Goal: Task Accomplishment & Management: Manage account settings

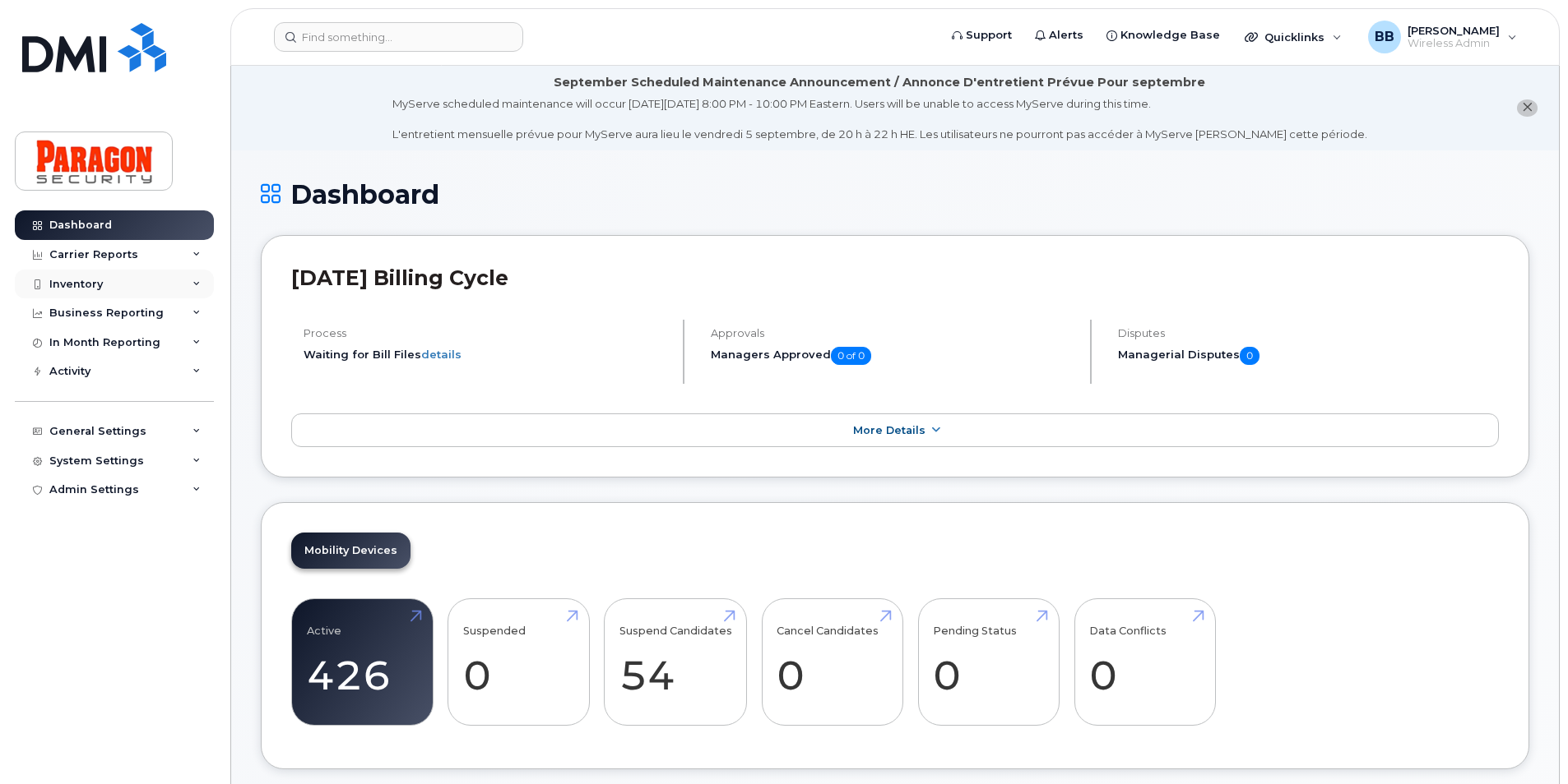
click at [91, 282] on div "Inventory" at bounding box center [75, 284] width 53 height 14
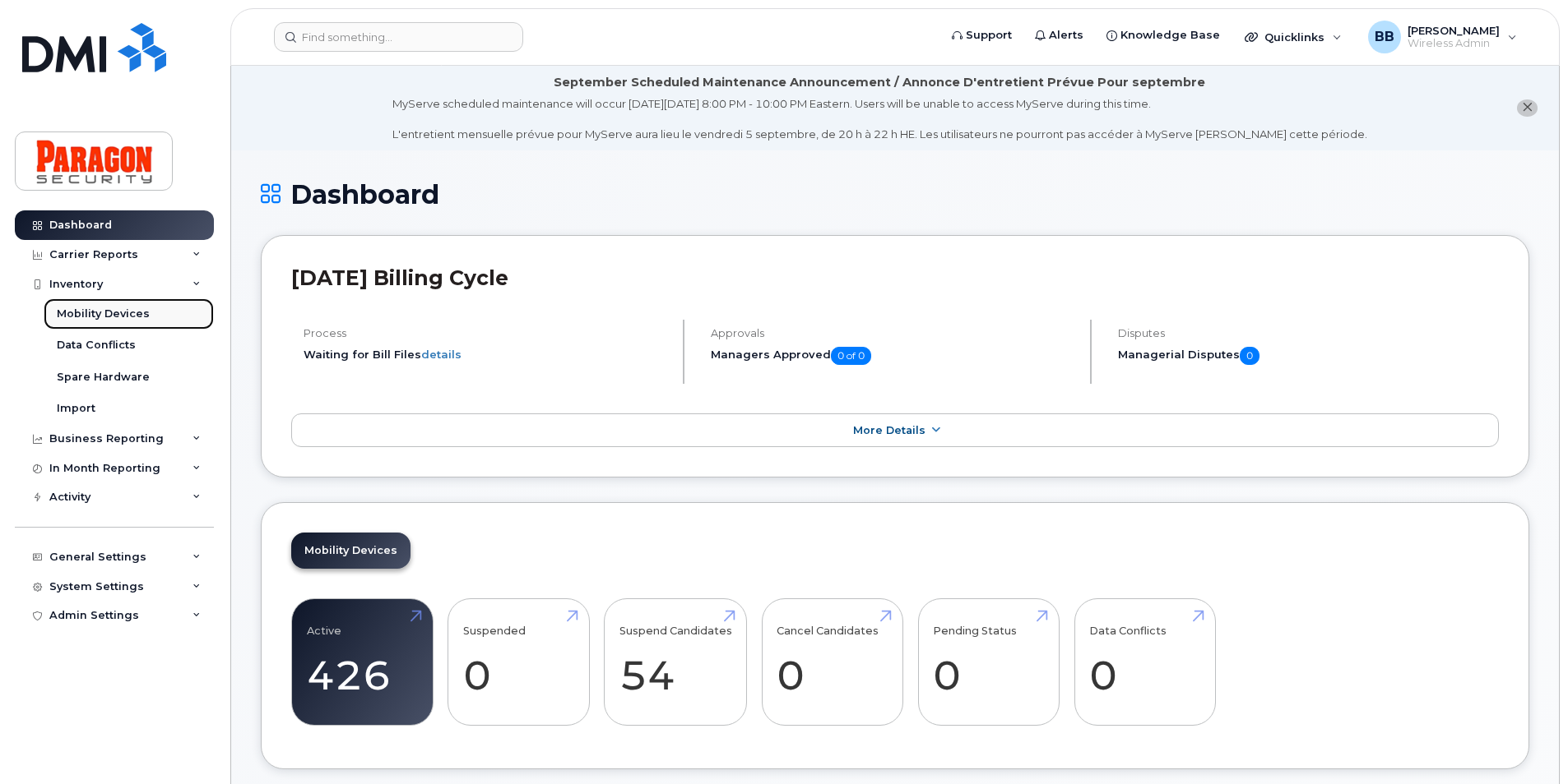
click at [103, 308] on div "Mobility Devices" at bounding box center [103, 314] width 93 height 14
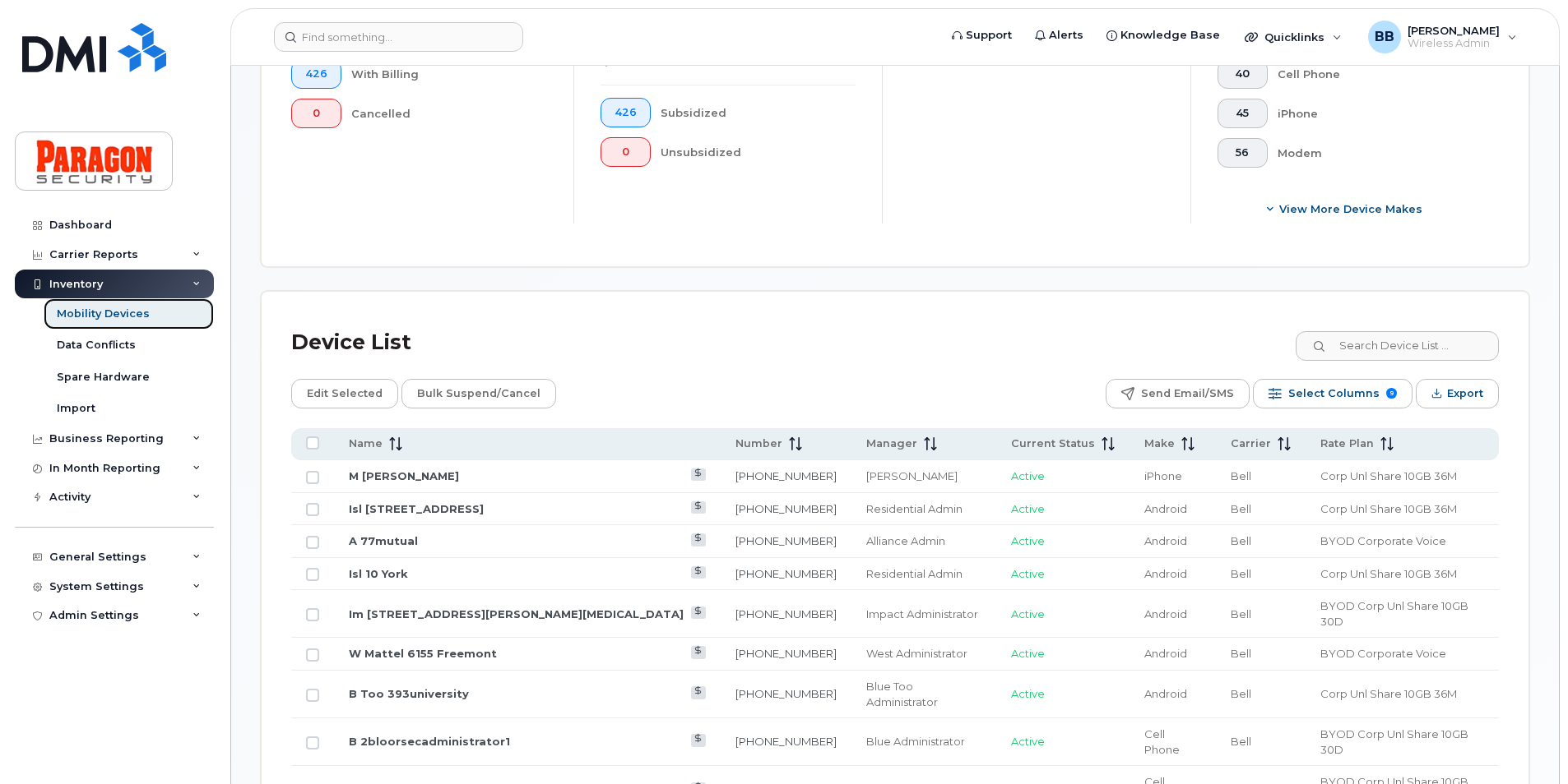
scroll to position [576, 0]
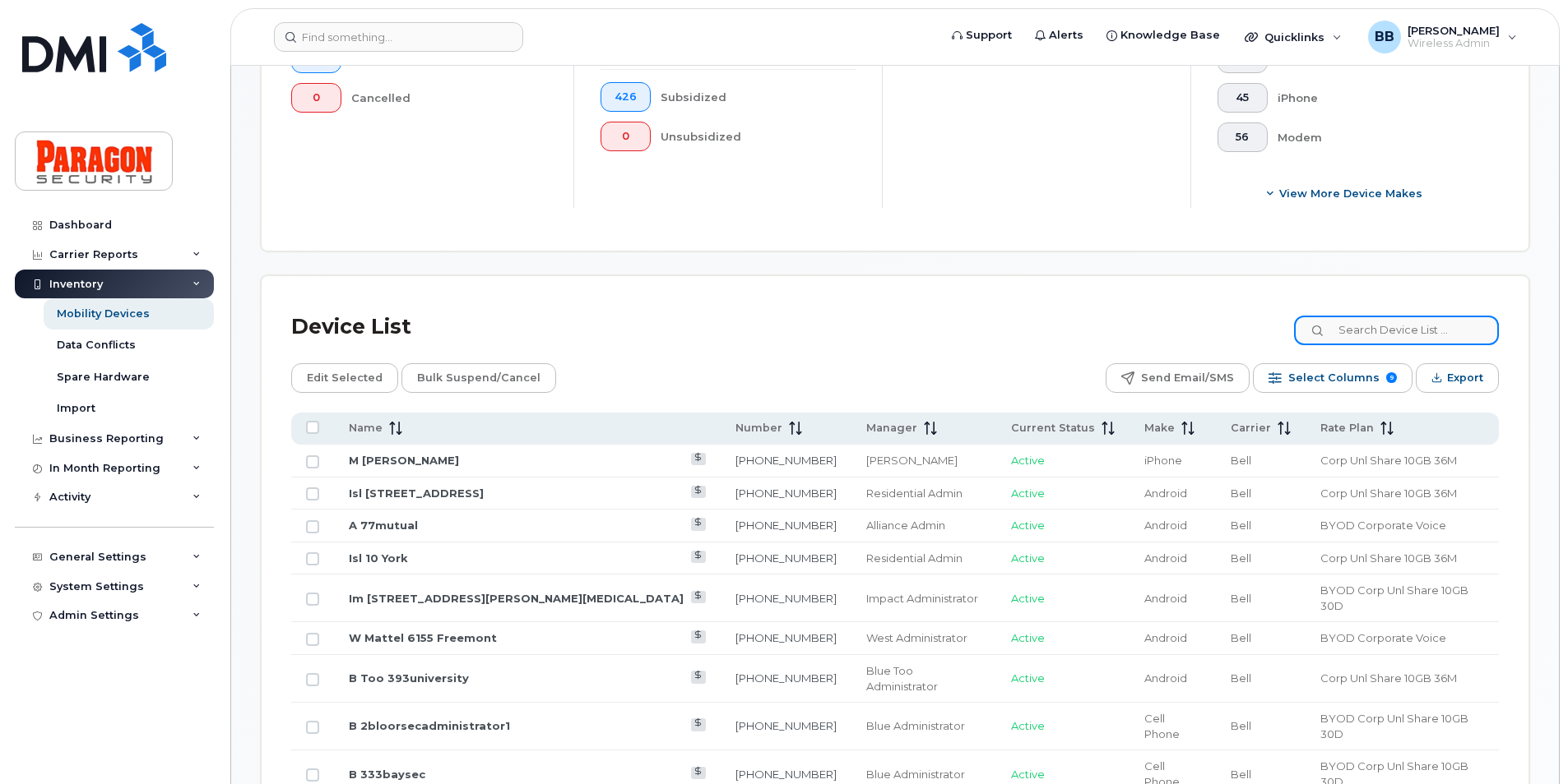
click at [1402, 322] on input at bounding box center [1396, 330] width 205 height 30
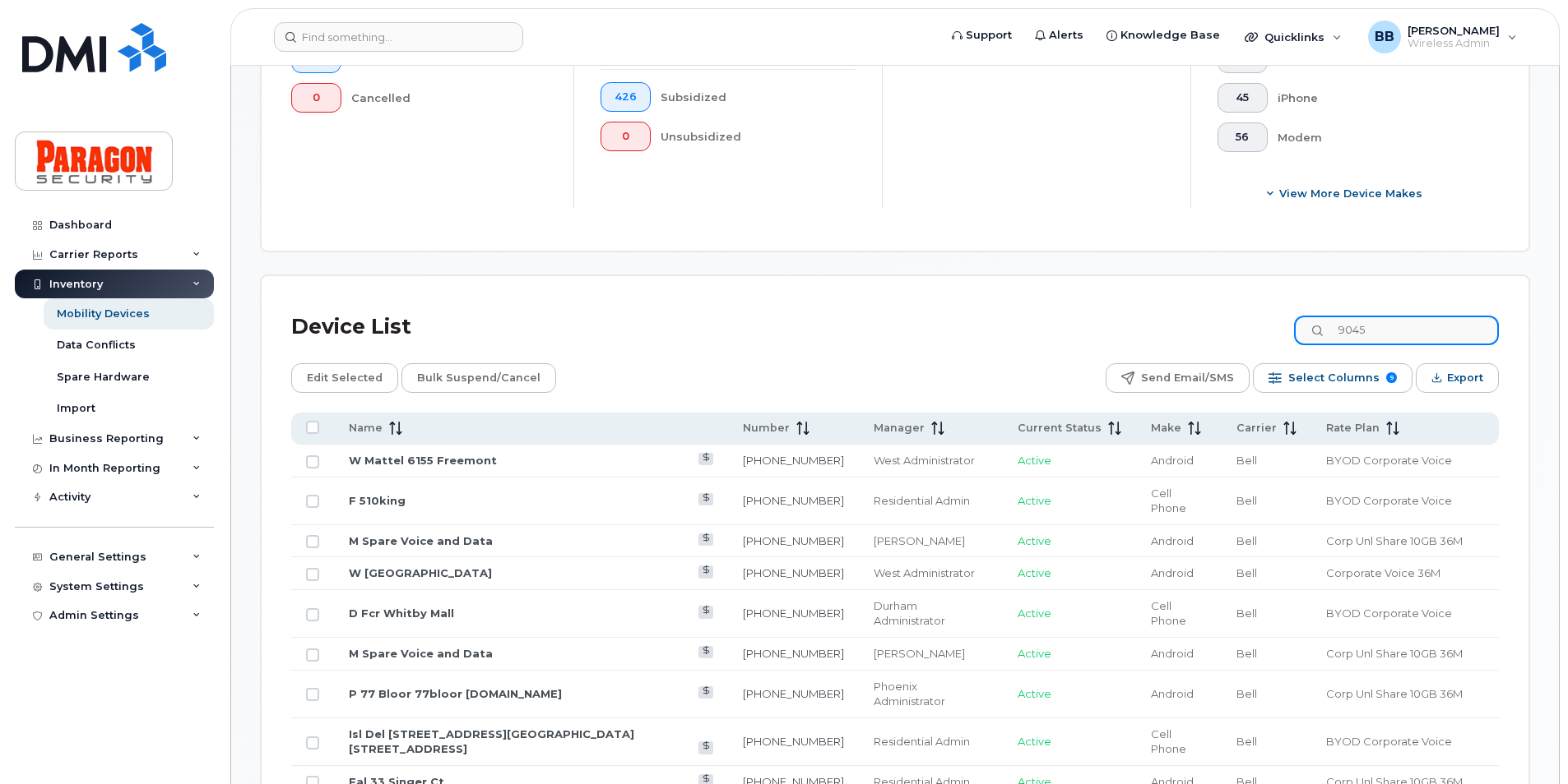
type input "9045"
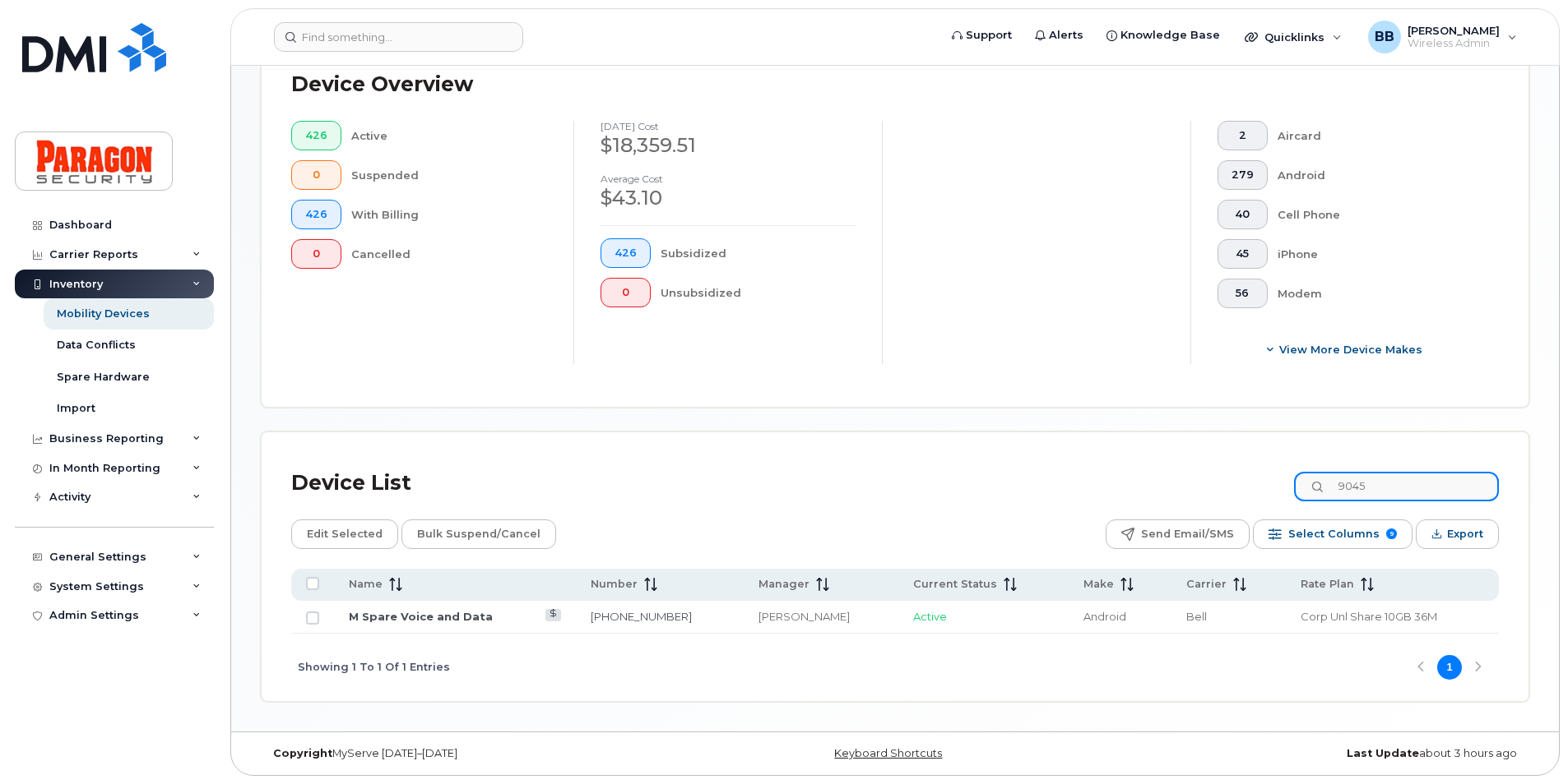
scroll to position [419, 0]
click at [378, 619] on link "M Spare Voice and Data" at bounding box center [420, 617] width 144 height 14
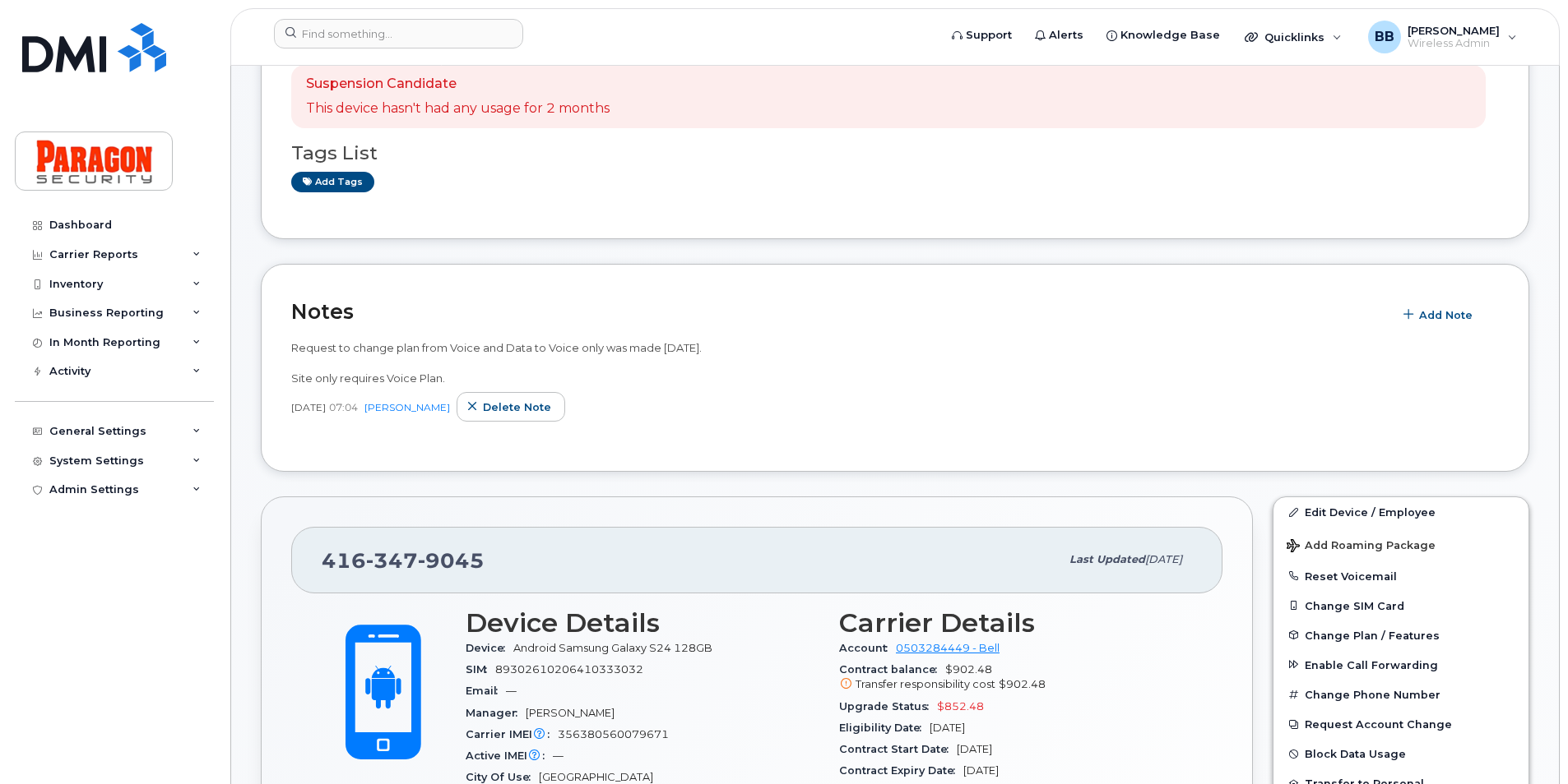
scroll to position [411, 0]
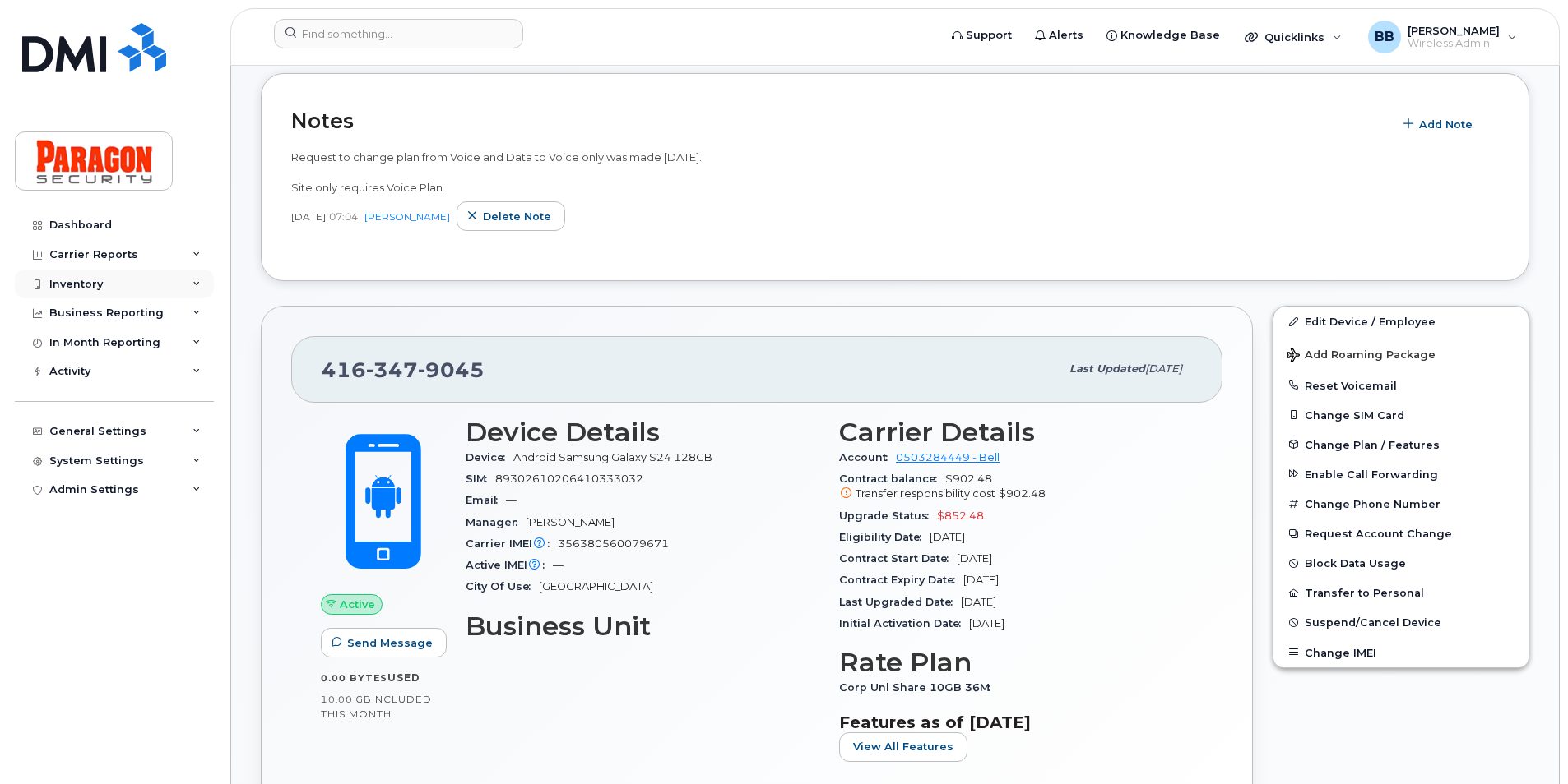
click at [81, 282] on div "Inventory" at bounding box center [75, 284] width 53 height 14
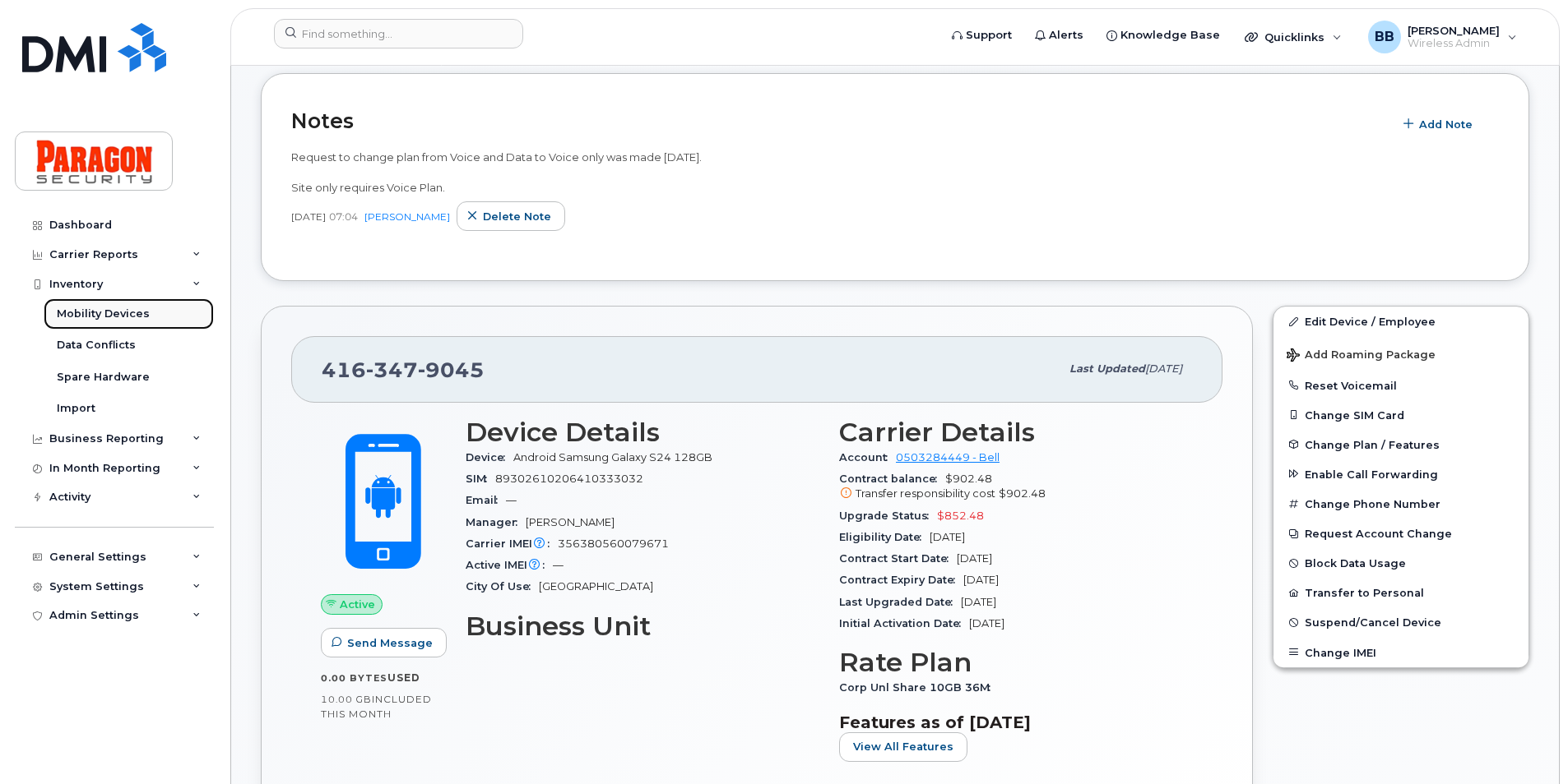
click at [136, 314] on div "Mobility Devices" at bounding box center [103, 314] width 93 height 14
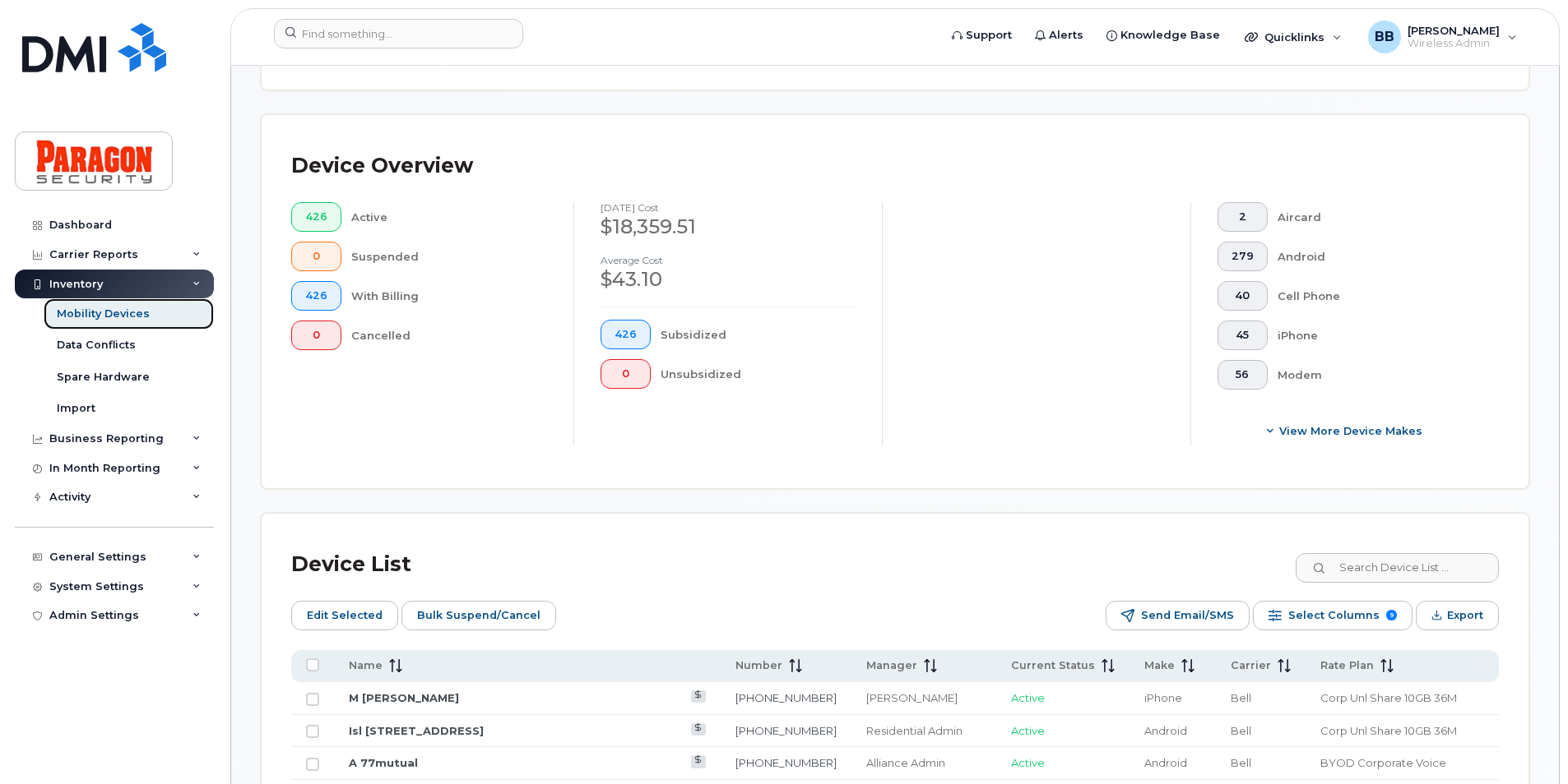
scroll to position [822, 0]
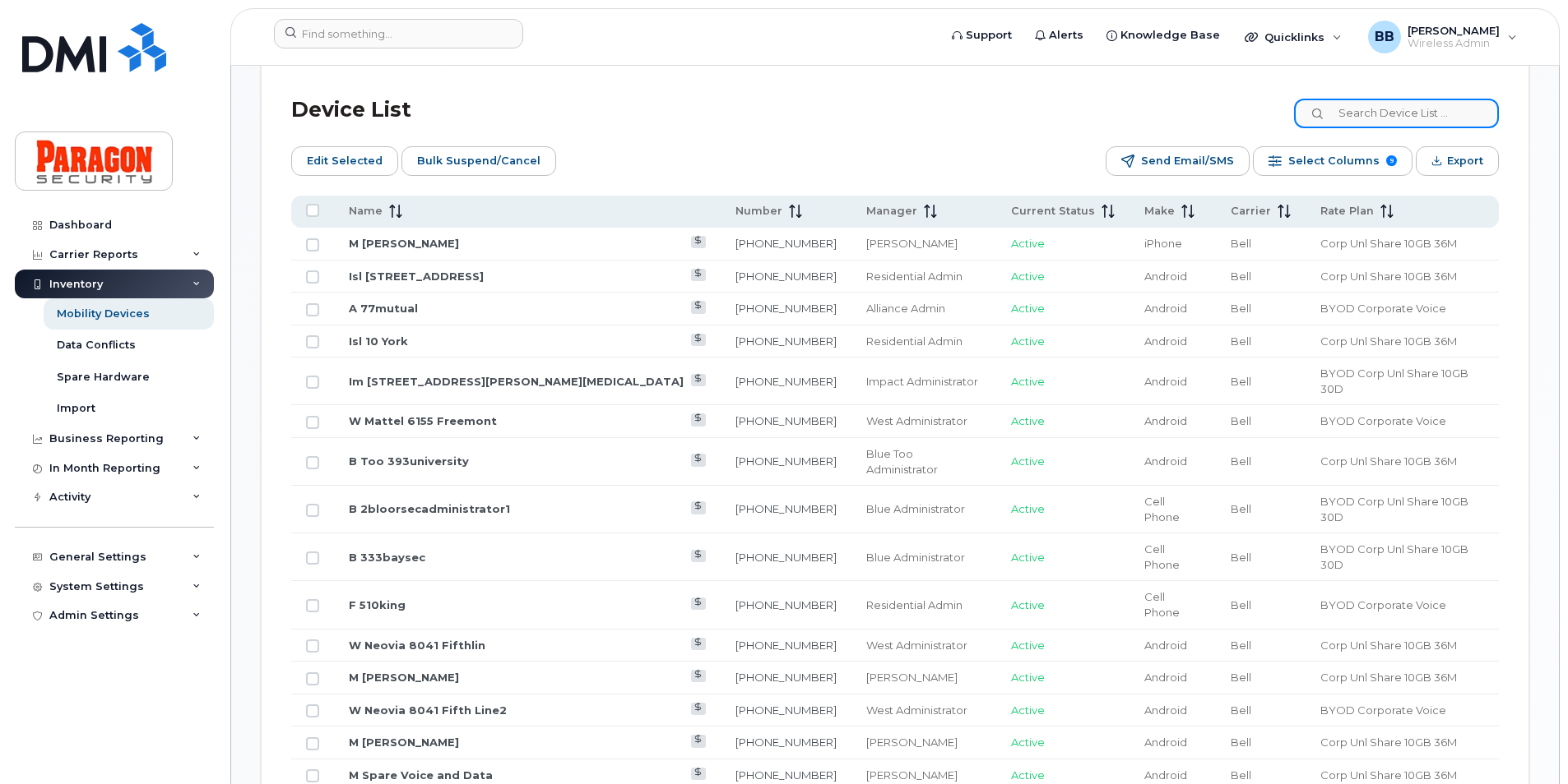
click at [1415, 111] on input at bounding box center [1396, 113] width 205 height 30
type input "0762"
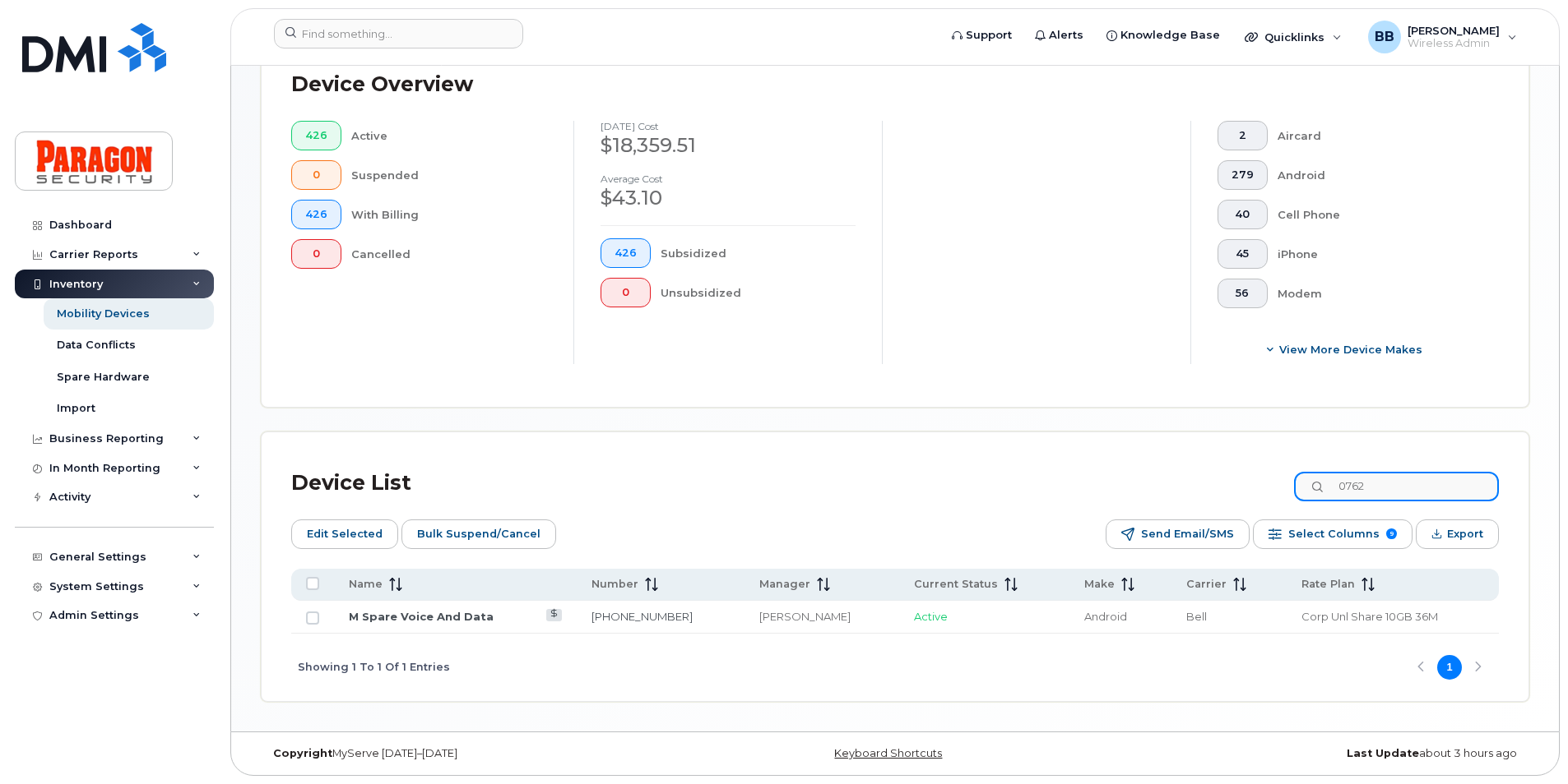
scroll to position [449, 0]
click at [441, 612] on link "M Spare Voice And Data" at bounding box center [421, 617] width 145 height 14
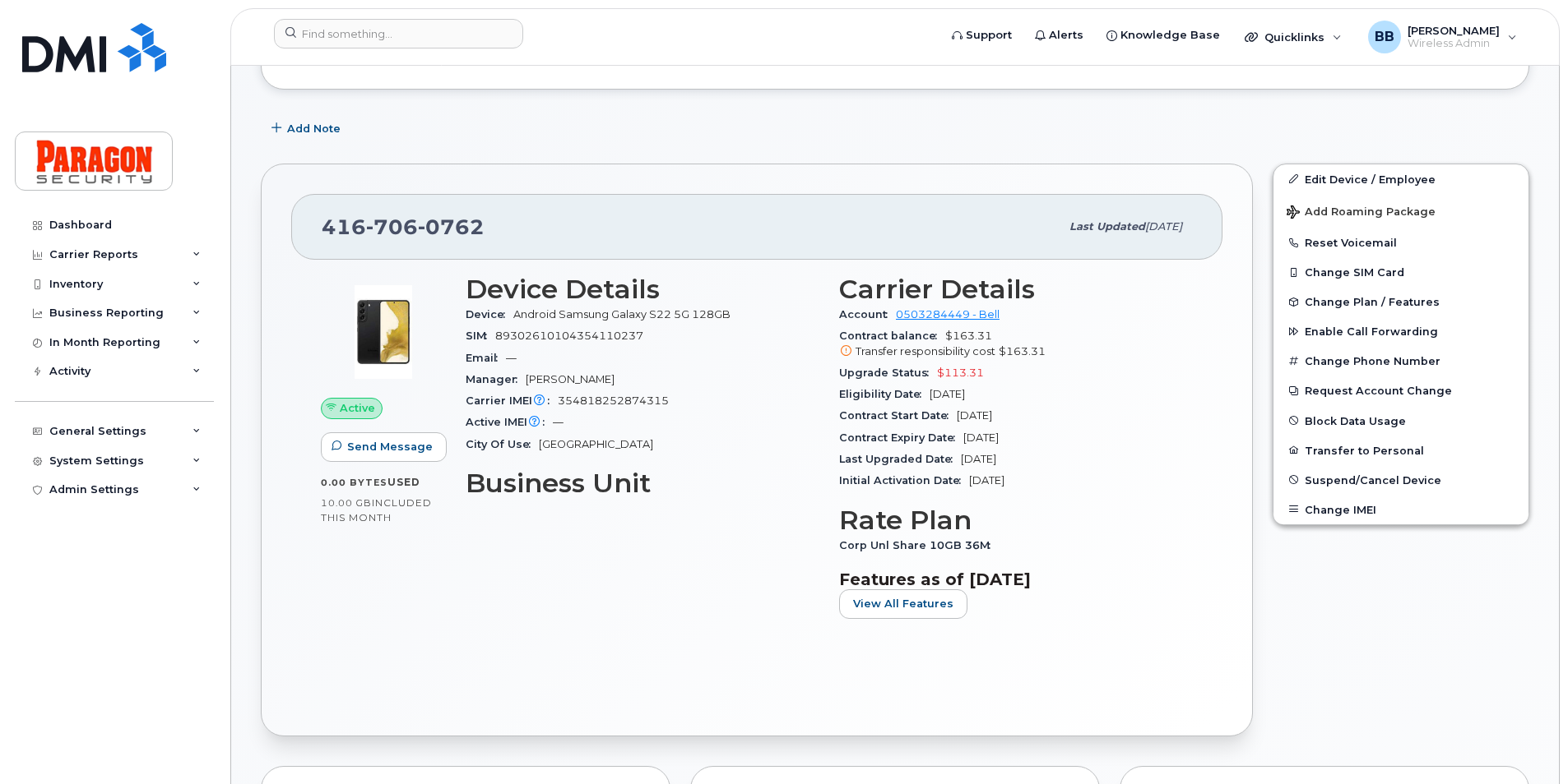
scroll to position [411, 0]
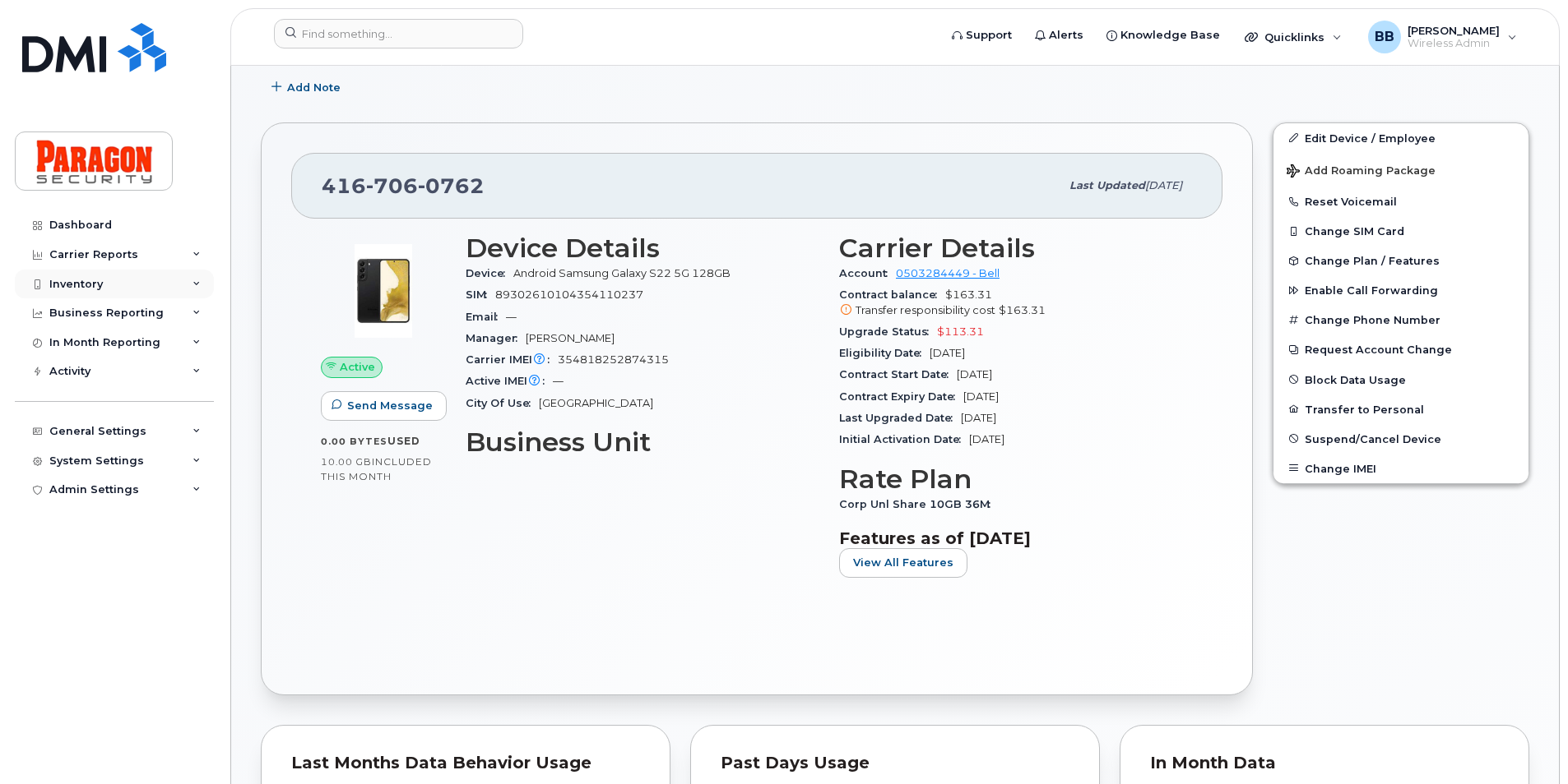
click at [120, 281] on div "Inventory" at bounding box center [114, 284] width 199 height 30
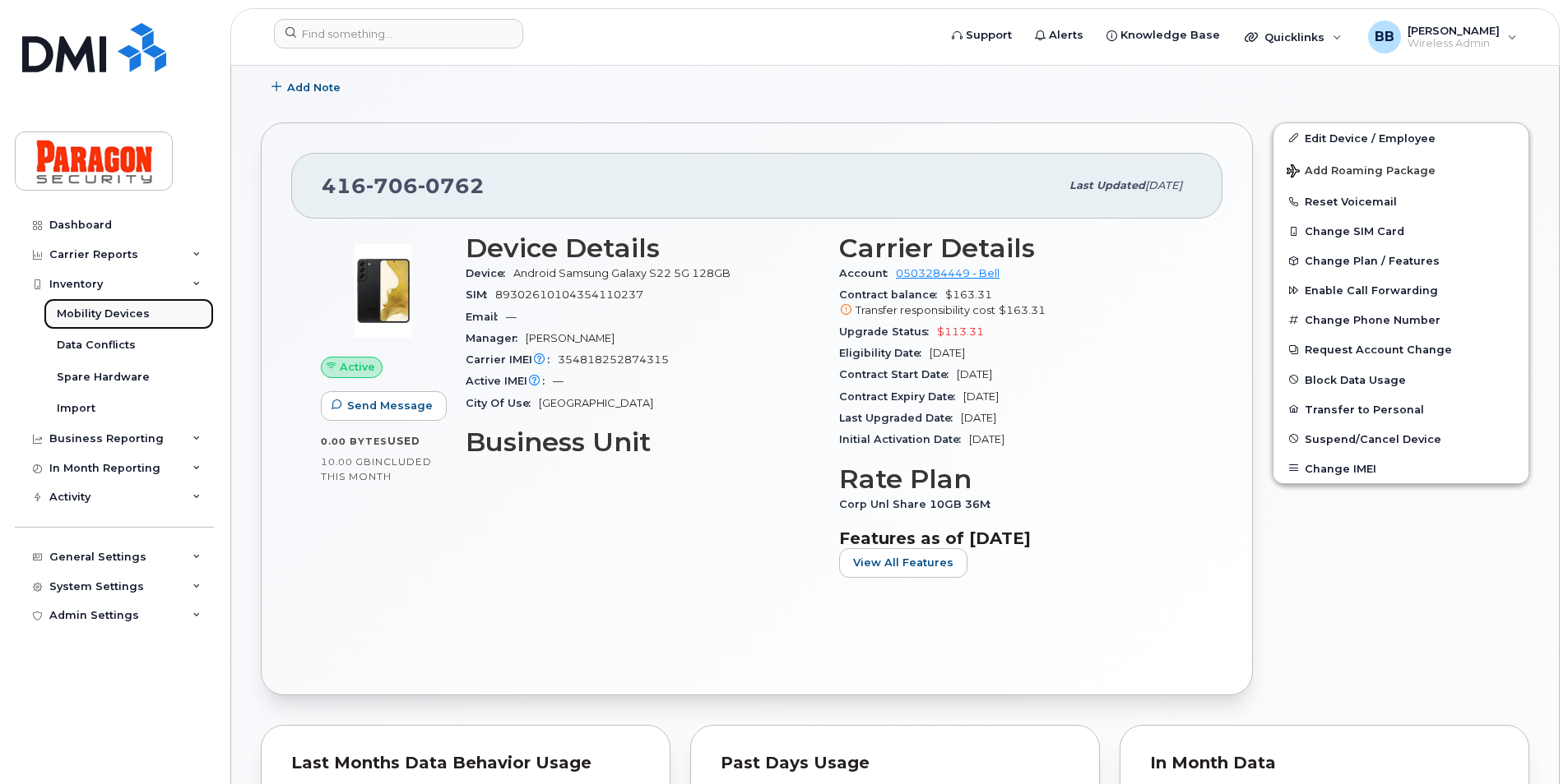
click at [106, 309] on div "Mobility Devices" at bounding box center [103, 314] width 93 height 14
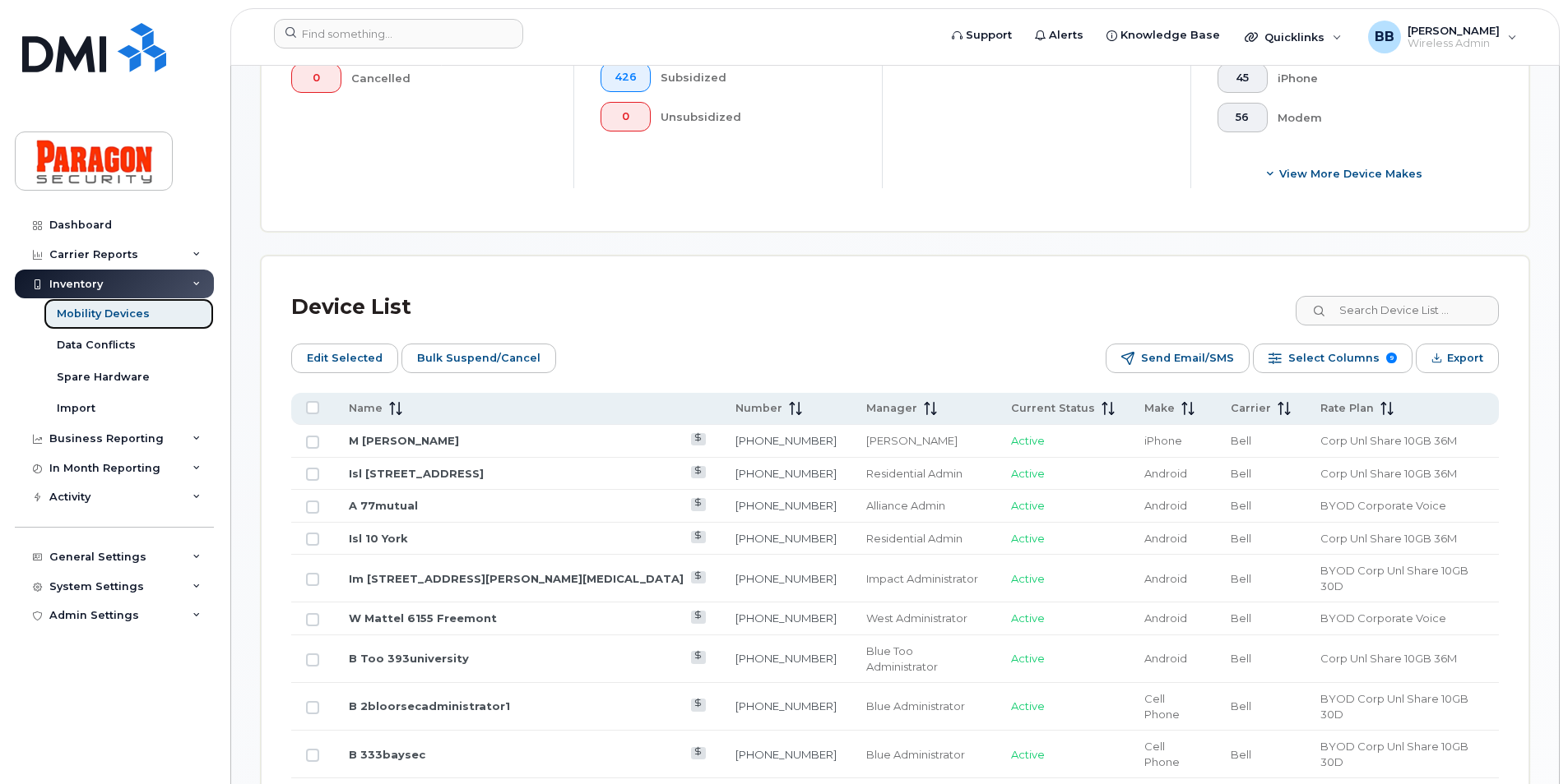
scroll to position [657, 0]
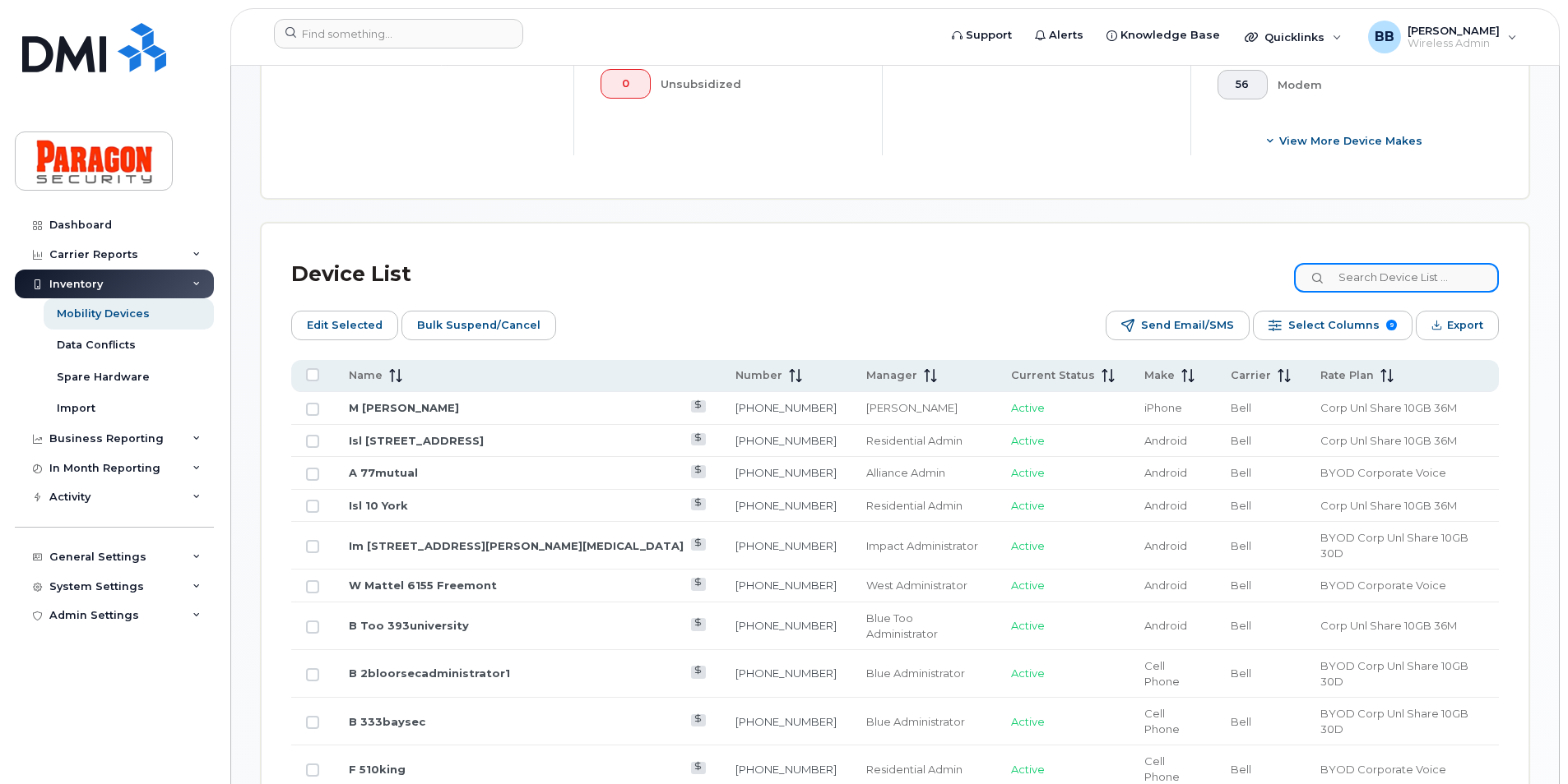
click at [1383, 270] on input at bounding box center [1396, 278] width 205 height 30
type input "1894"
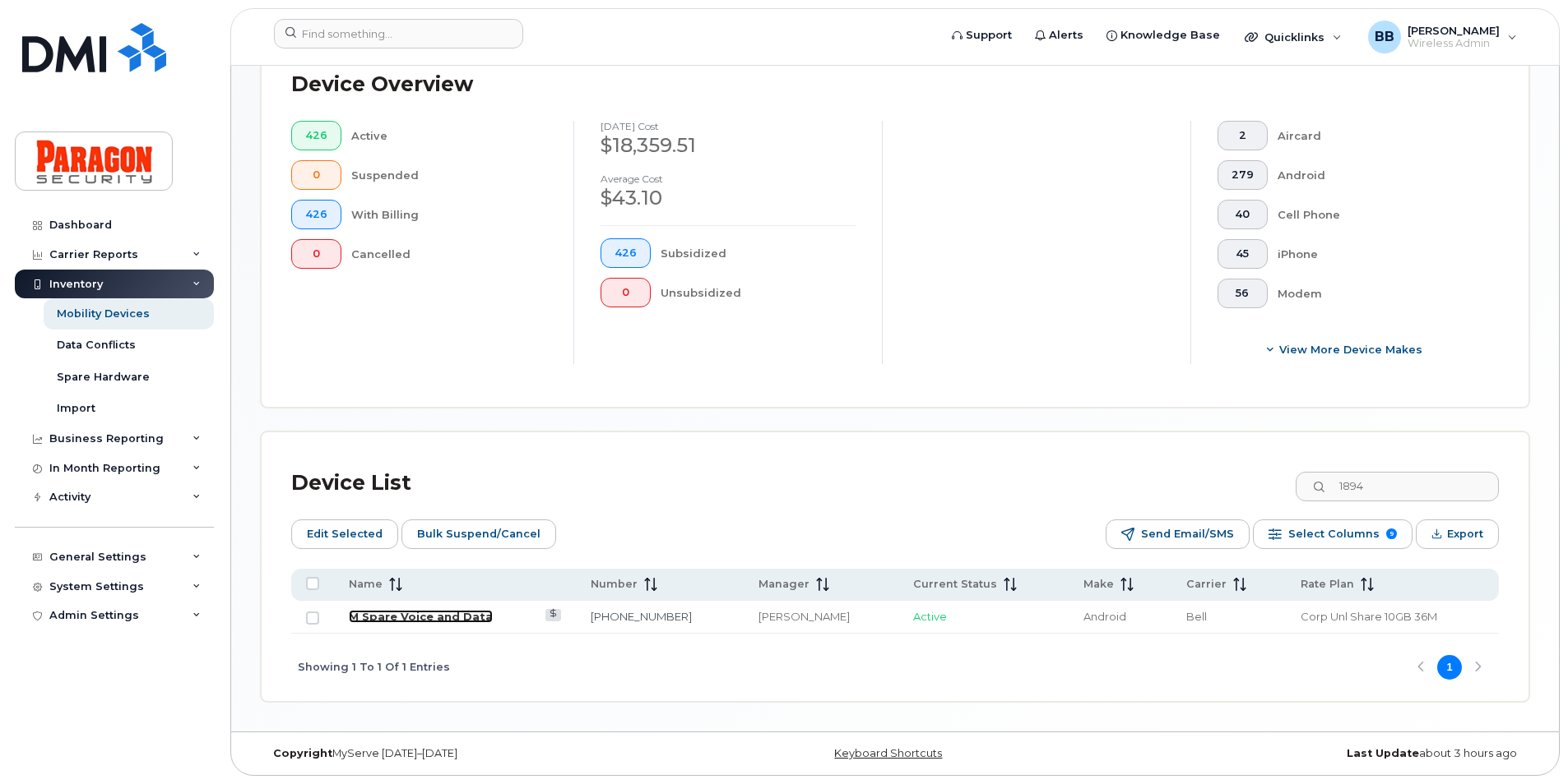
click at [399, 621] on link "M Spare Voice and Data" at bounding box center [420, 617] width 144 height 14
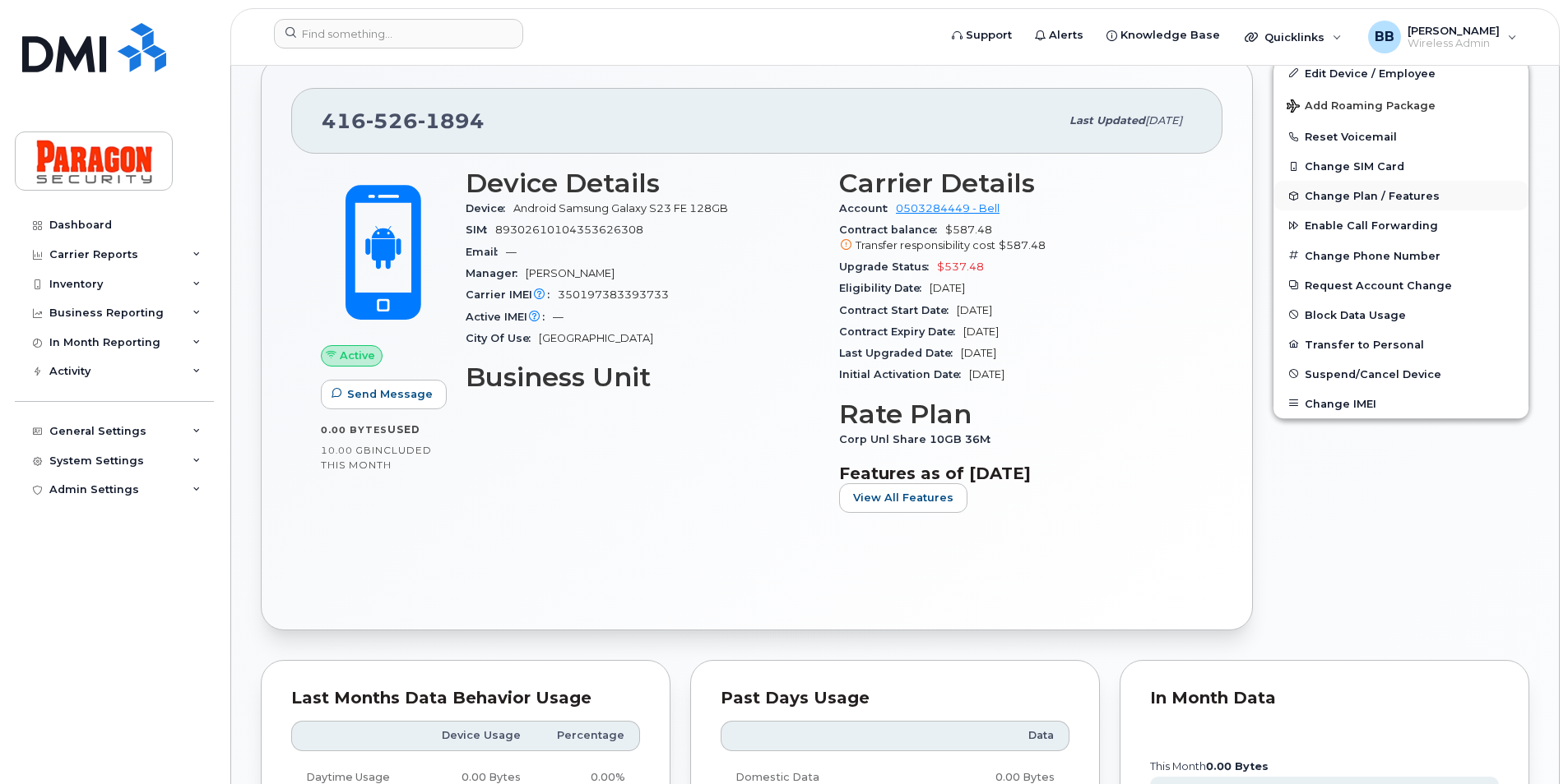
scroll to position [740, 0]
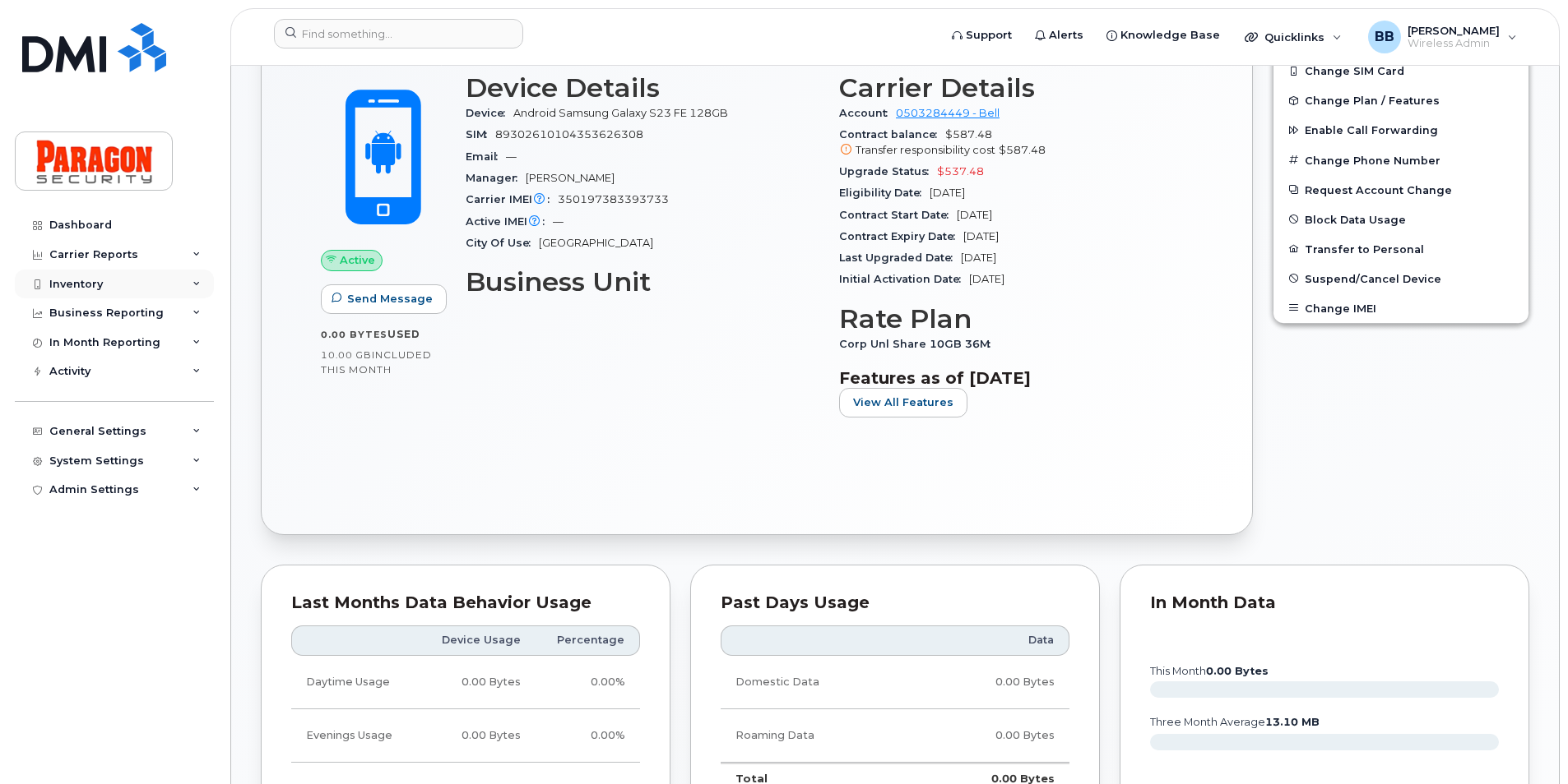
click at [101, 273] on div "Inventory" at bounding box center [114, 284] width 199 height 30
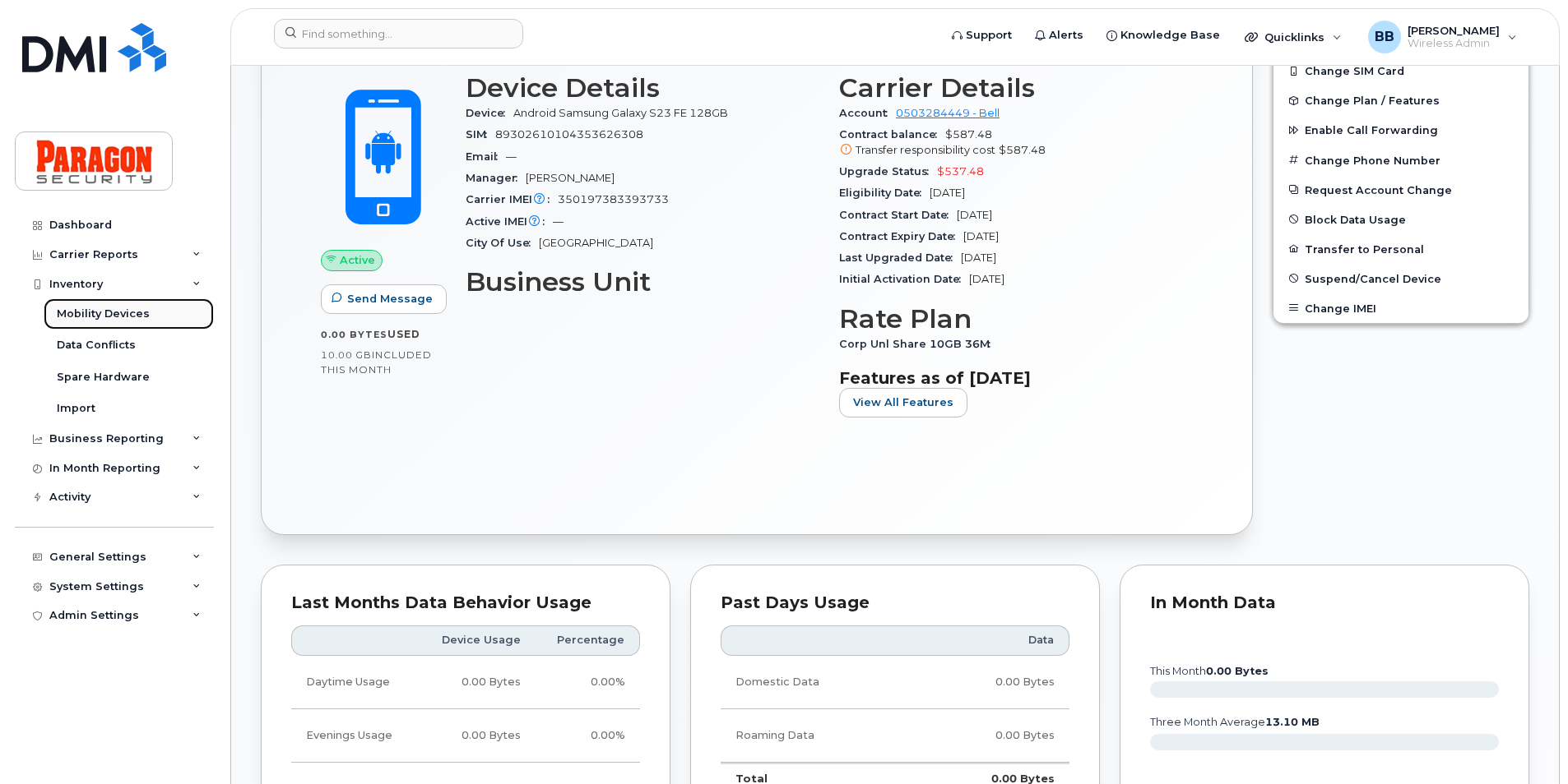
click at [102, 307] on div "Mobility Devices" at bounding box center [103, 314] width 93 height 14
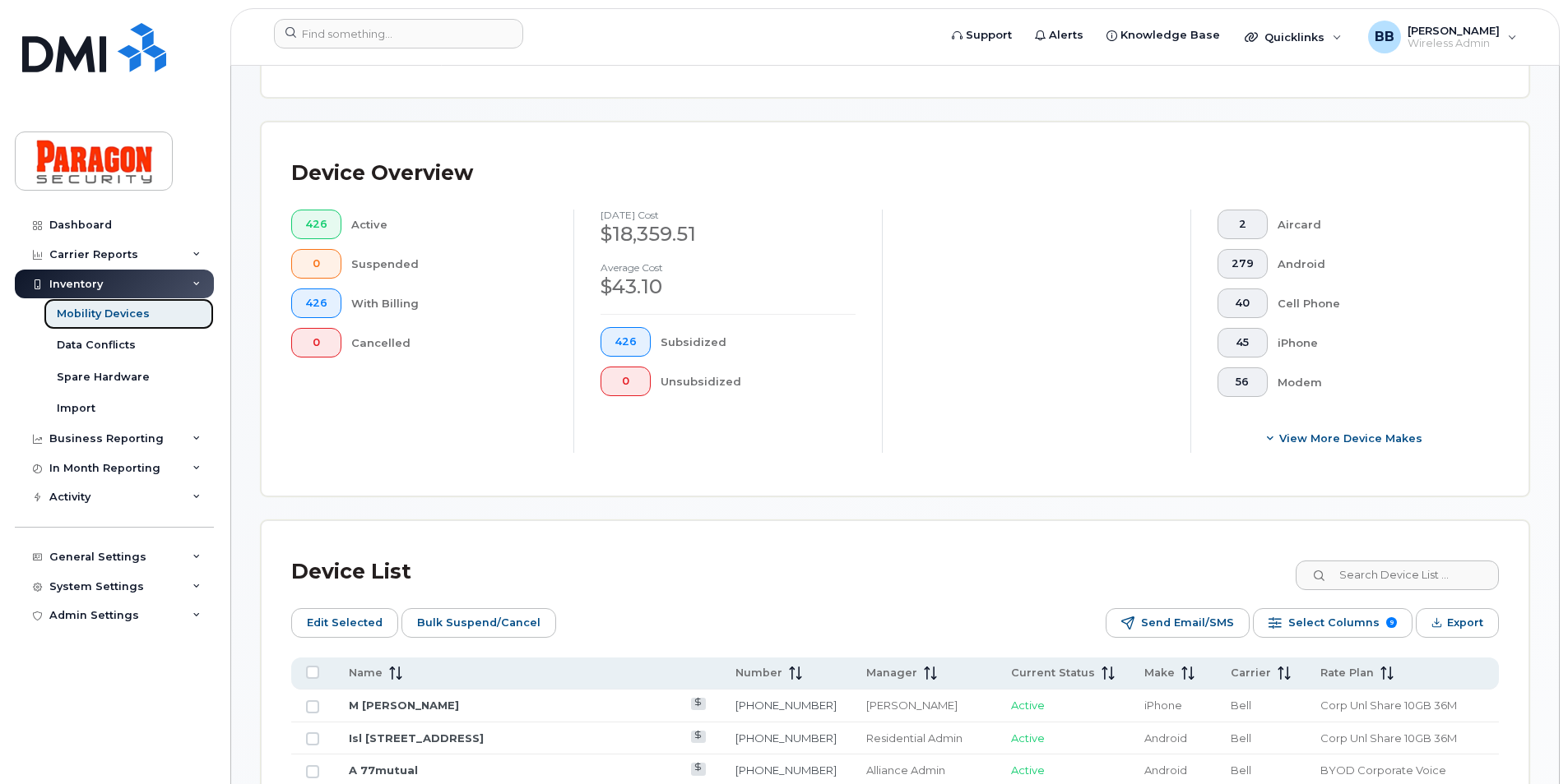
scroll to position [493, 0]
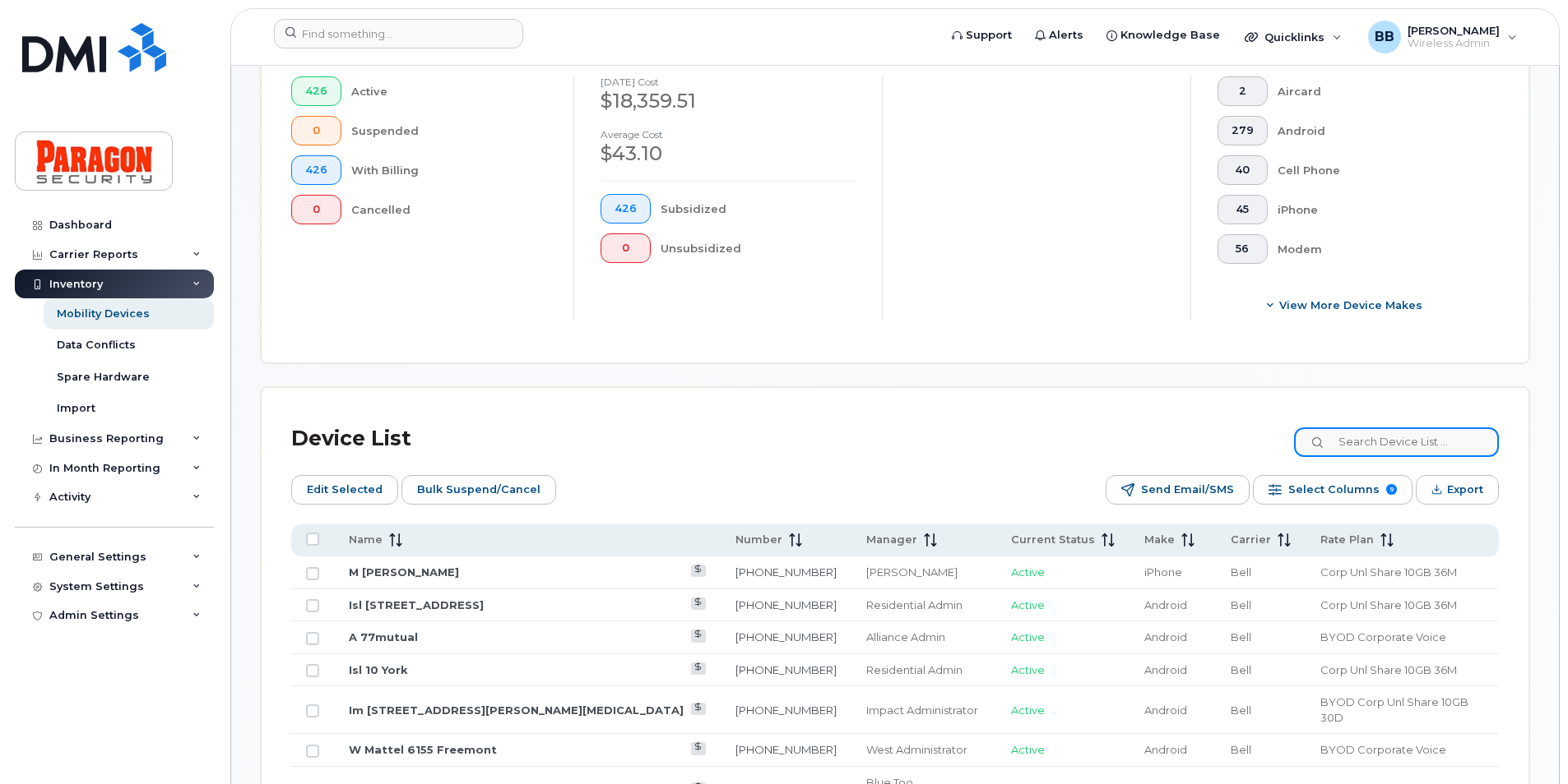
click at [1346, 443] on input at bounding box center [1396, 442] width 205 height 30
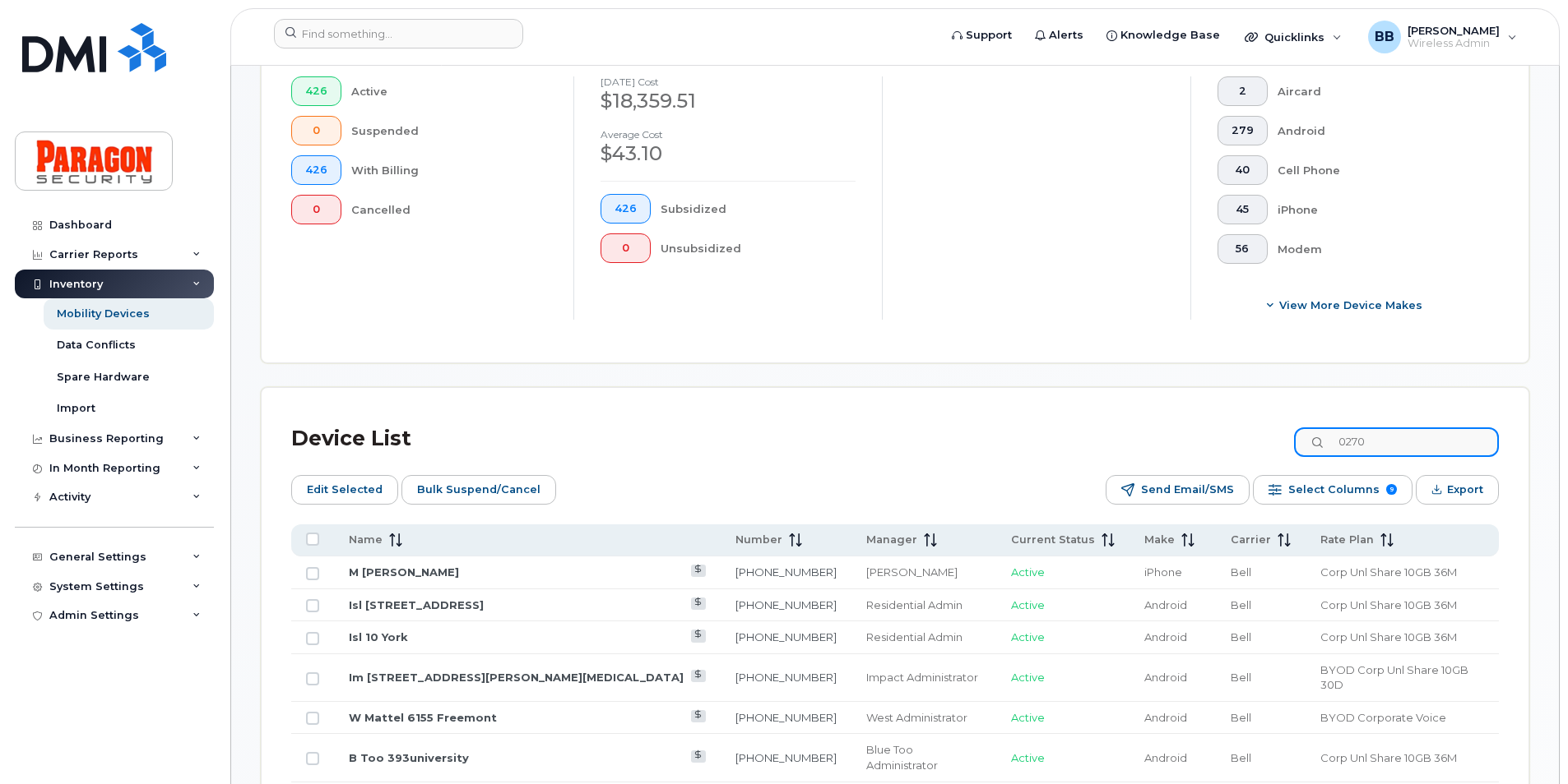
type input "0270"
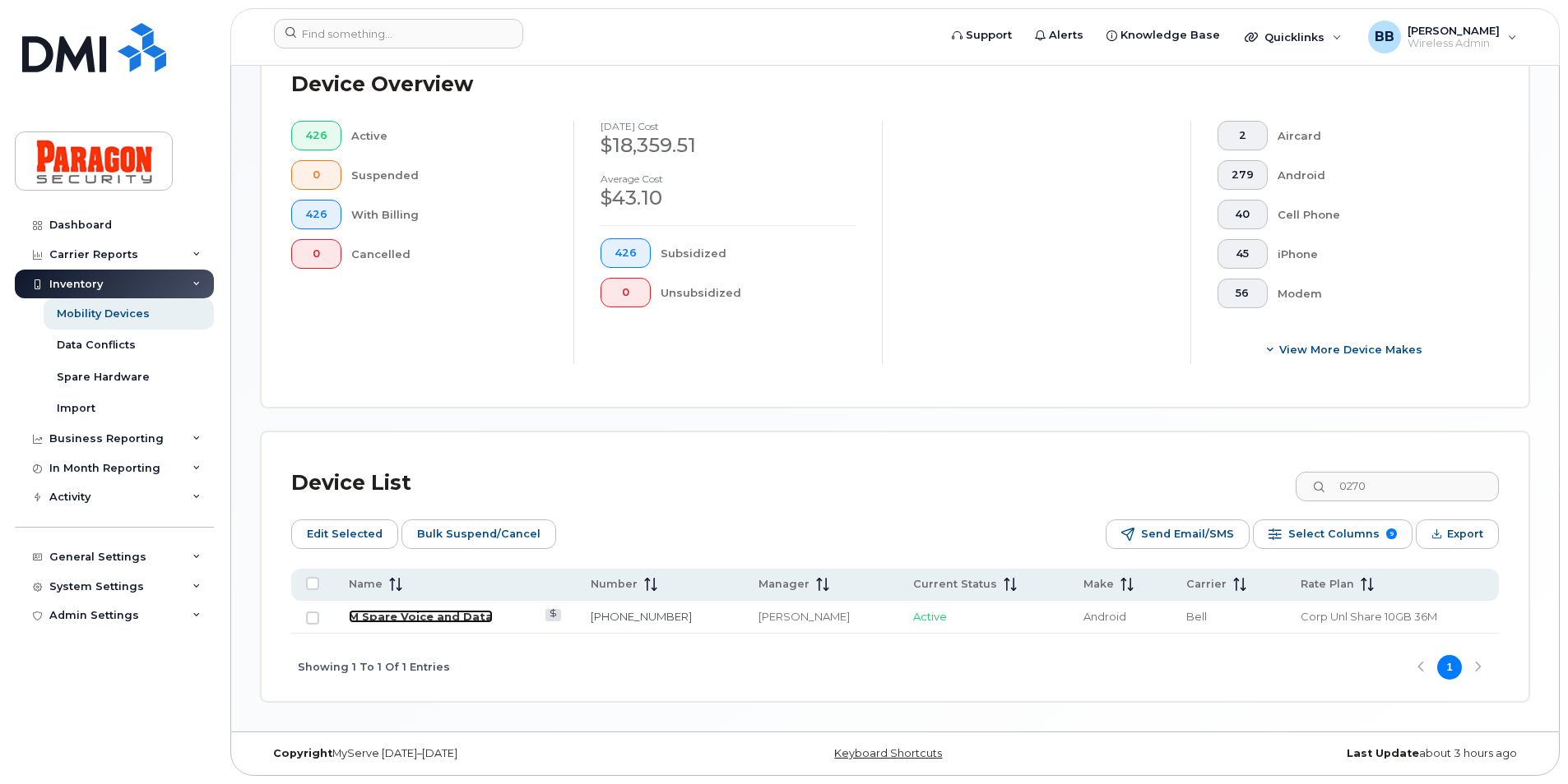
click at [446, 620] on link "M Spare Voice and Data" at bounding box center [420, 617] width 144 height 14
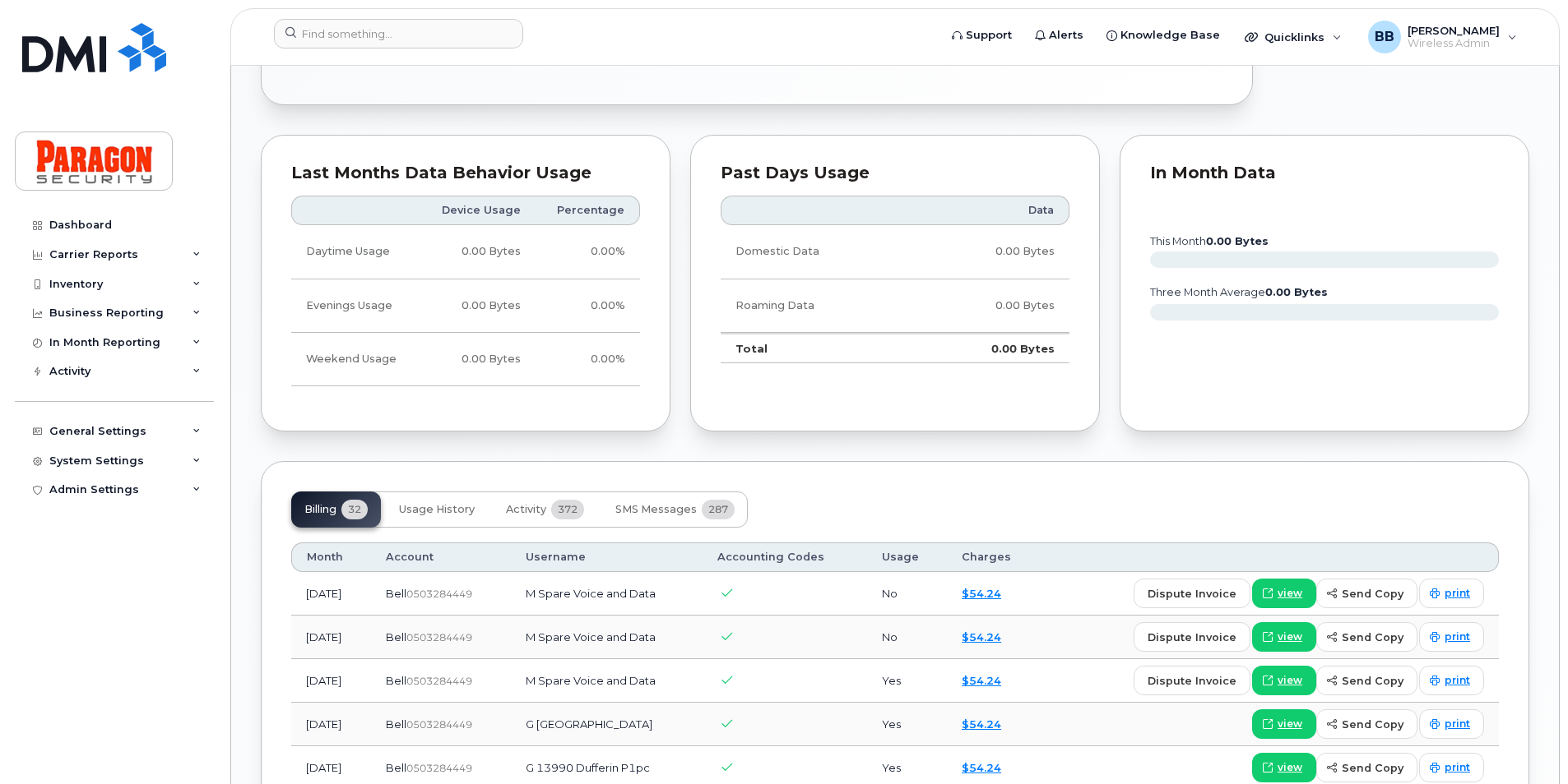
scroll to position [411, 0]
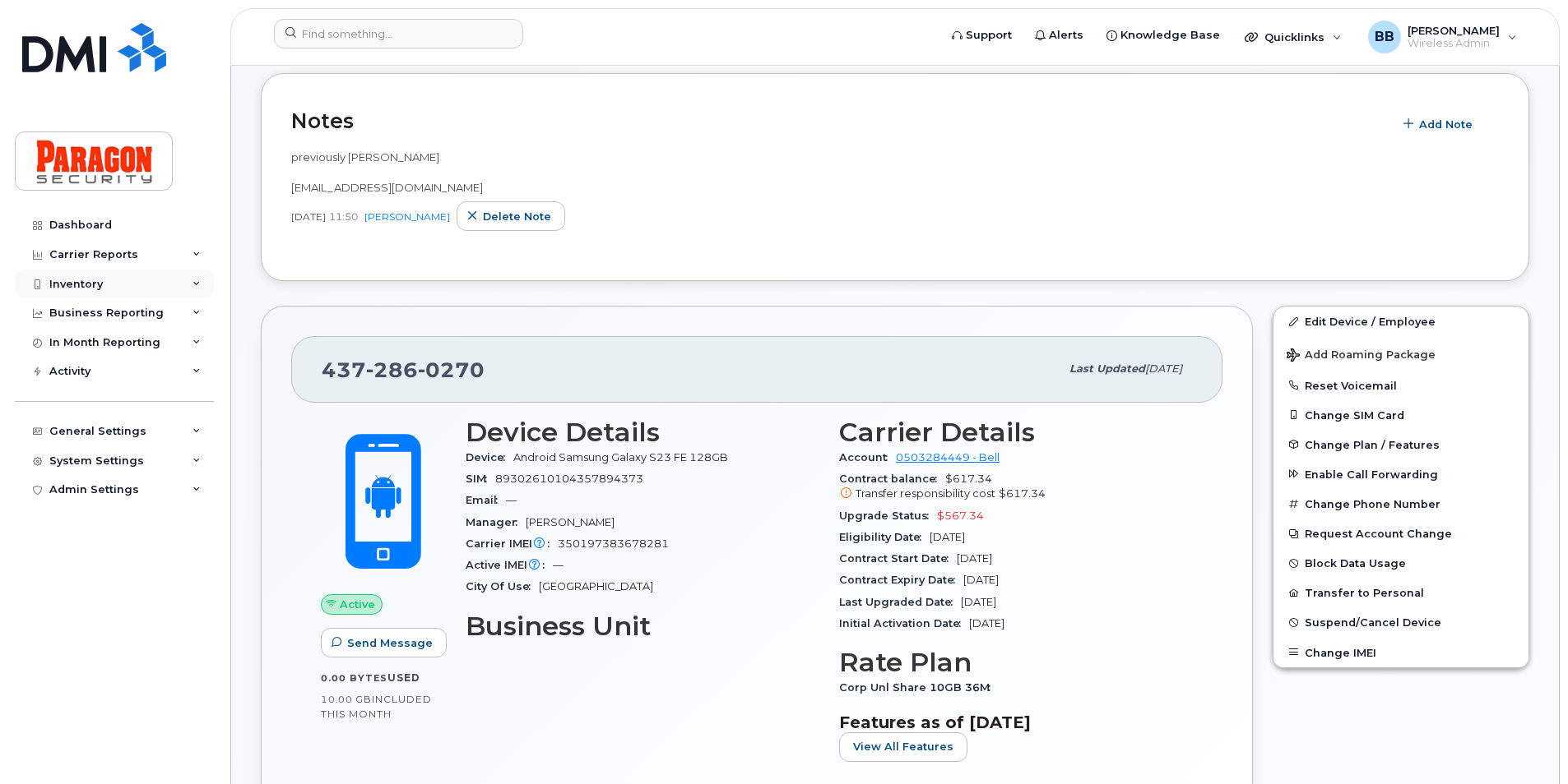
click at [94, 278] on div "Inventory" at bounding box center [75, 284] width 53 height 14
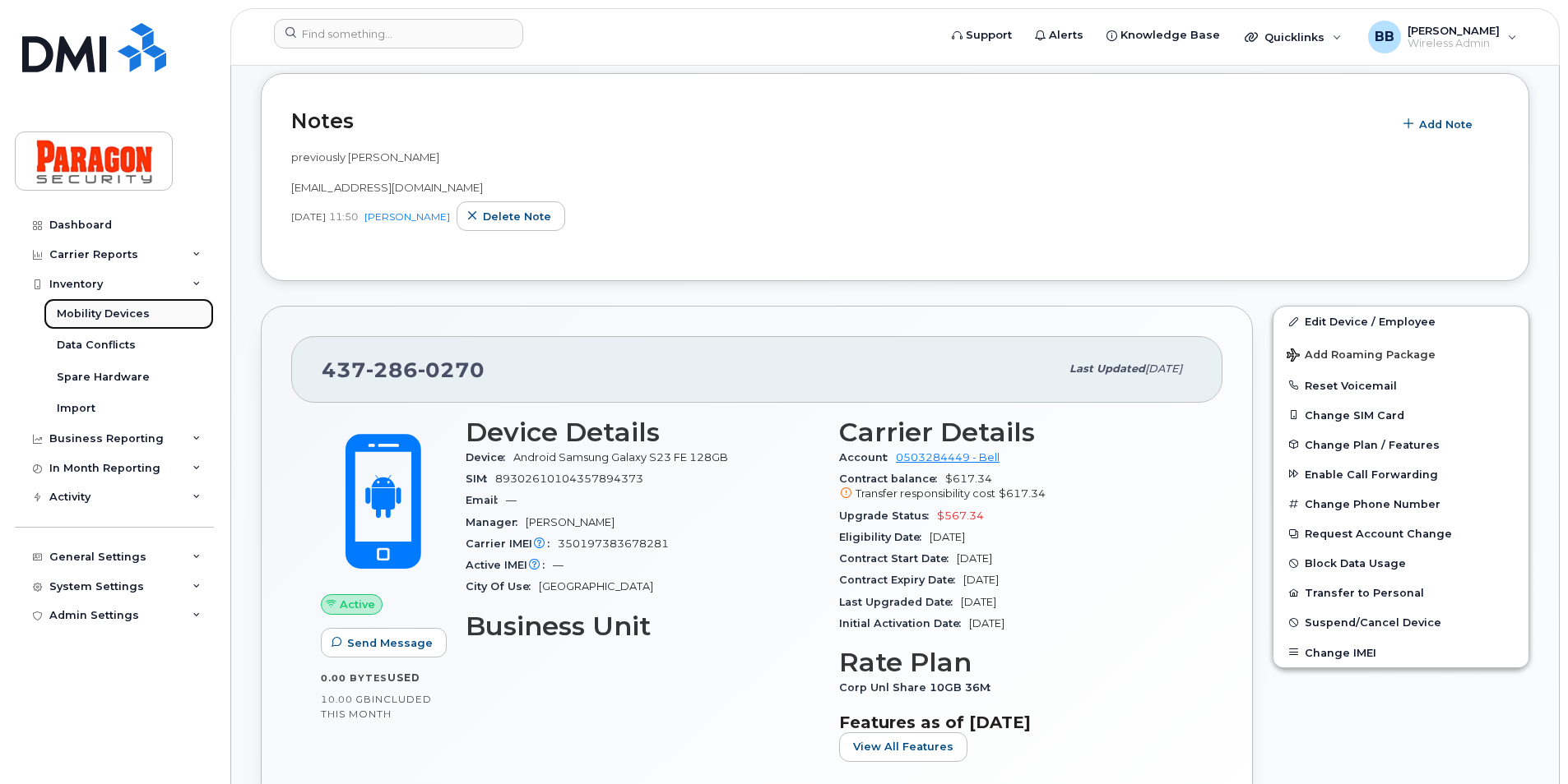
click at [96, 316] on div "Mobility Devices" at bounding box center [103, 314] width 93 height 14
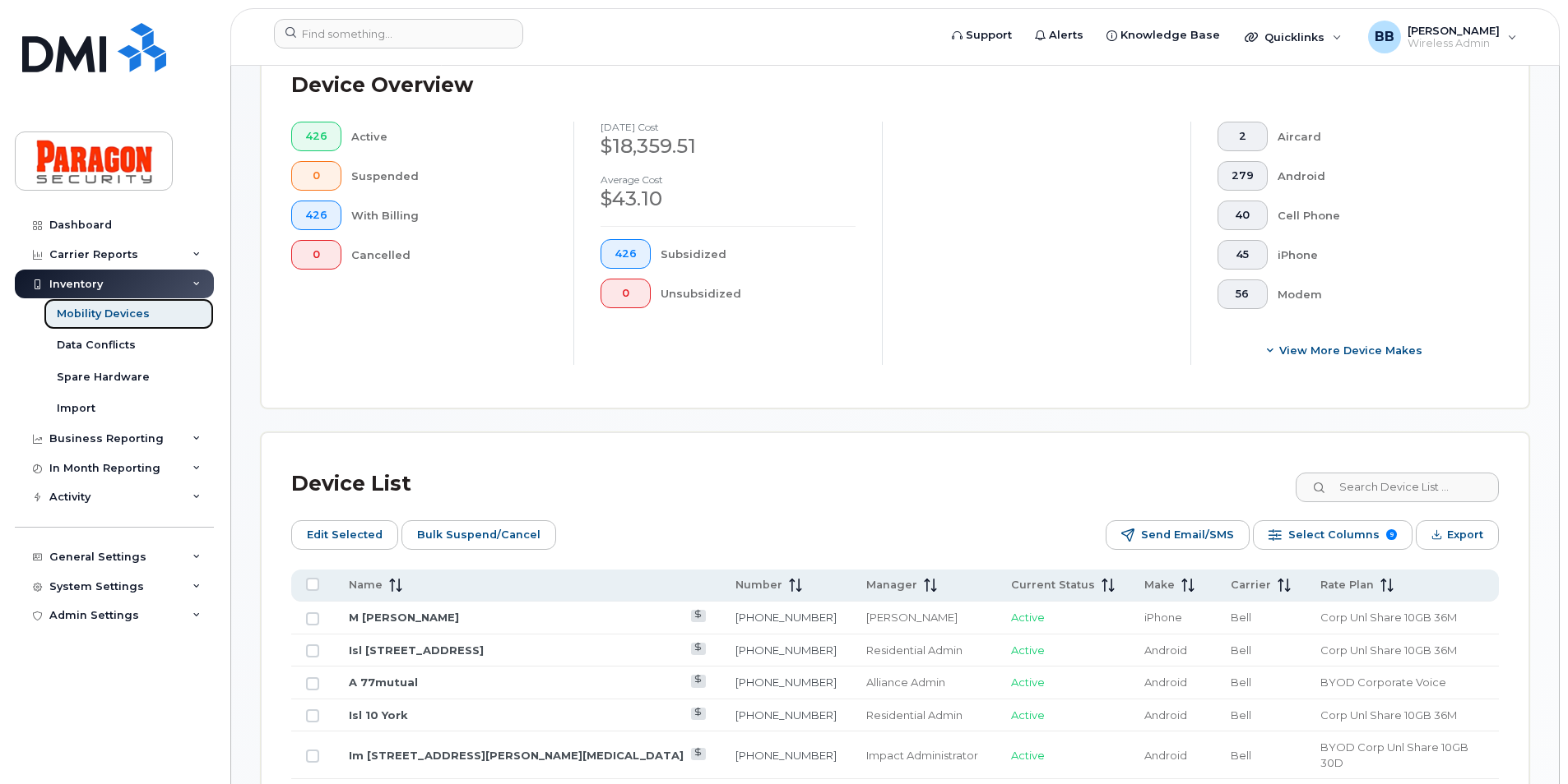
scroll to position [493, 0]
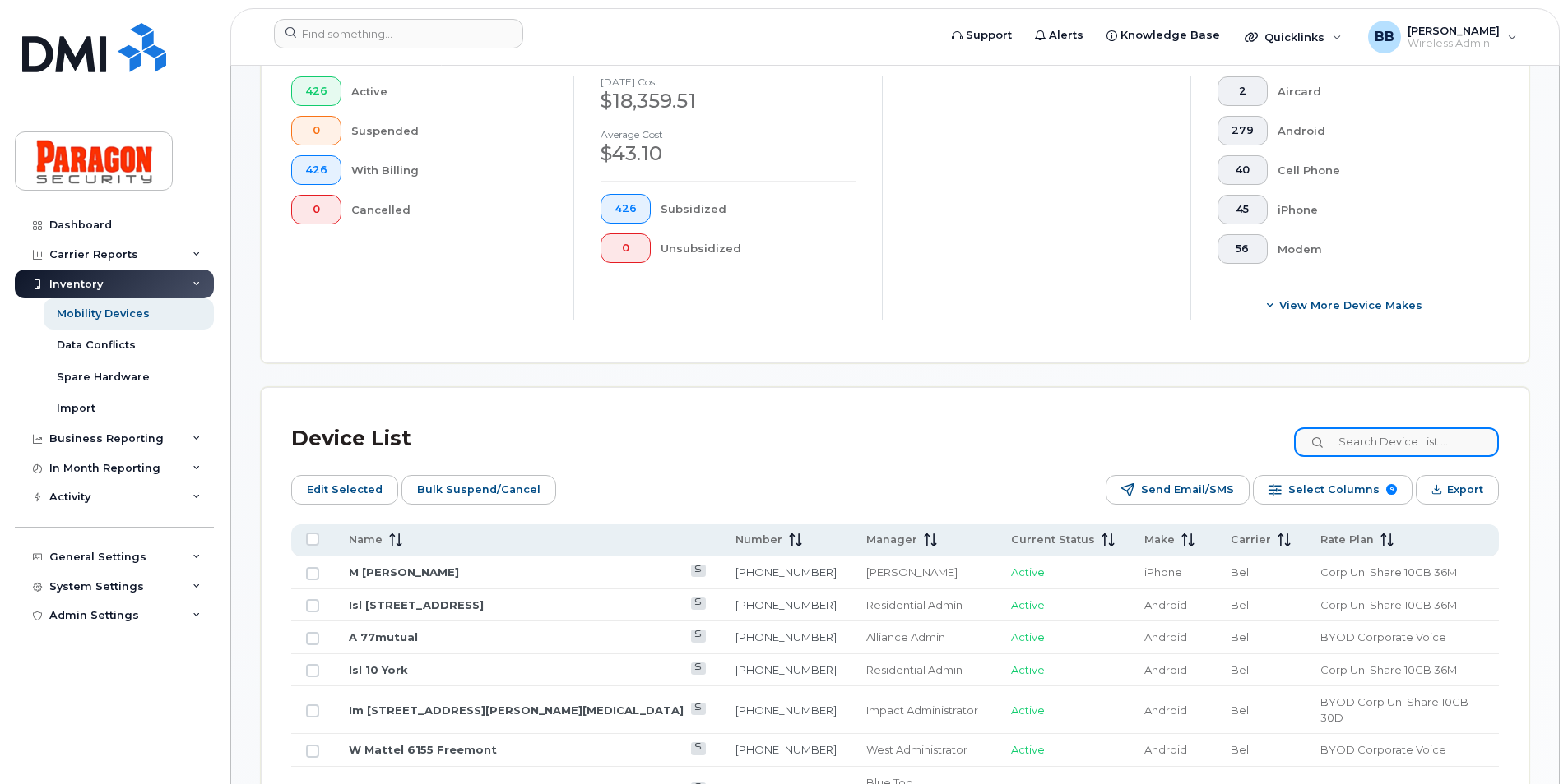
click at [1406, 435] on input at bounding box center [1396, 442] width 205 height 30
type input "8795"
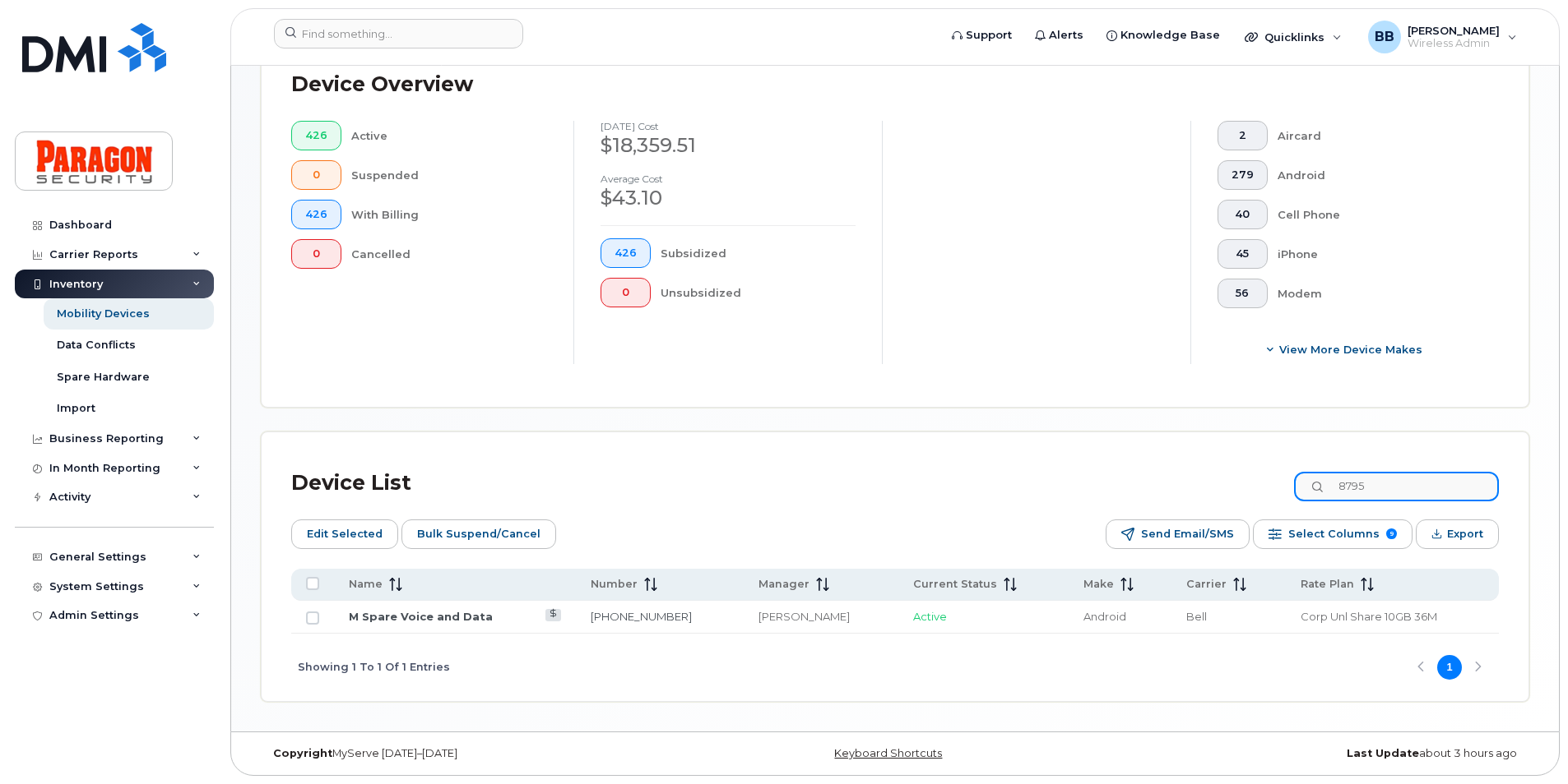
scroll to position [449, 0]
click at [408, 612] on link "M Spare Voice and Data" at bounding box center [420, 617] width 144 height 14
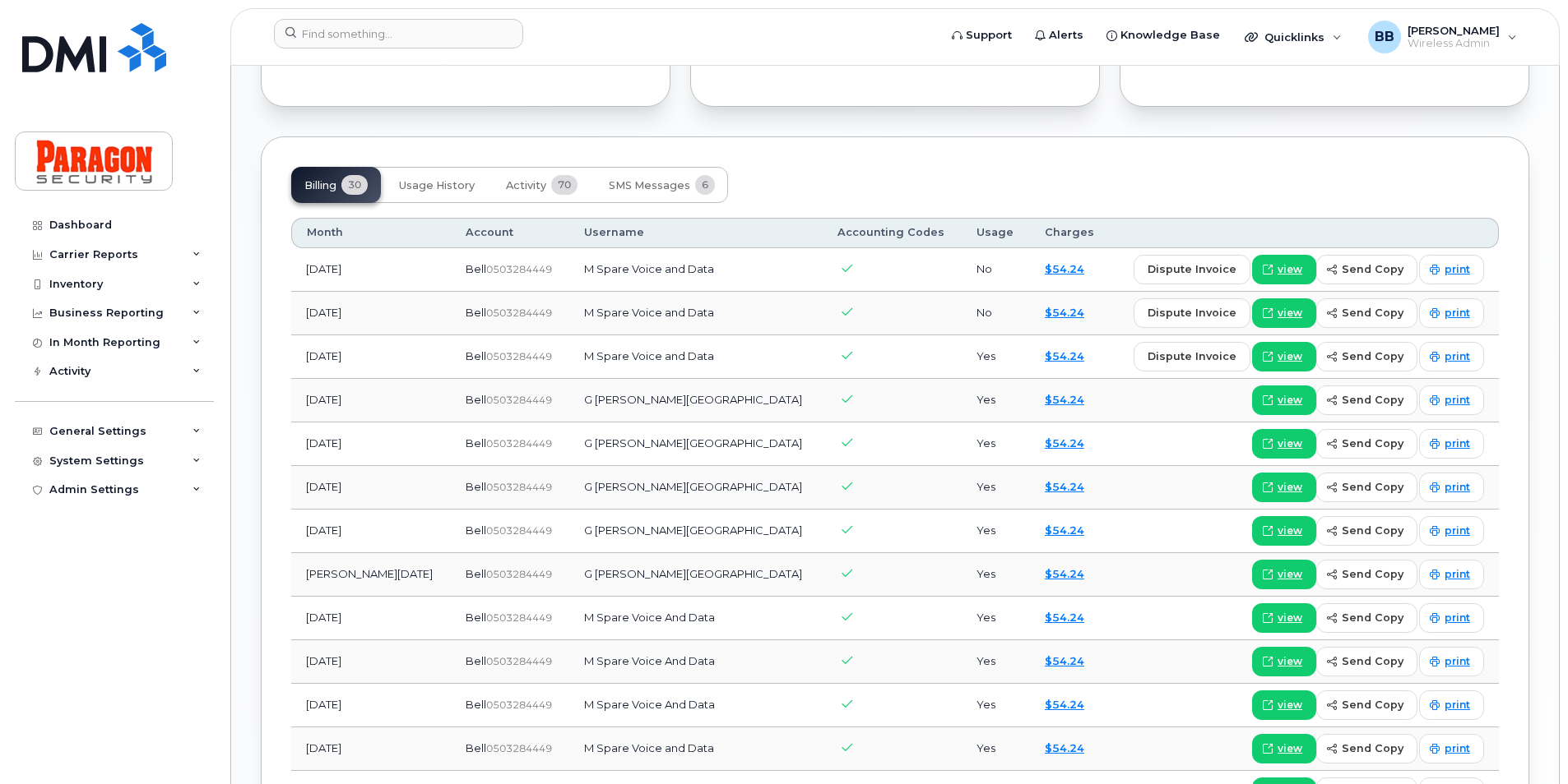
scroll to position [987, 0]
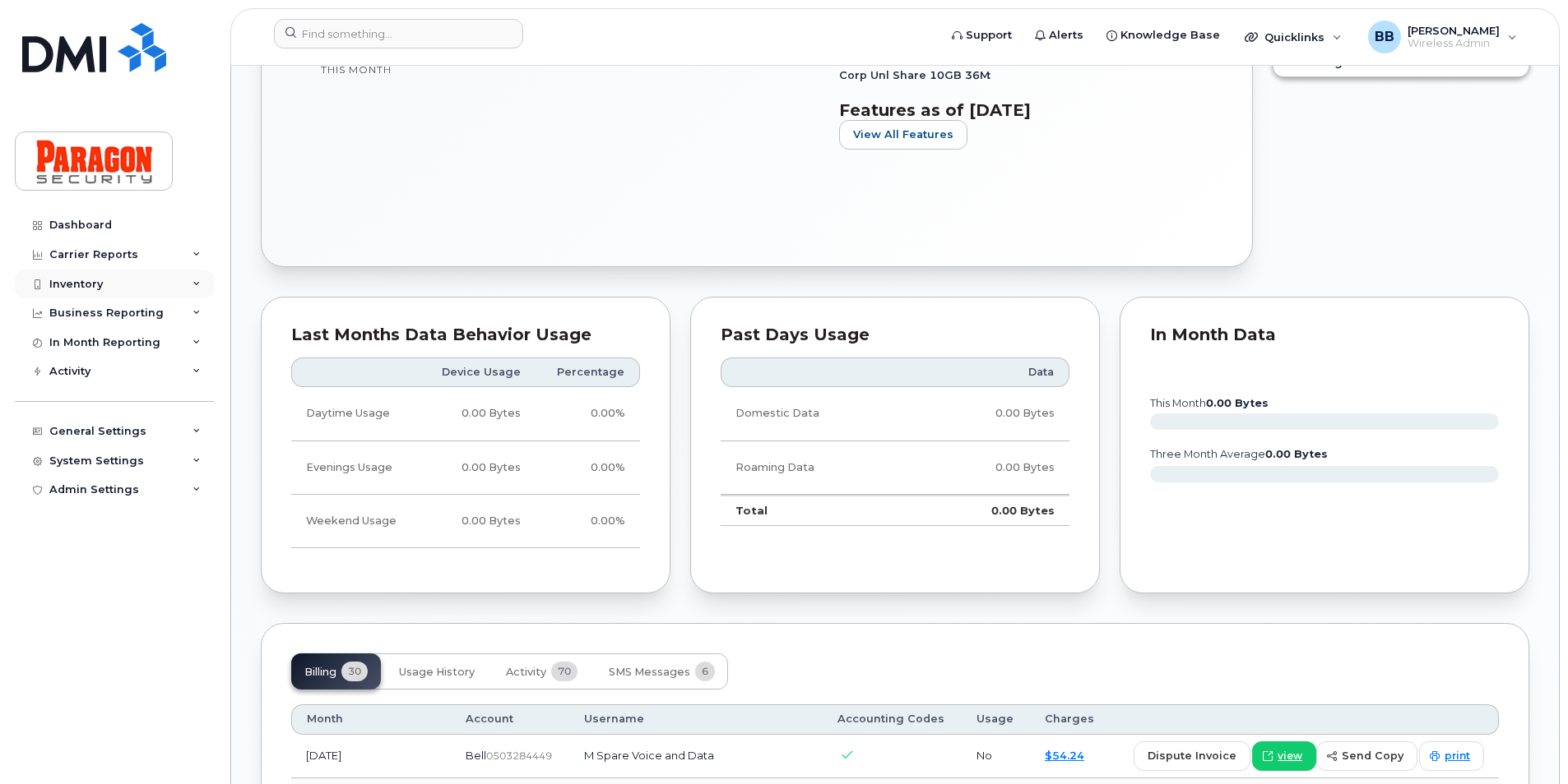
click at [88, 287] on div "Inventory" at bounding box center [75, 284] width 53 height 14
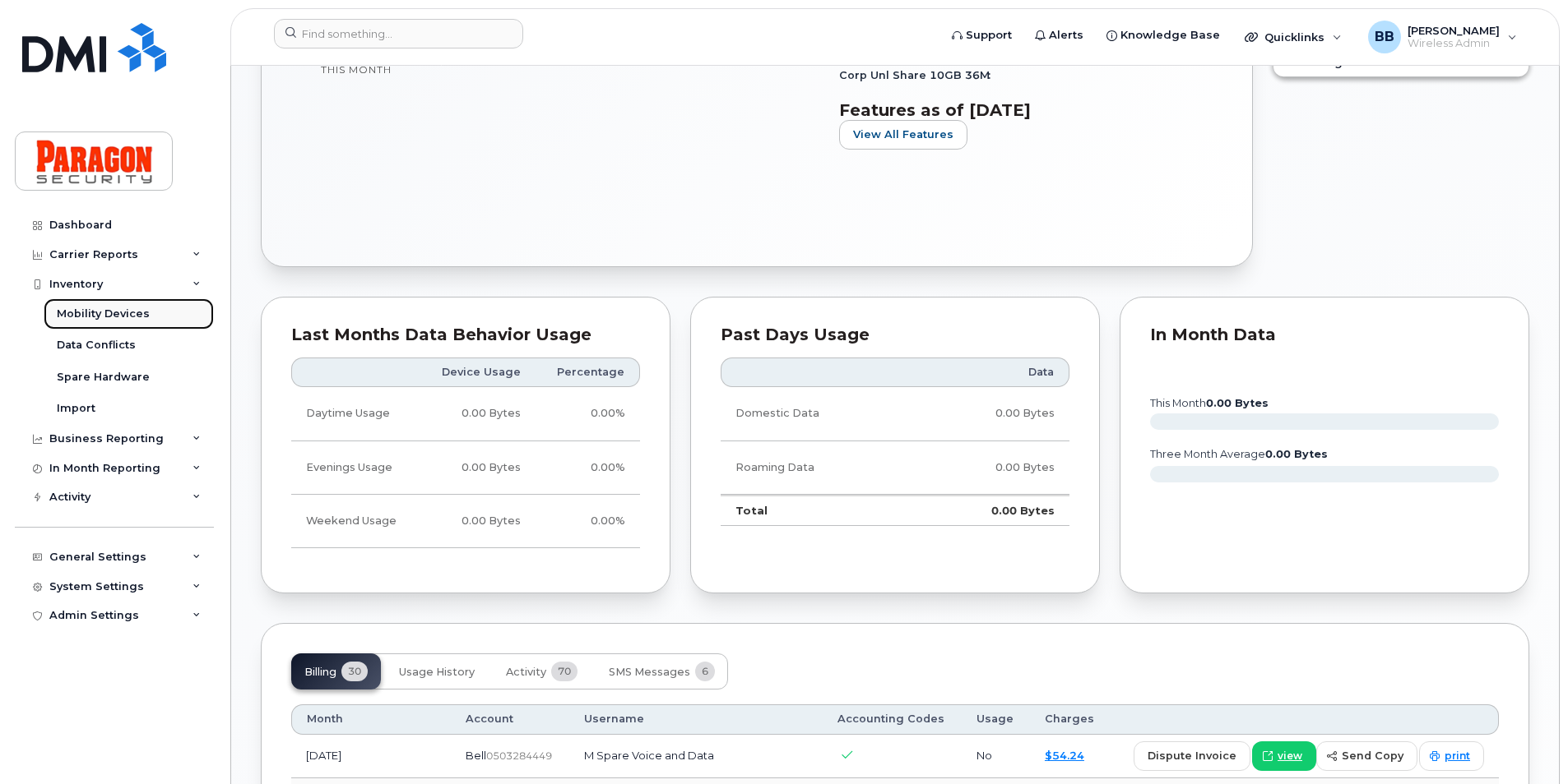
click at [96, 314] on div "Mobility Devices" at bounding box center [103, 314] width 93 height 14
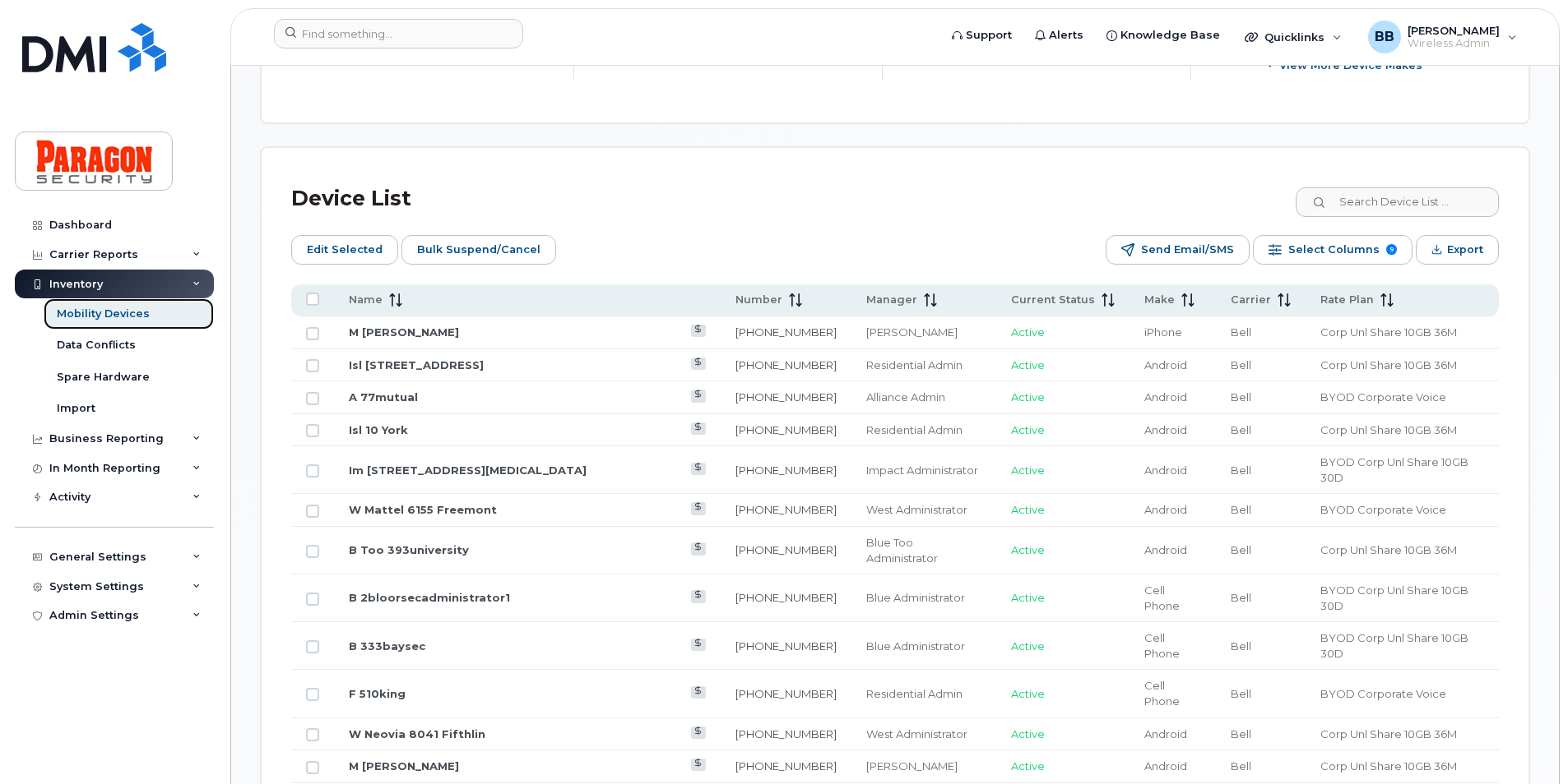
scroll to position [740, 0]
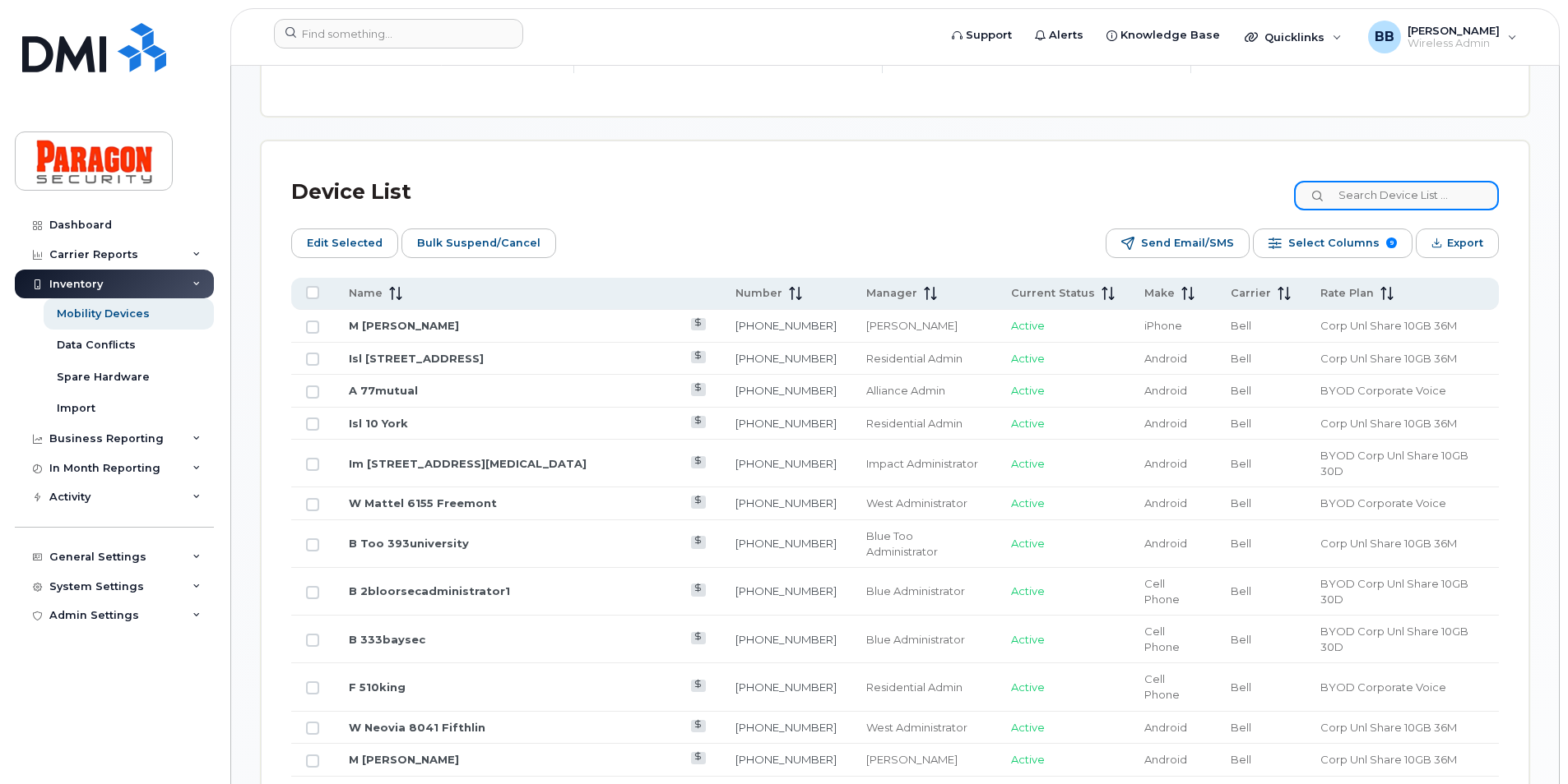
click at [1388, 194] on input at bounding box center [1396, 196] width 205 height 30
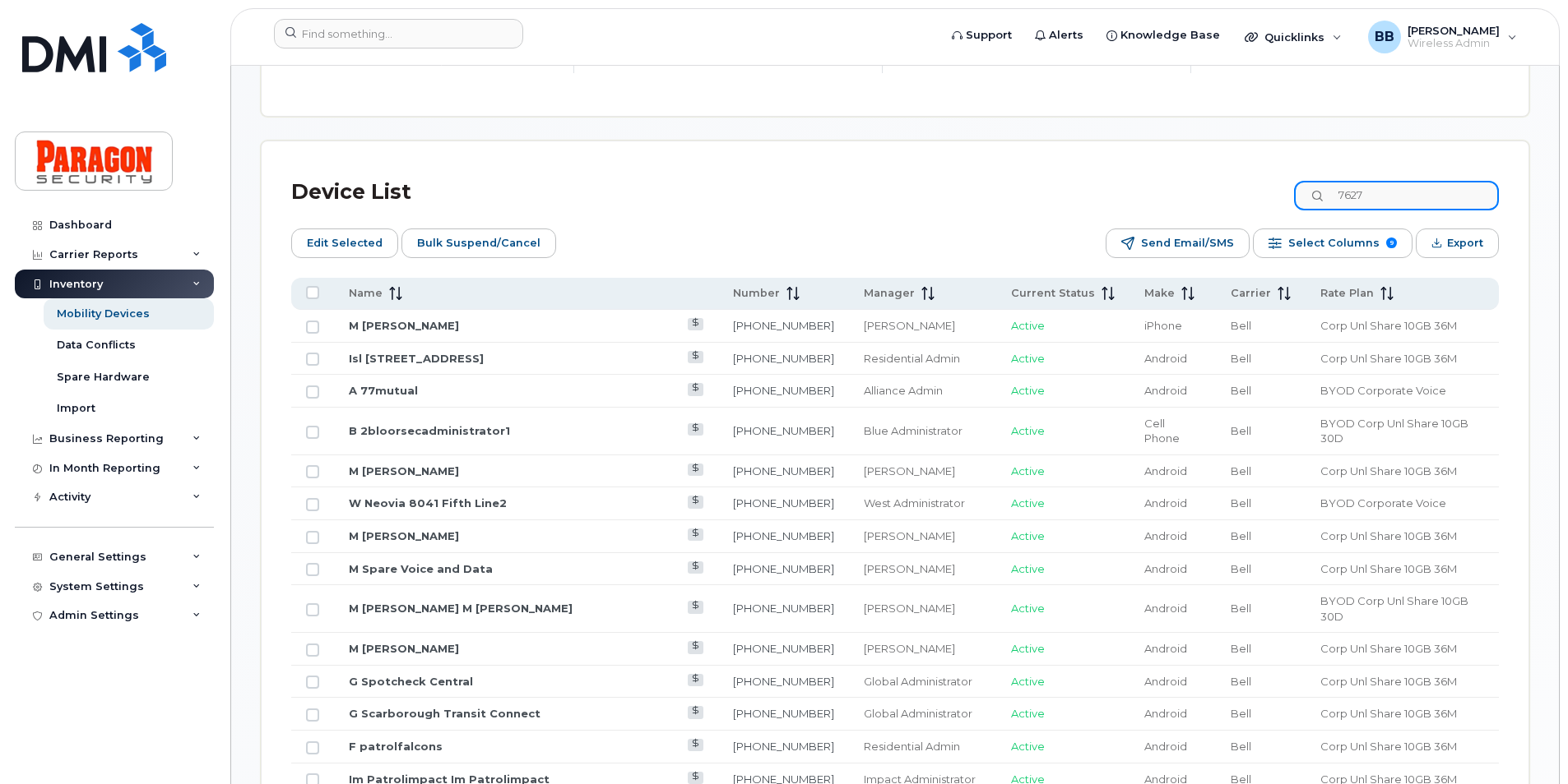
type input "7627"
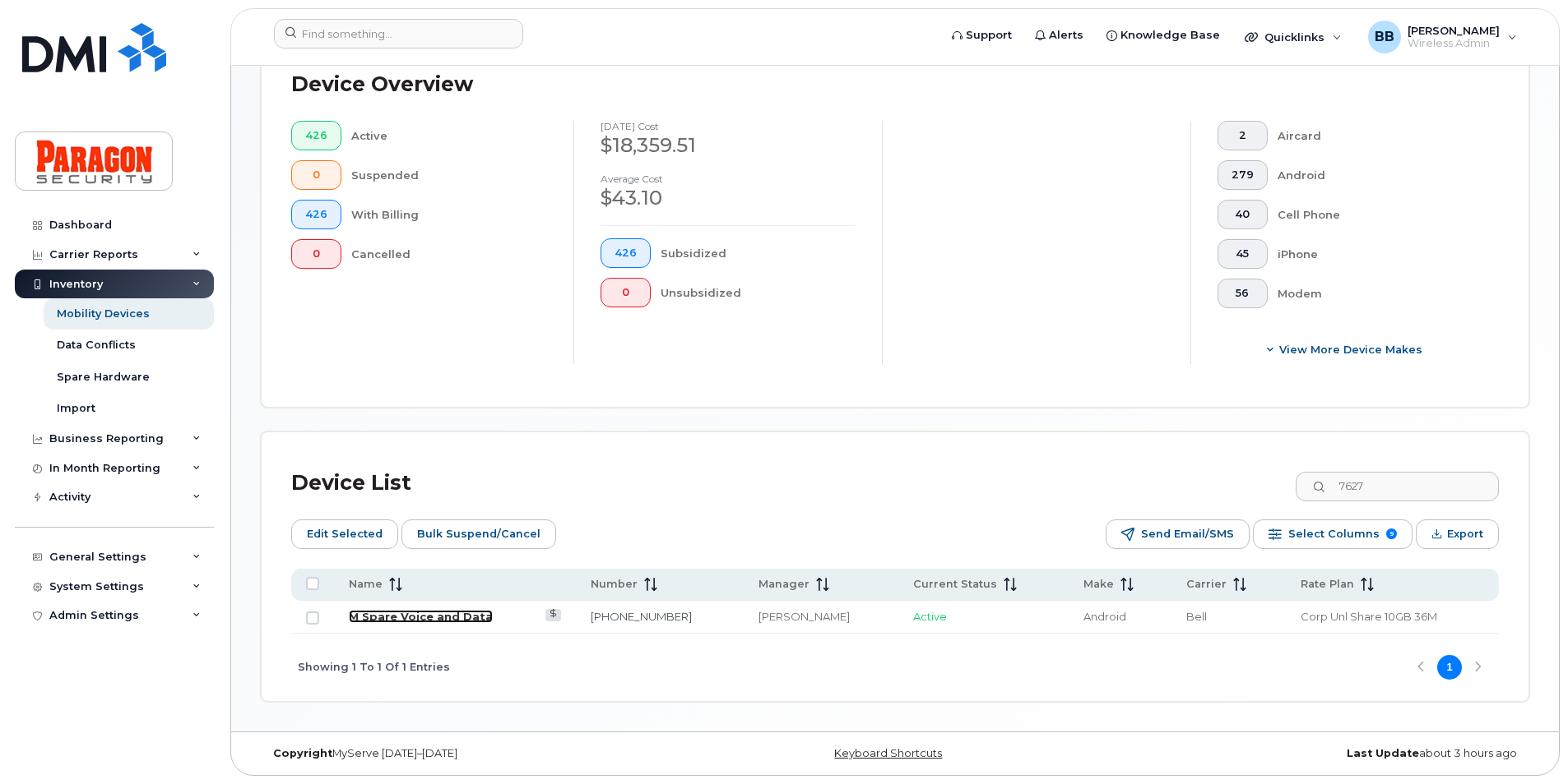
click at [384, 618] on link "M Spare Voice and Data" at bounding box center [420, 617] width 144 height 14
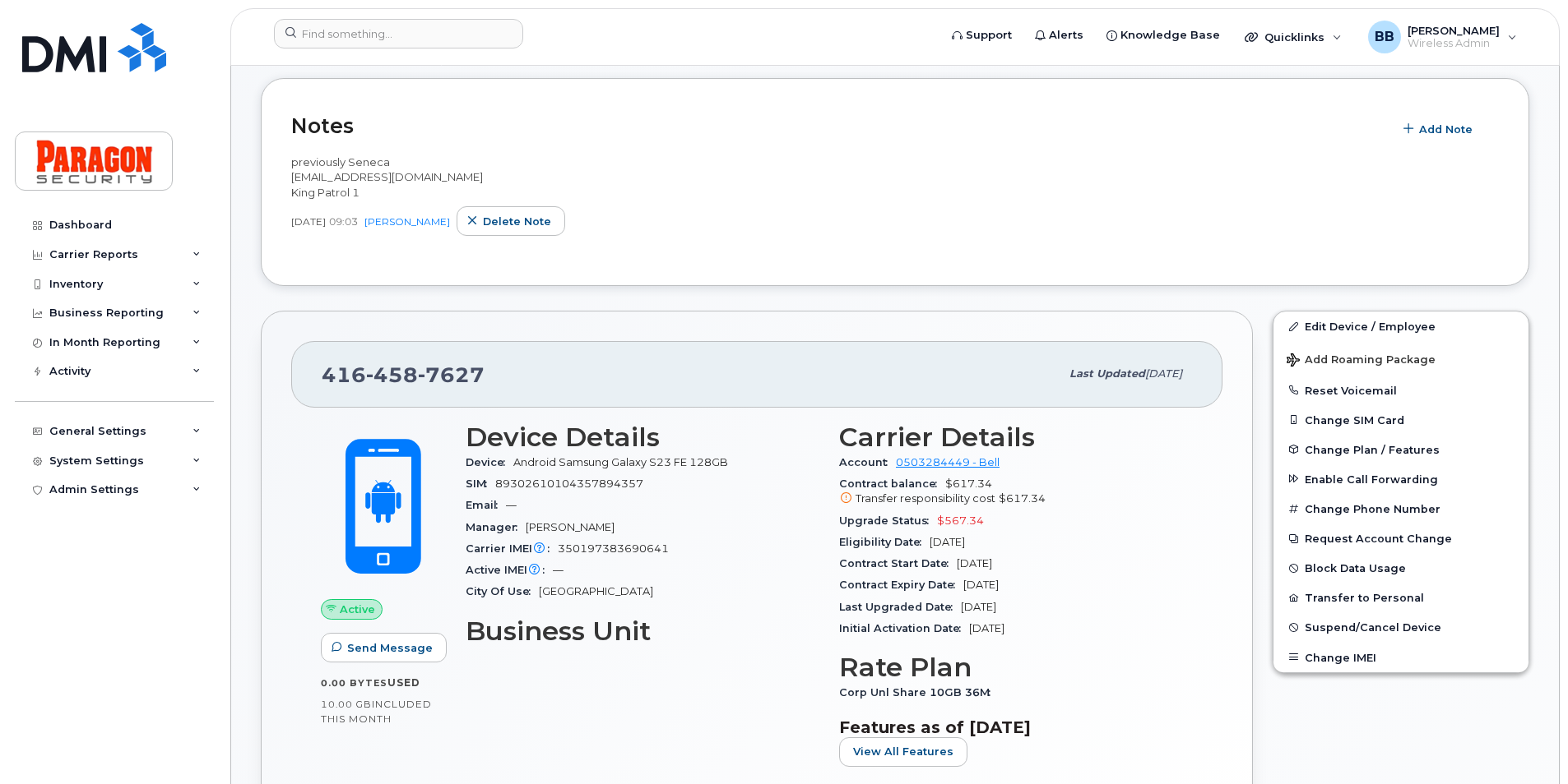
scroll to position [411, 0]
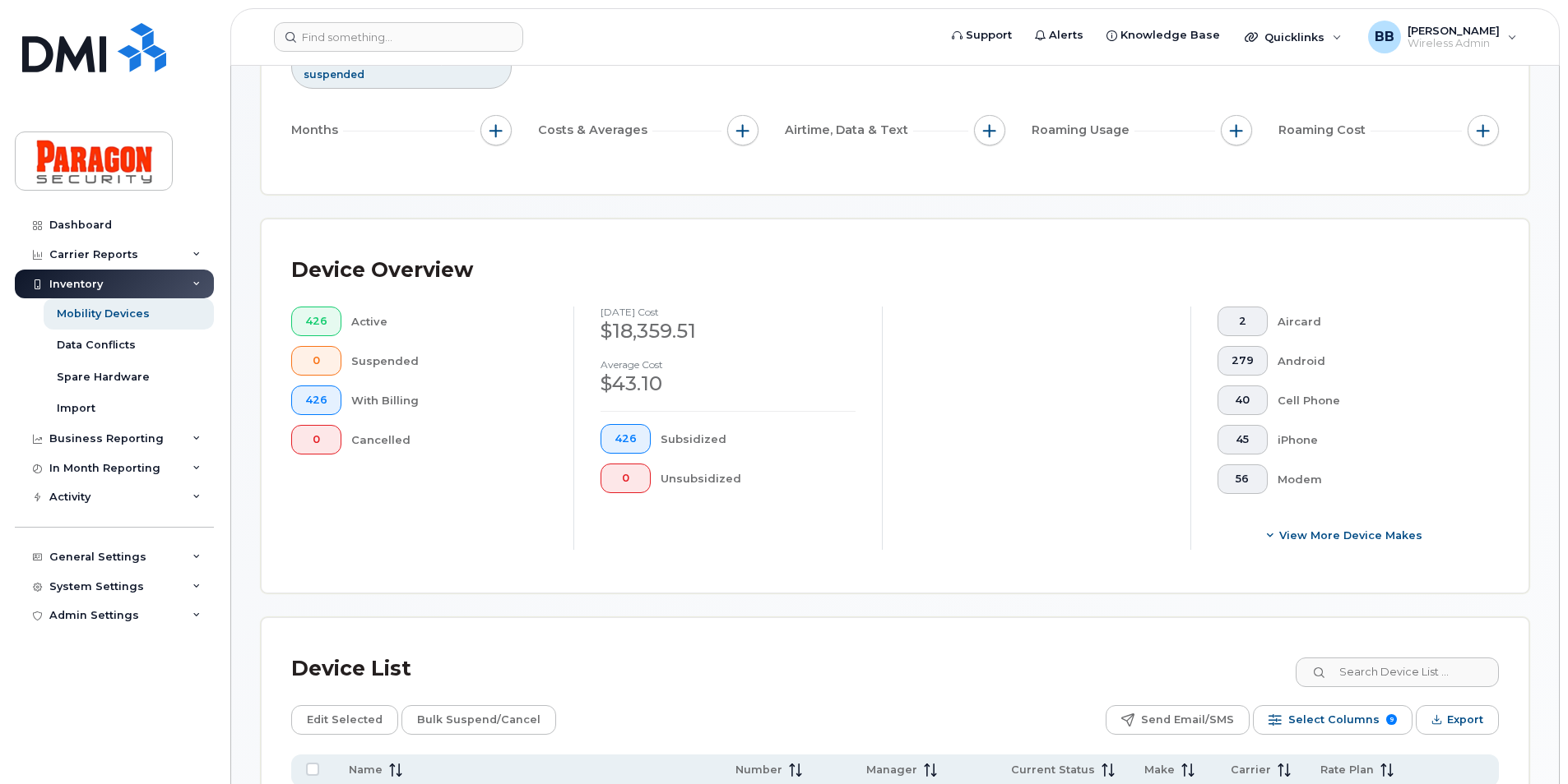
scroll to position [493, 0]
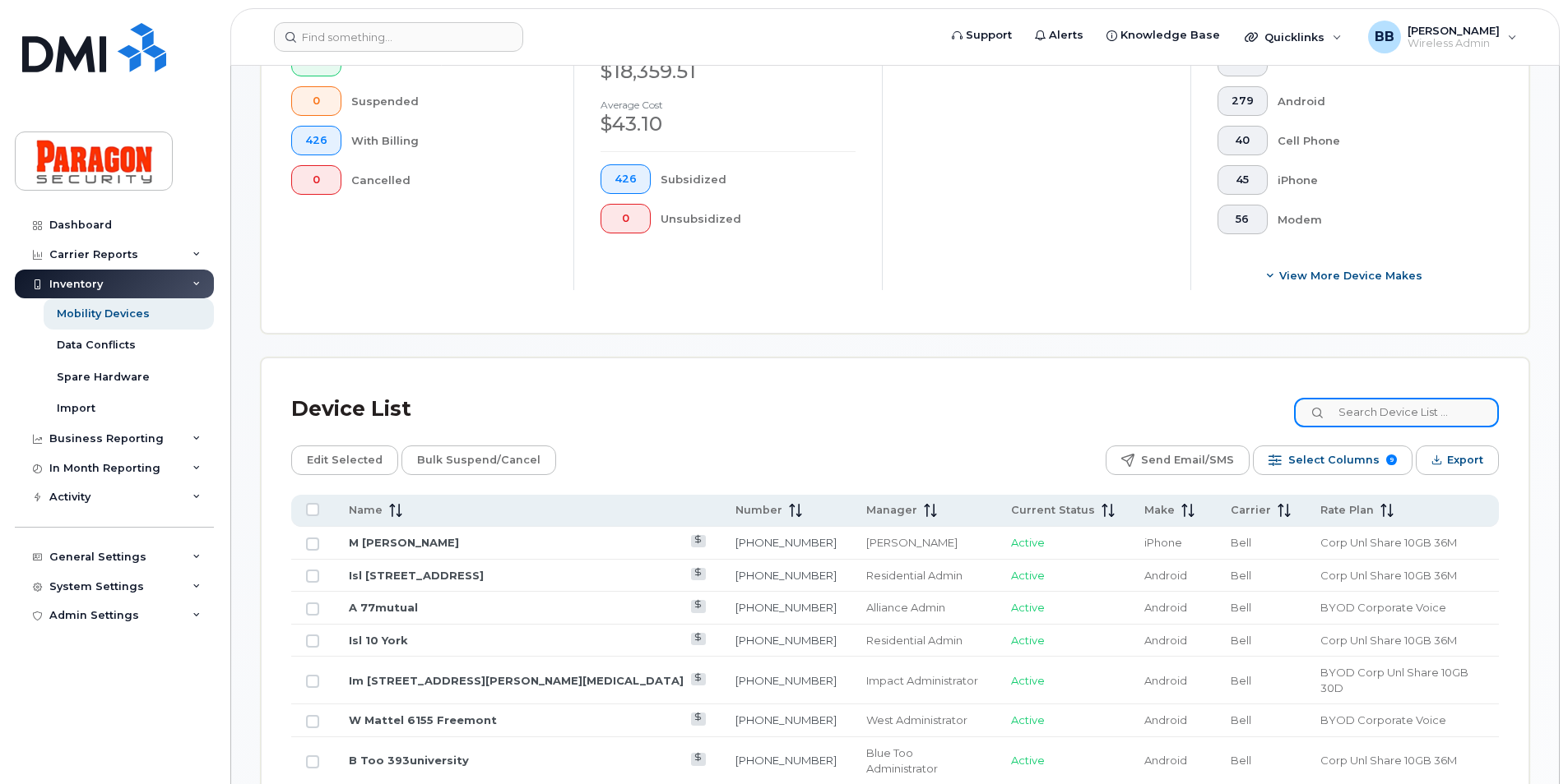
click at [1389, 424] on input at bounding box center [1396, 412] width 205 height 30
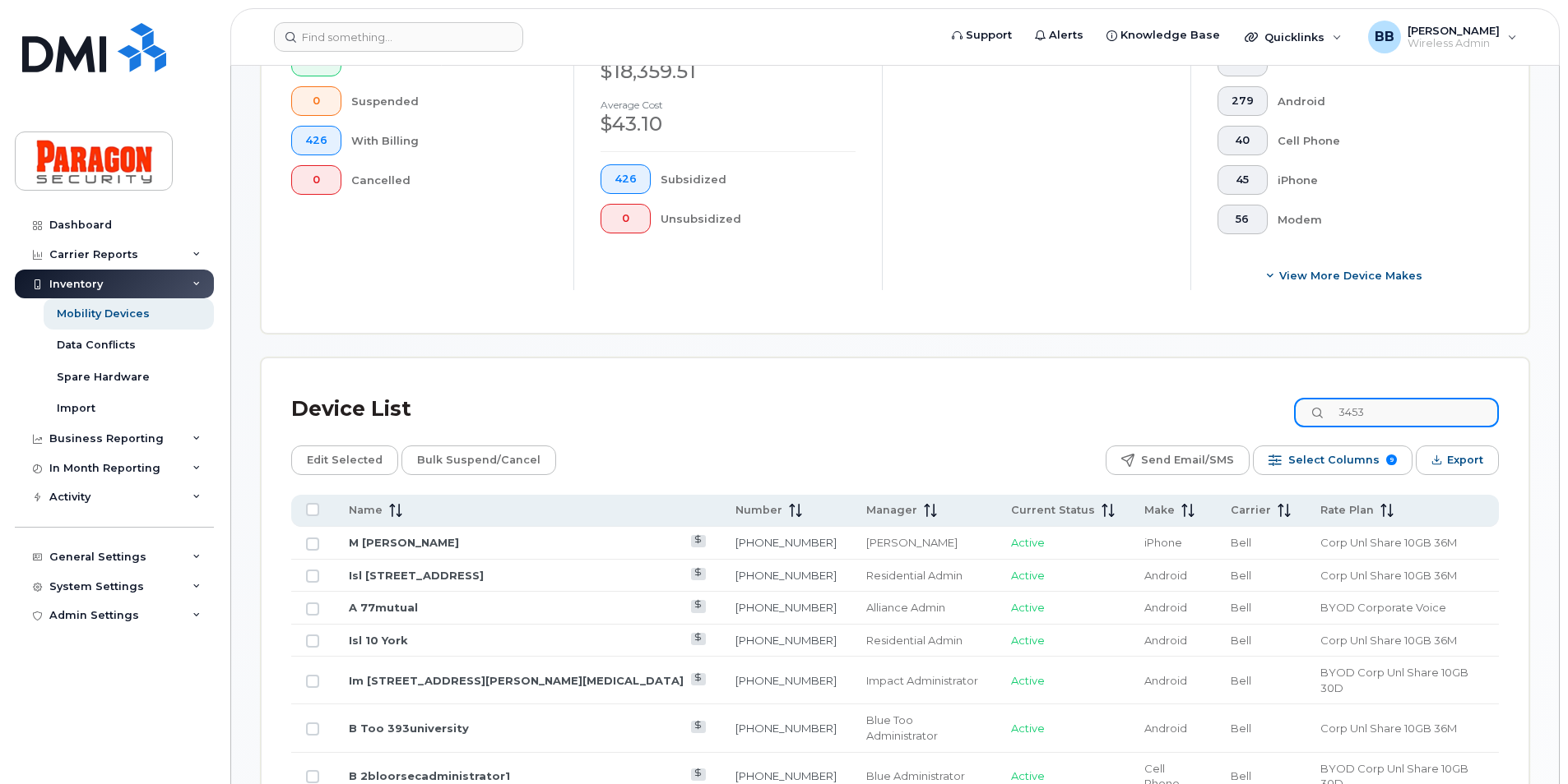
type input "3453"
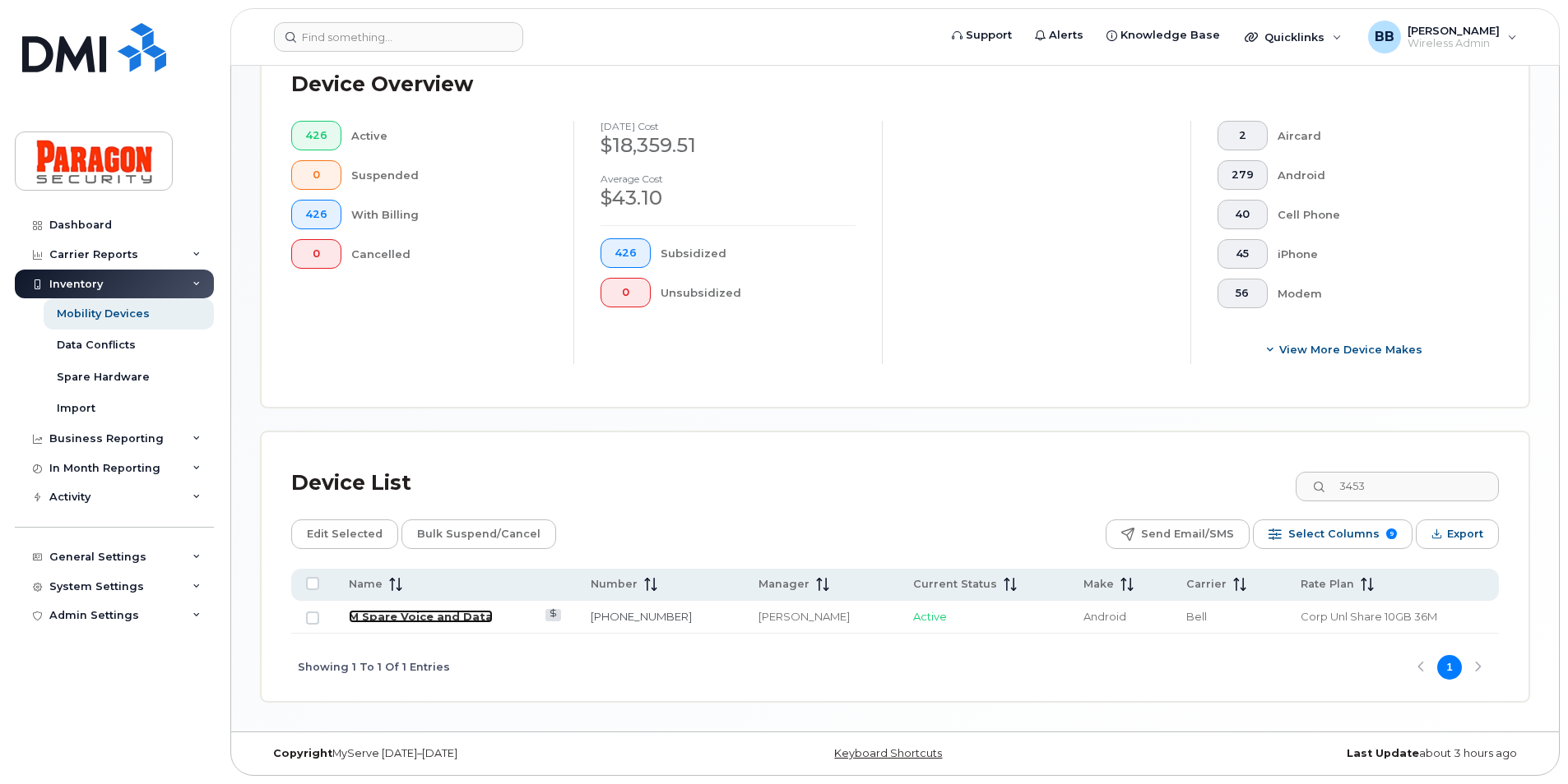
click at [408, 621] on link "M Spare Voice and Data" at bounding box center [420, 617] width 144 height 14
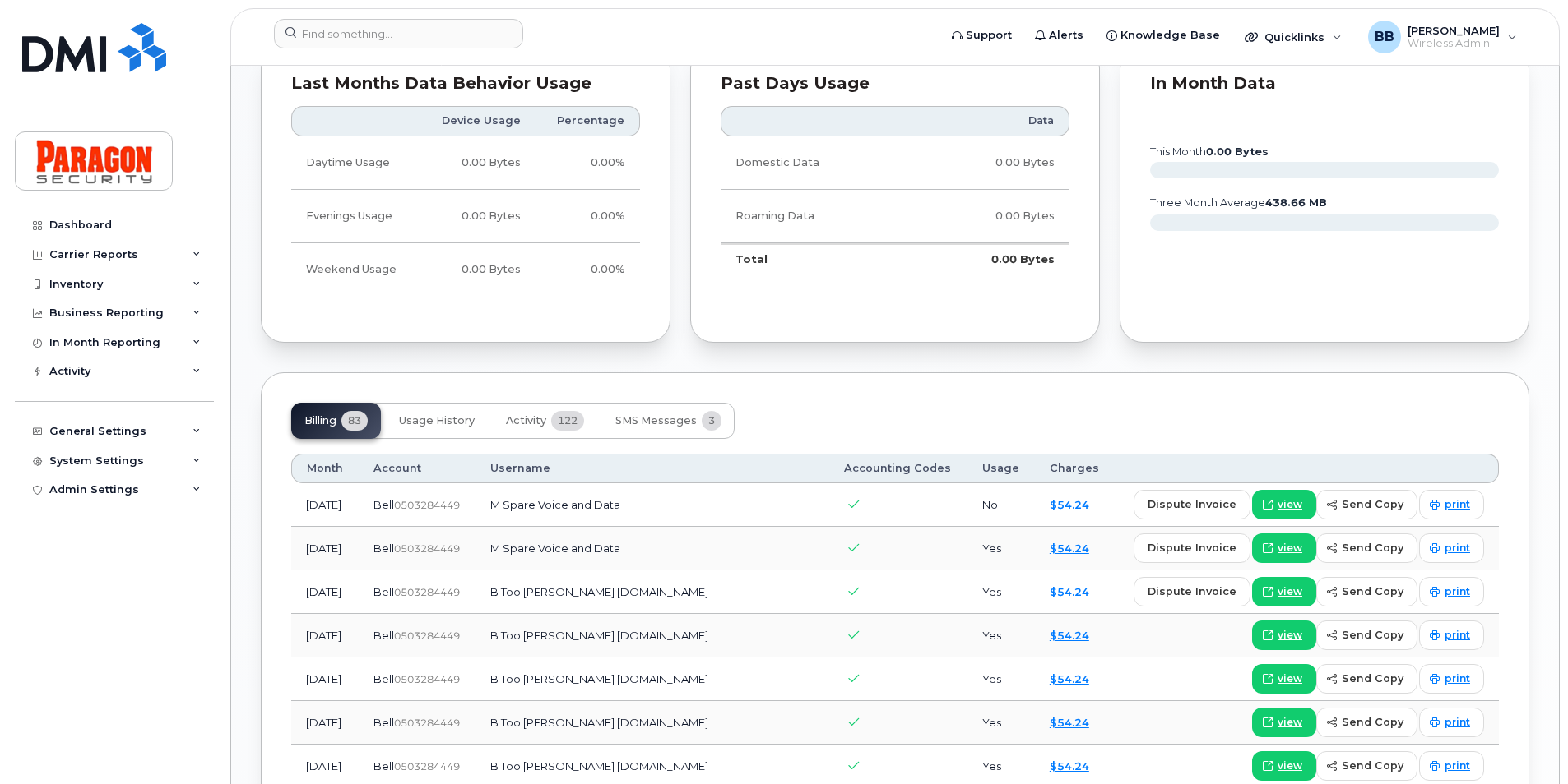
scroll to position [1315, 0]
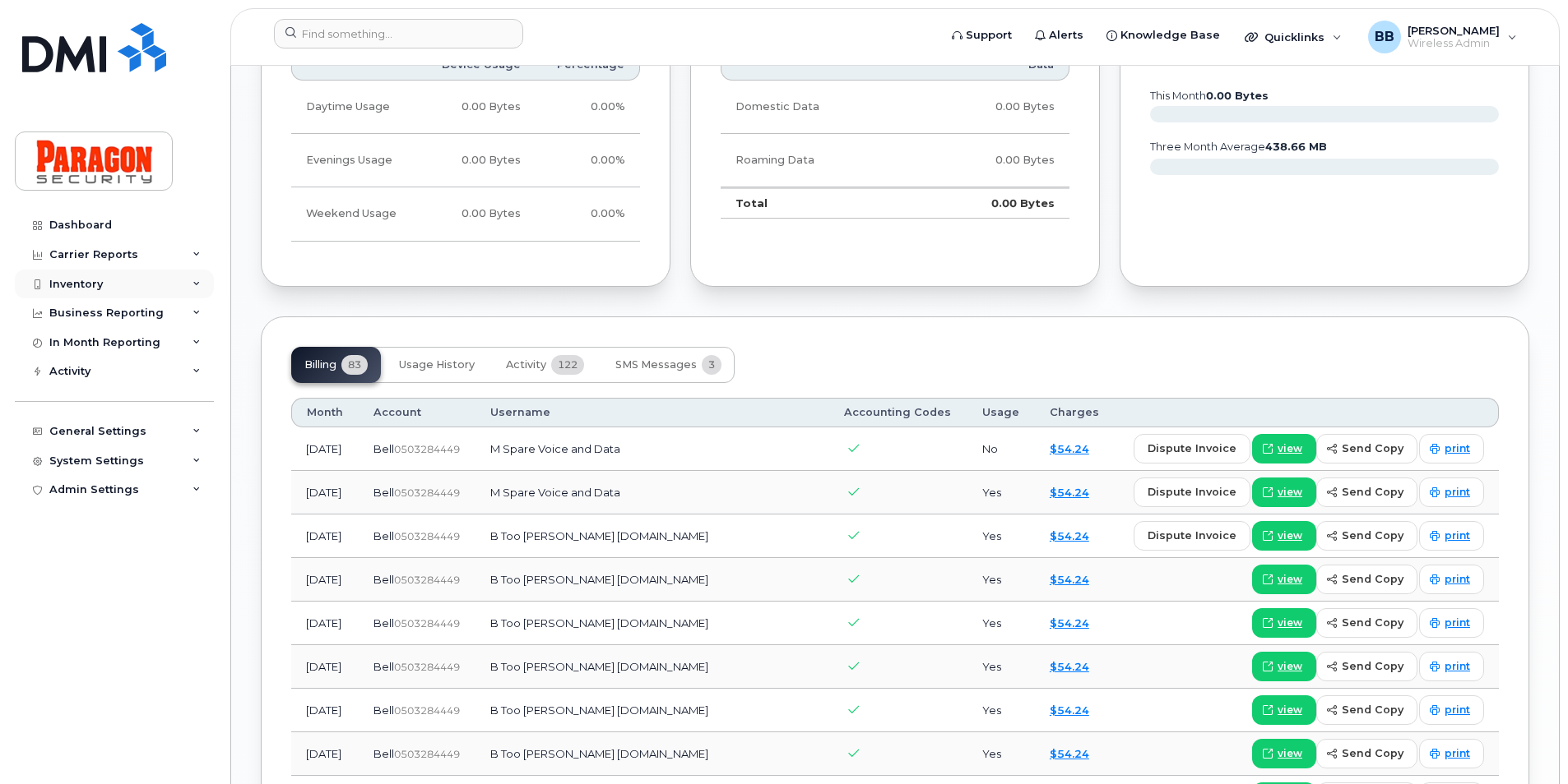
click at [74, 286] on div "Inventory" at bounding box center [75, 284] width 53 height 14
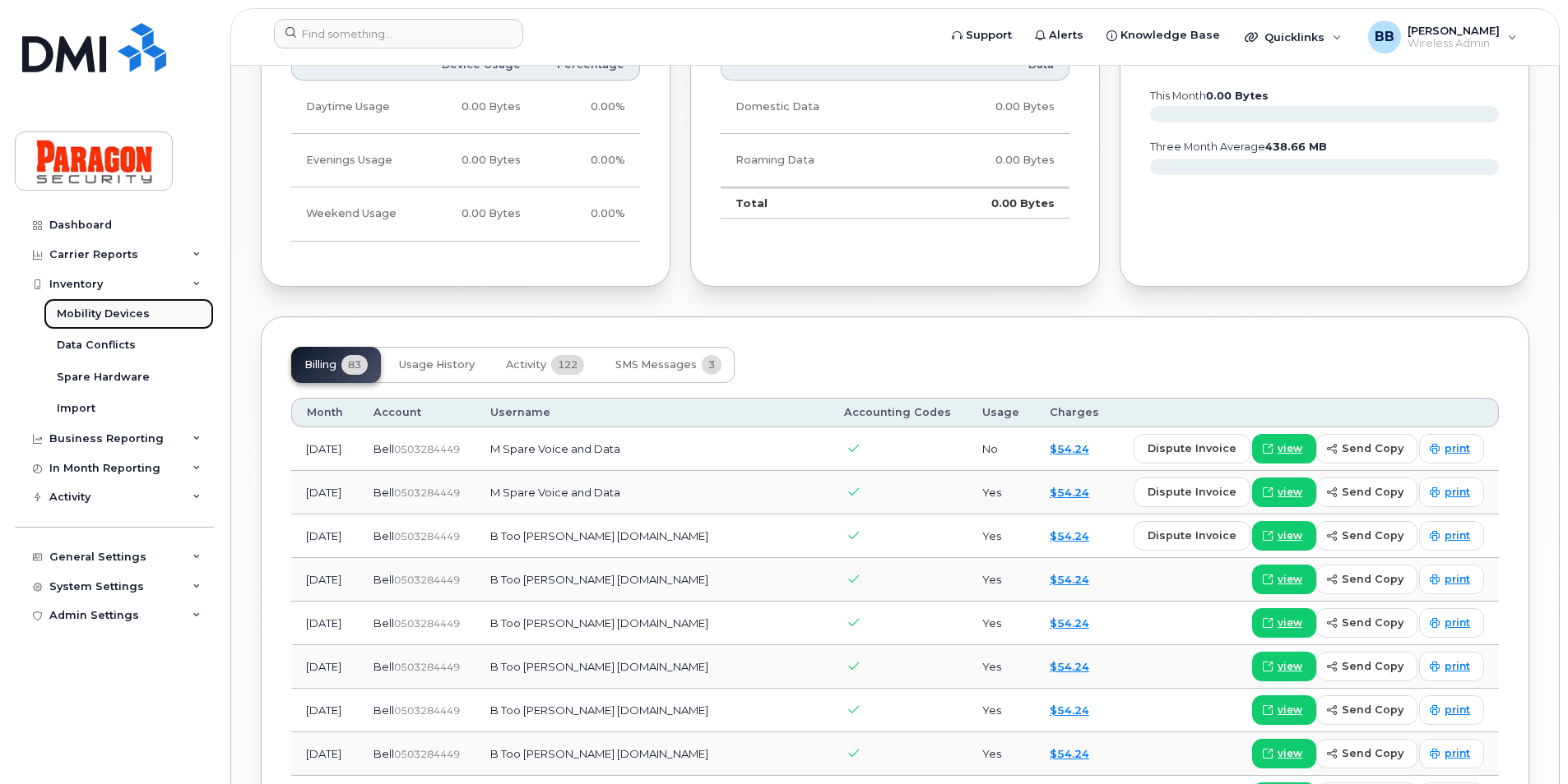
click at [73, 316] on div "Mobility Devices" at bounding box center [103, 314] width 93 height 14
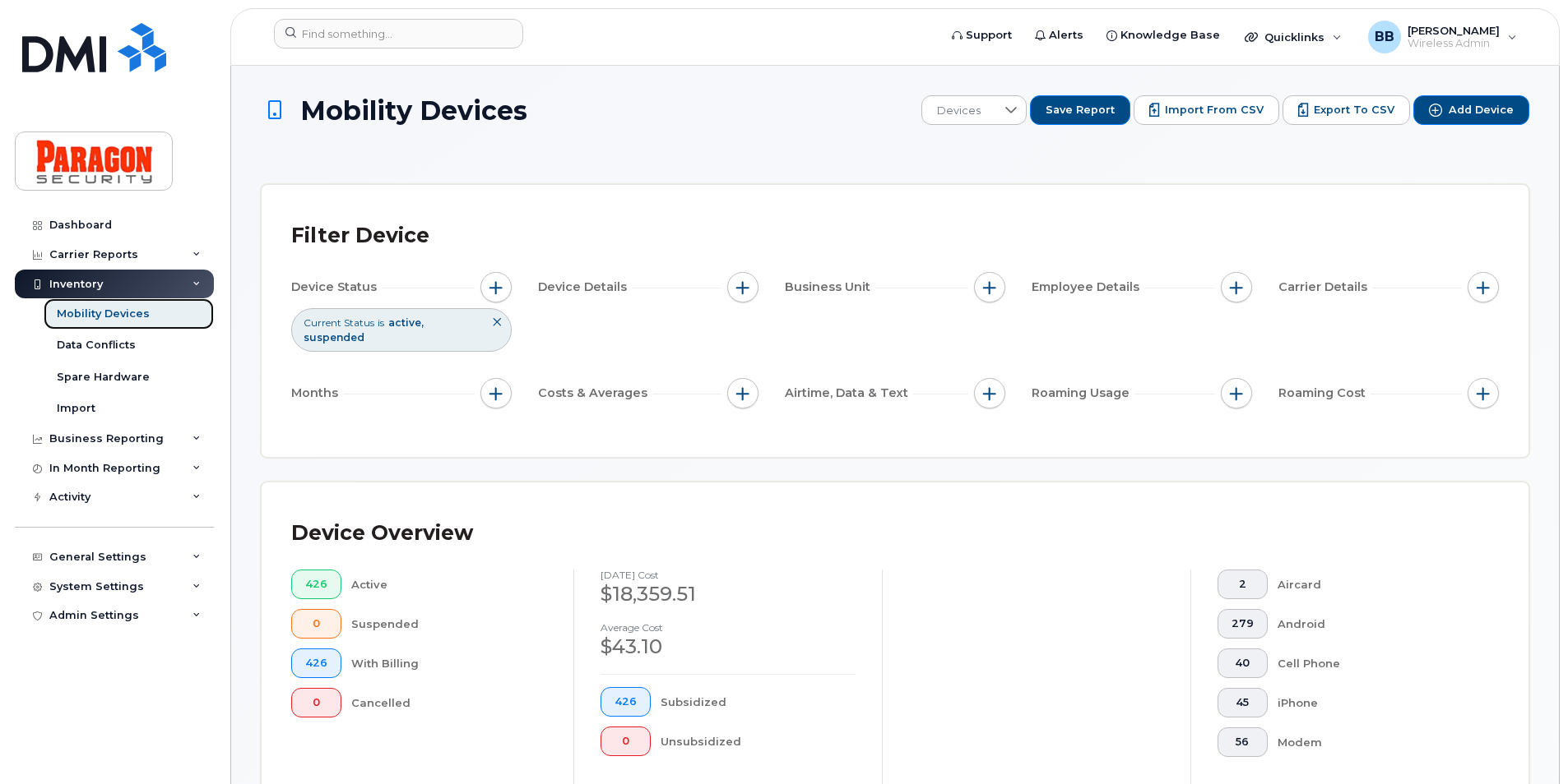
scroll to position [329, 0]
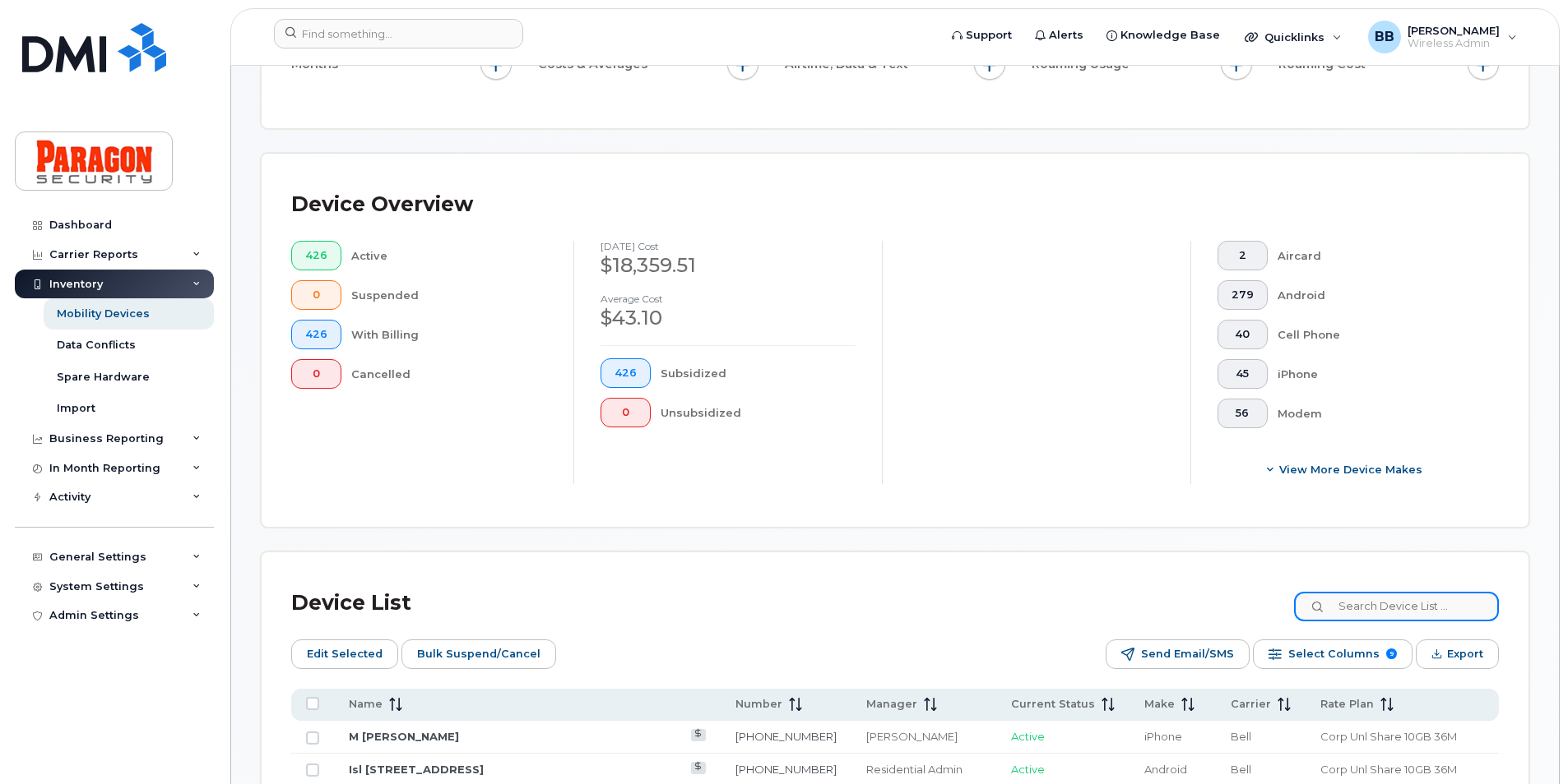
click at [1390, 605] on input at bounding box center [1396, 607] width 205 height 30
type input "8690"
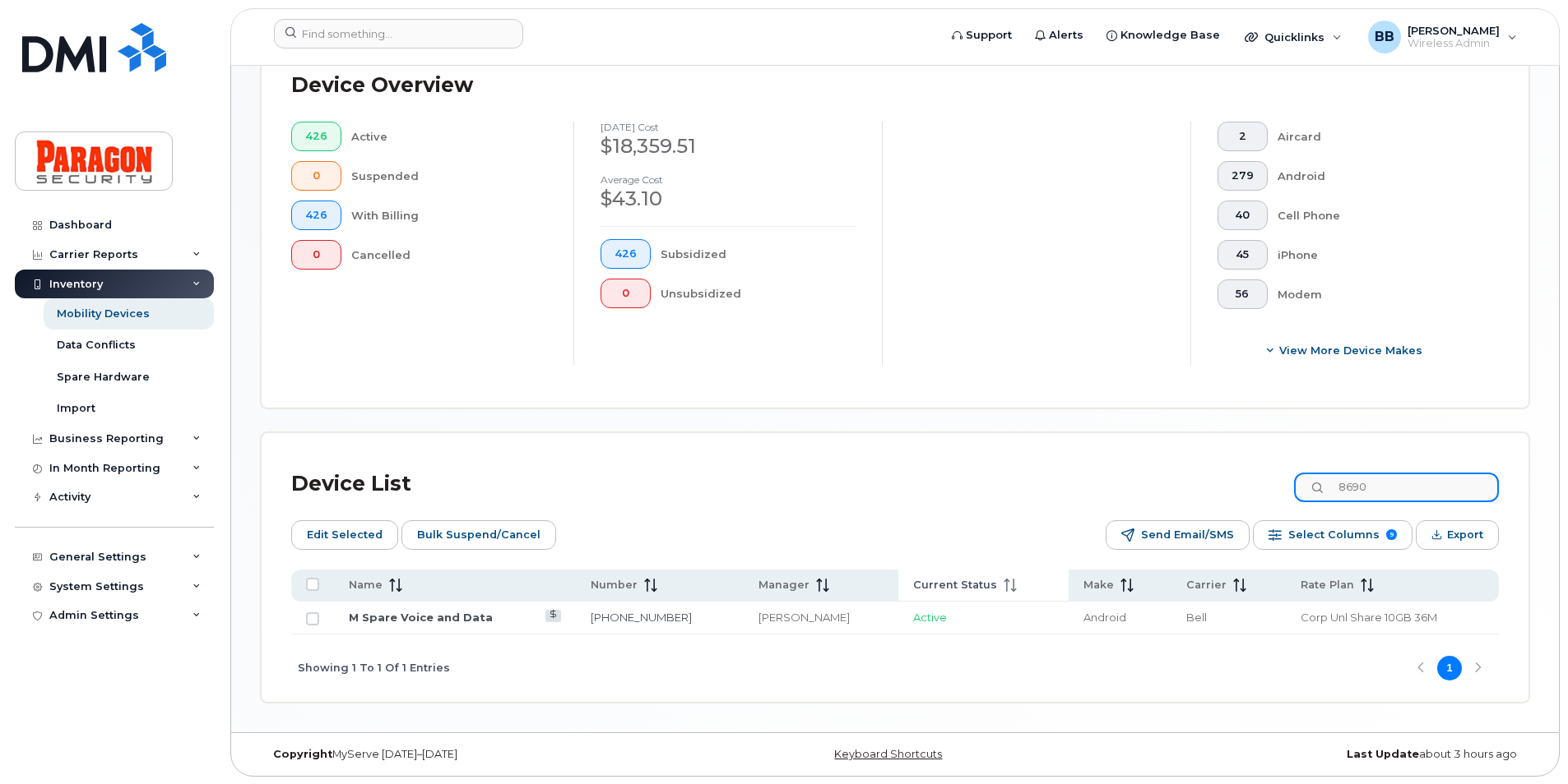
scroll to position [449, 0]
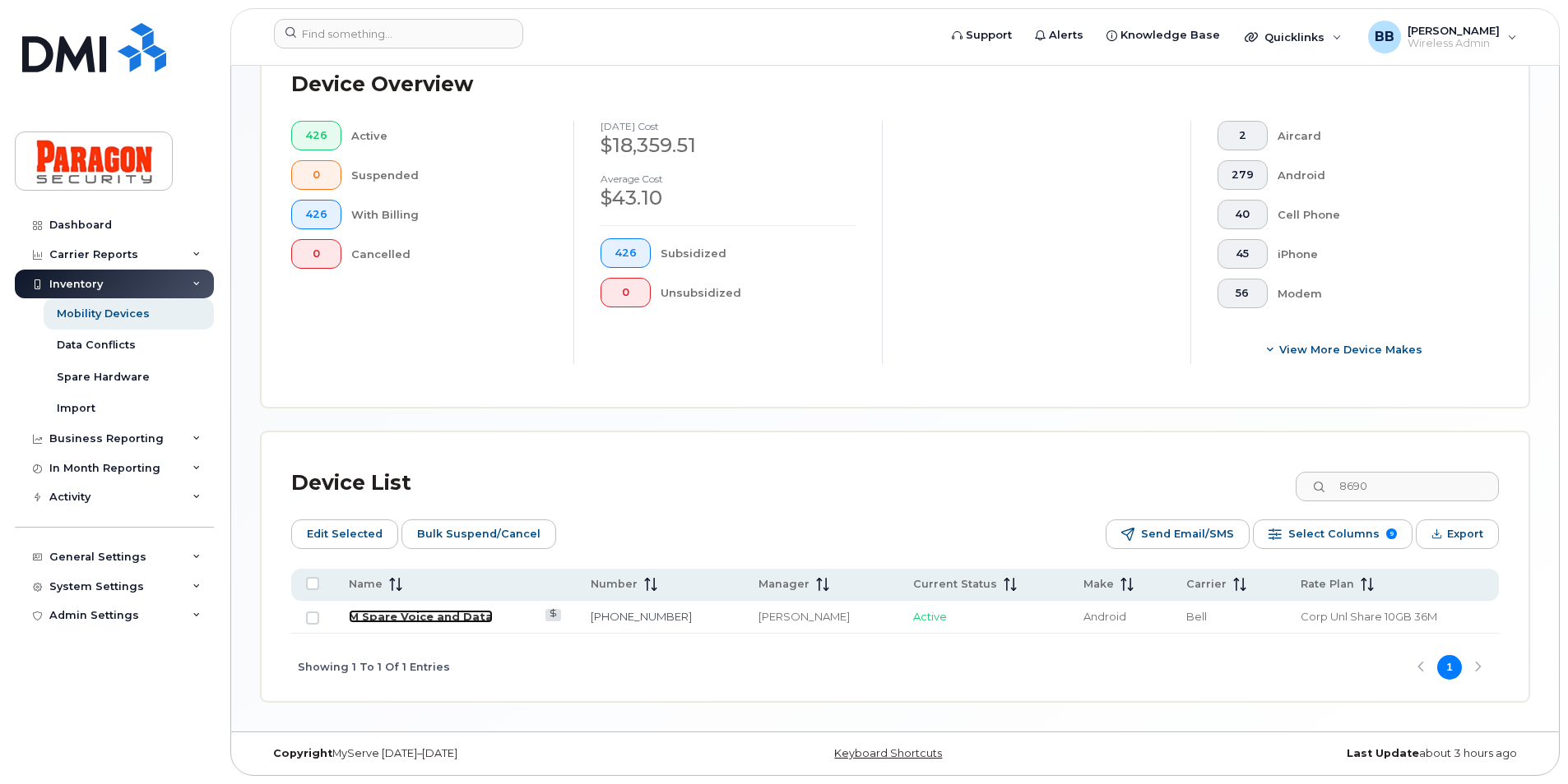
click at [467, 612] on link "M Spare Voice and Data" at bounding box center [420, 617] width 144 height 14
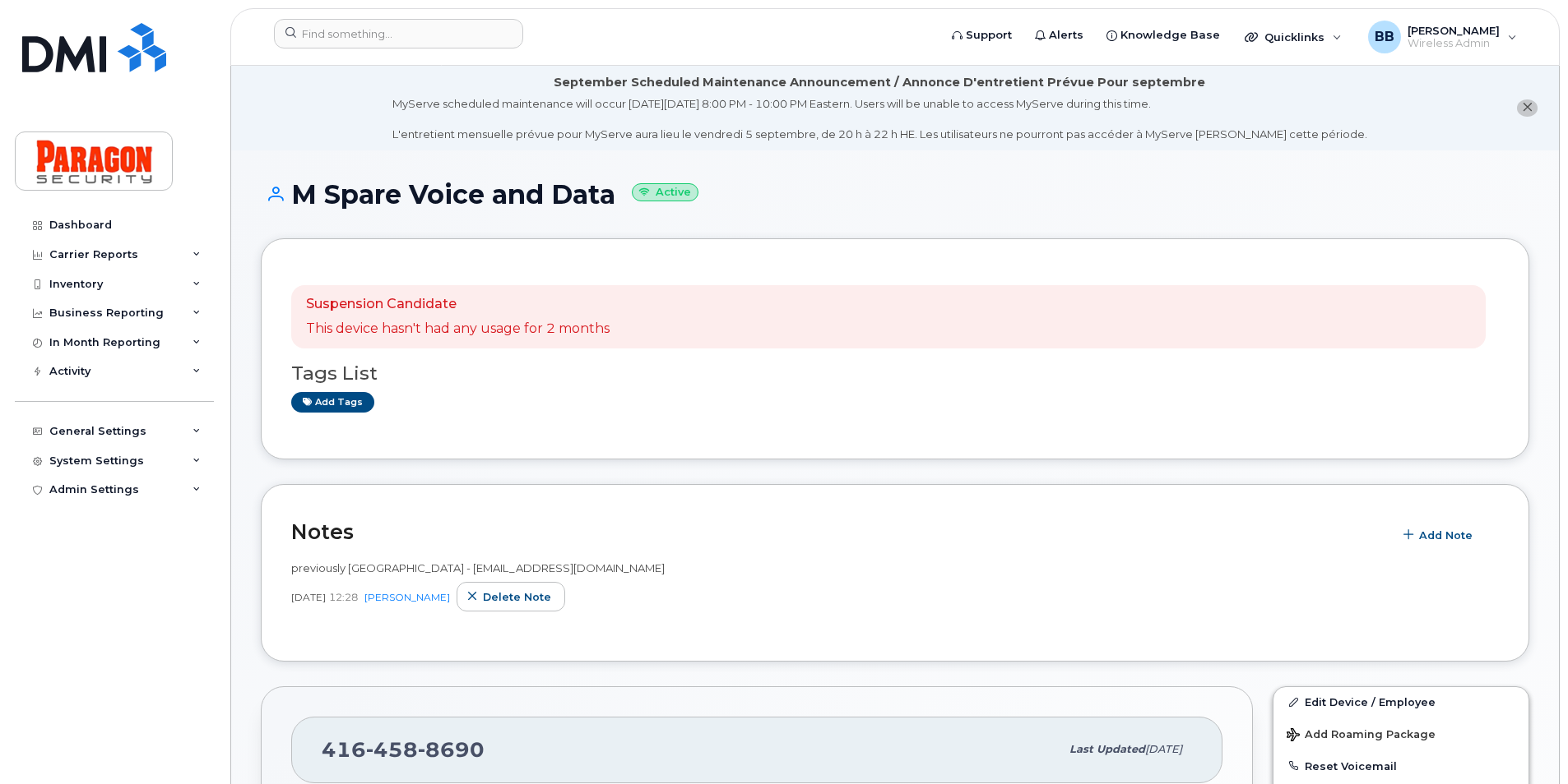
scroll to position [329, 0]
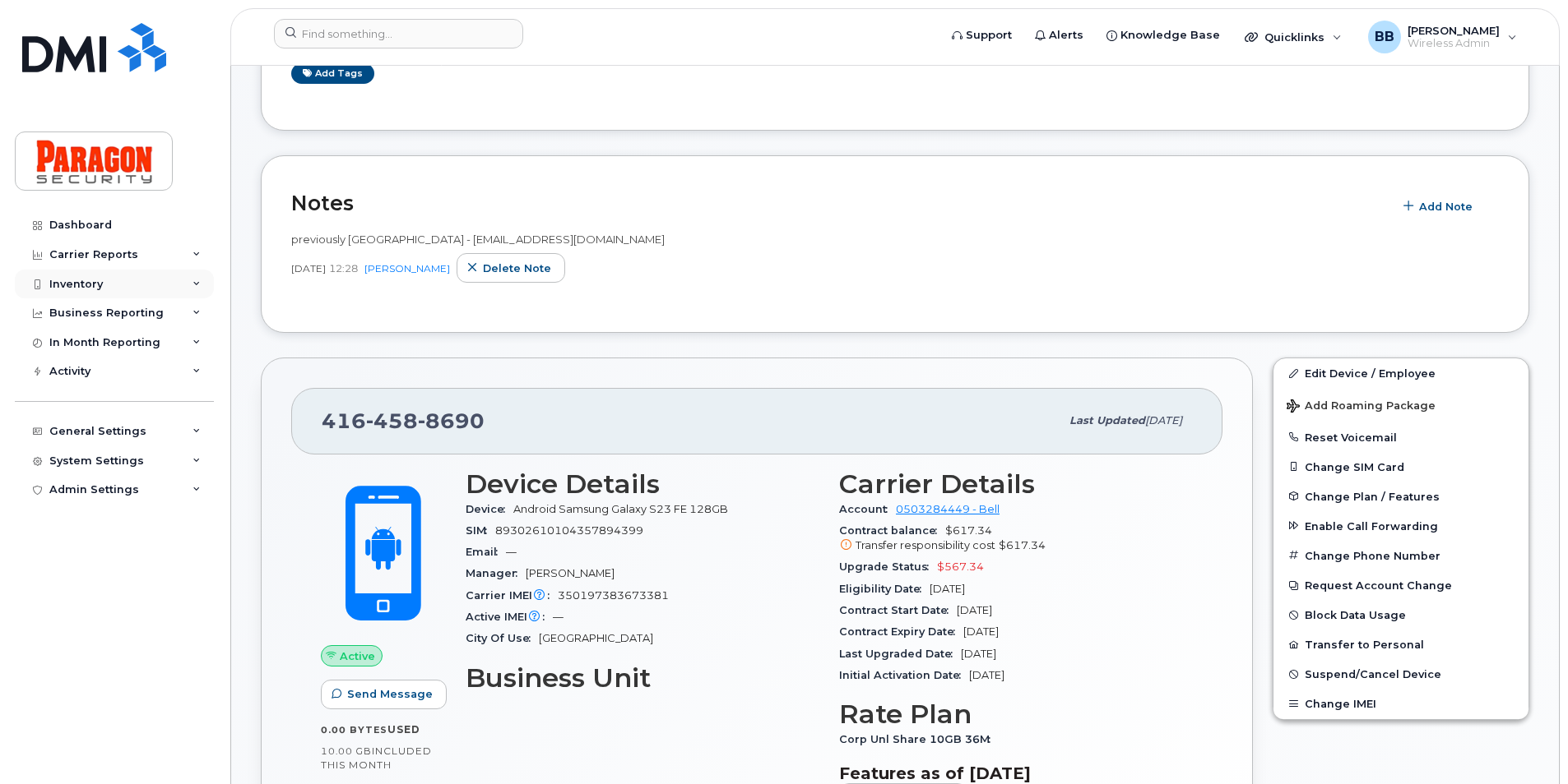
click at [94, 291] on div "Inventory" at bounding box center [75, 284] width 53 height 14
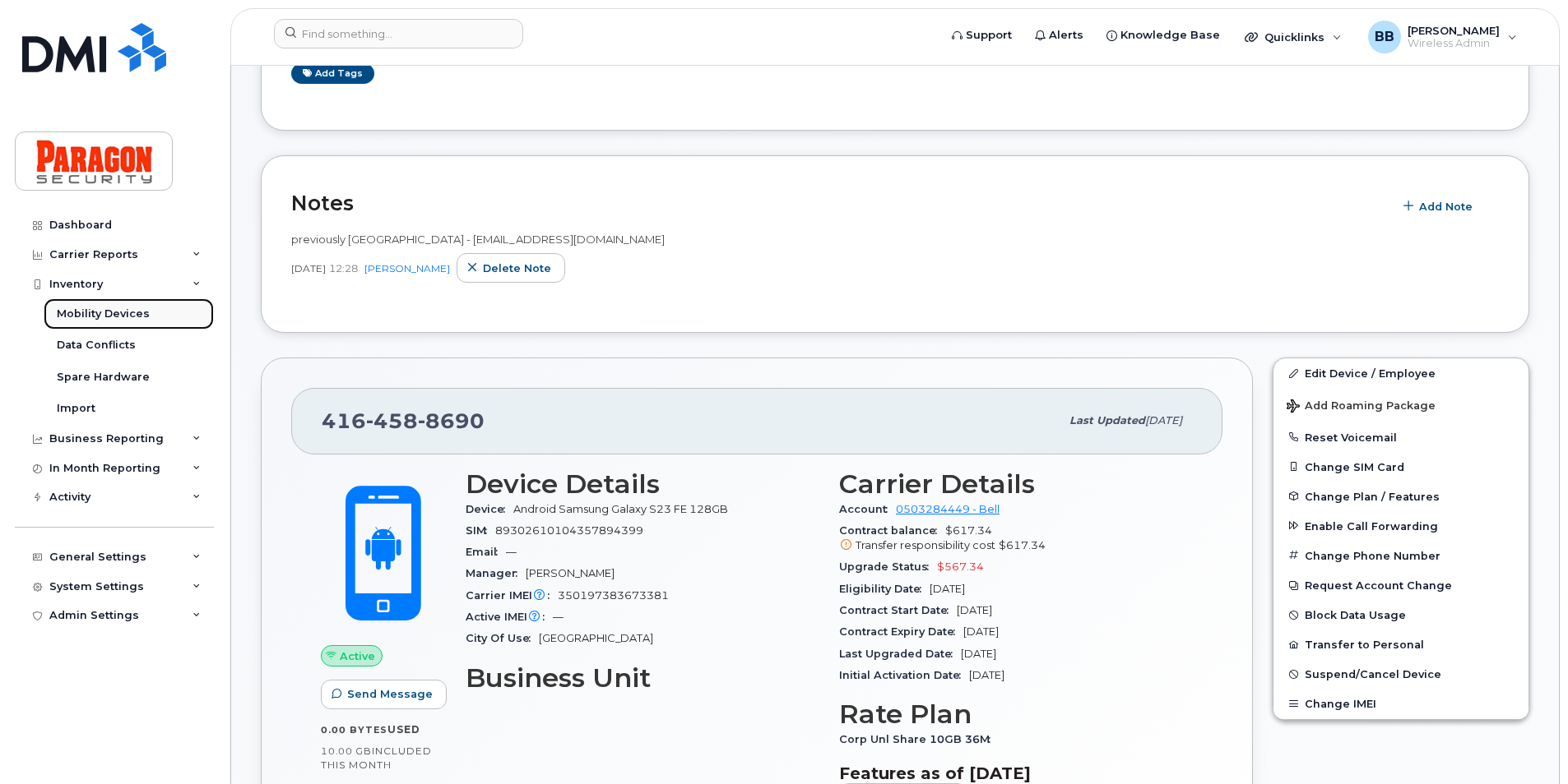
click at [102, 326] on link "Mobility Devices" at bounding box center [129, 314] width 170 height 32
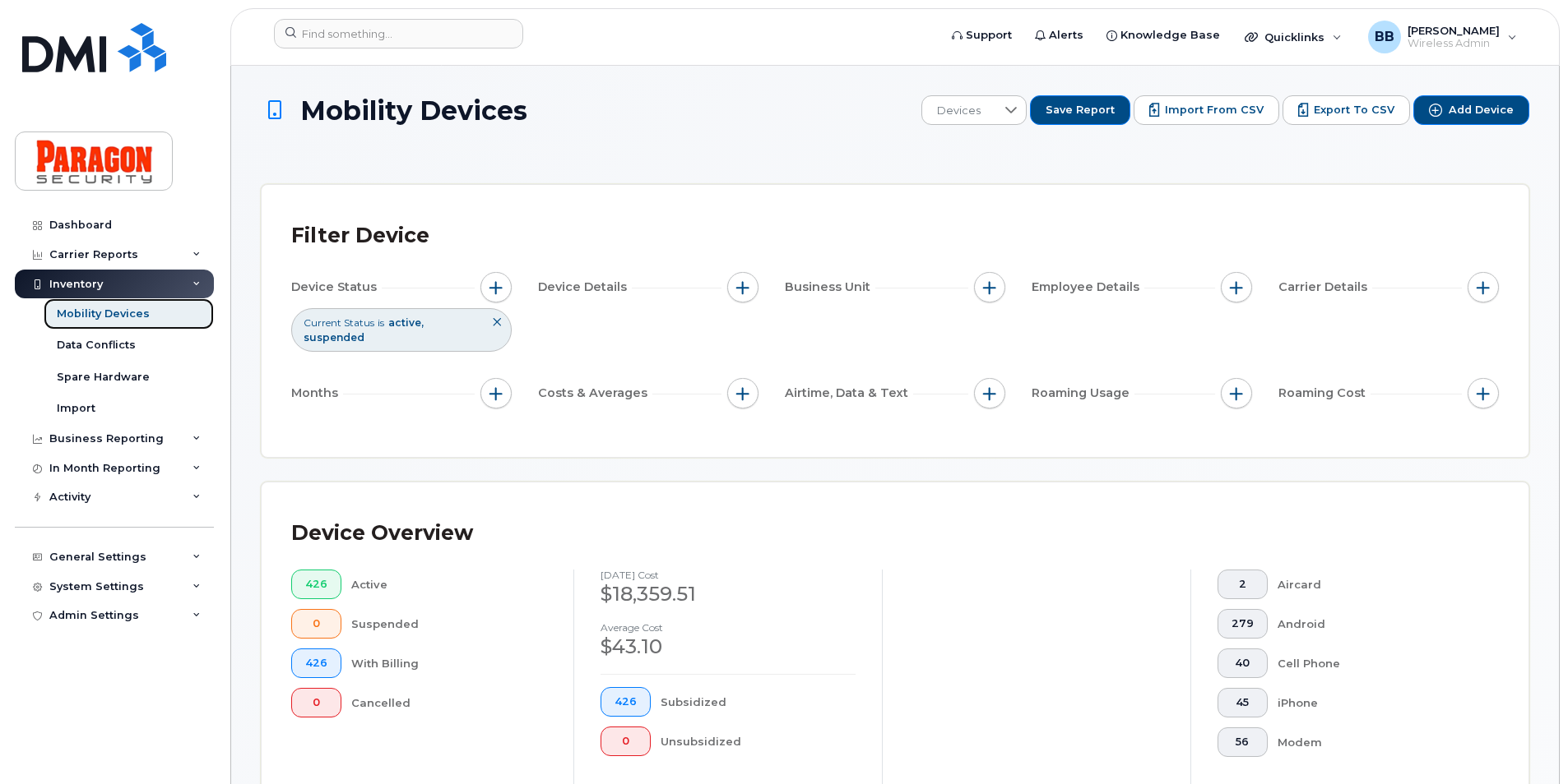
click at [168, 317] on link "Mobility Devices" at bounding box center [129, 314] width 170 height 32
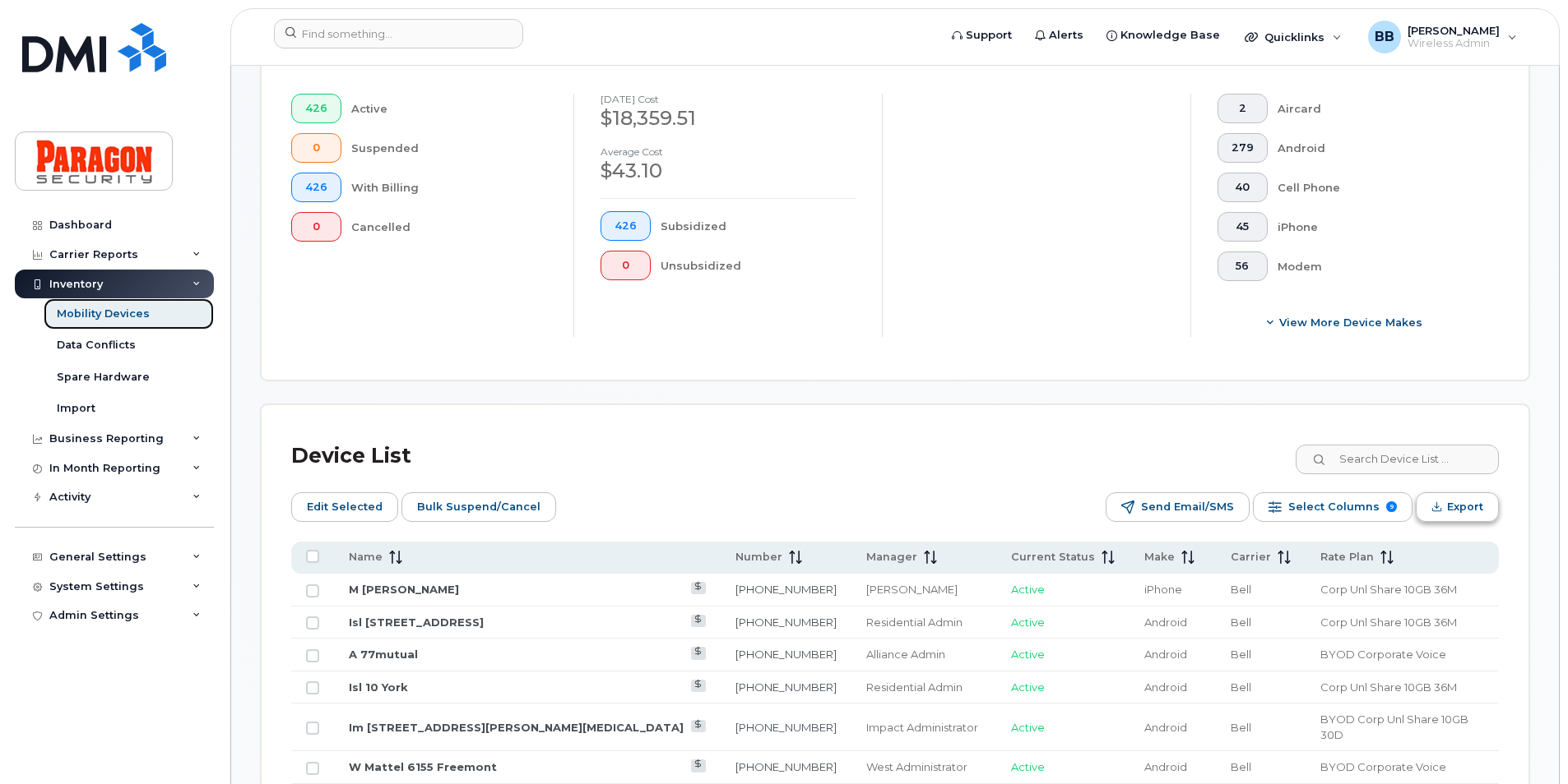
scroll to position [493, 0]
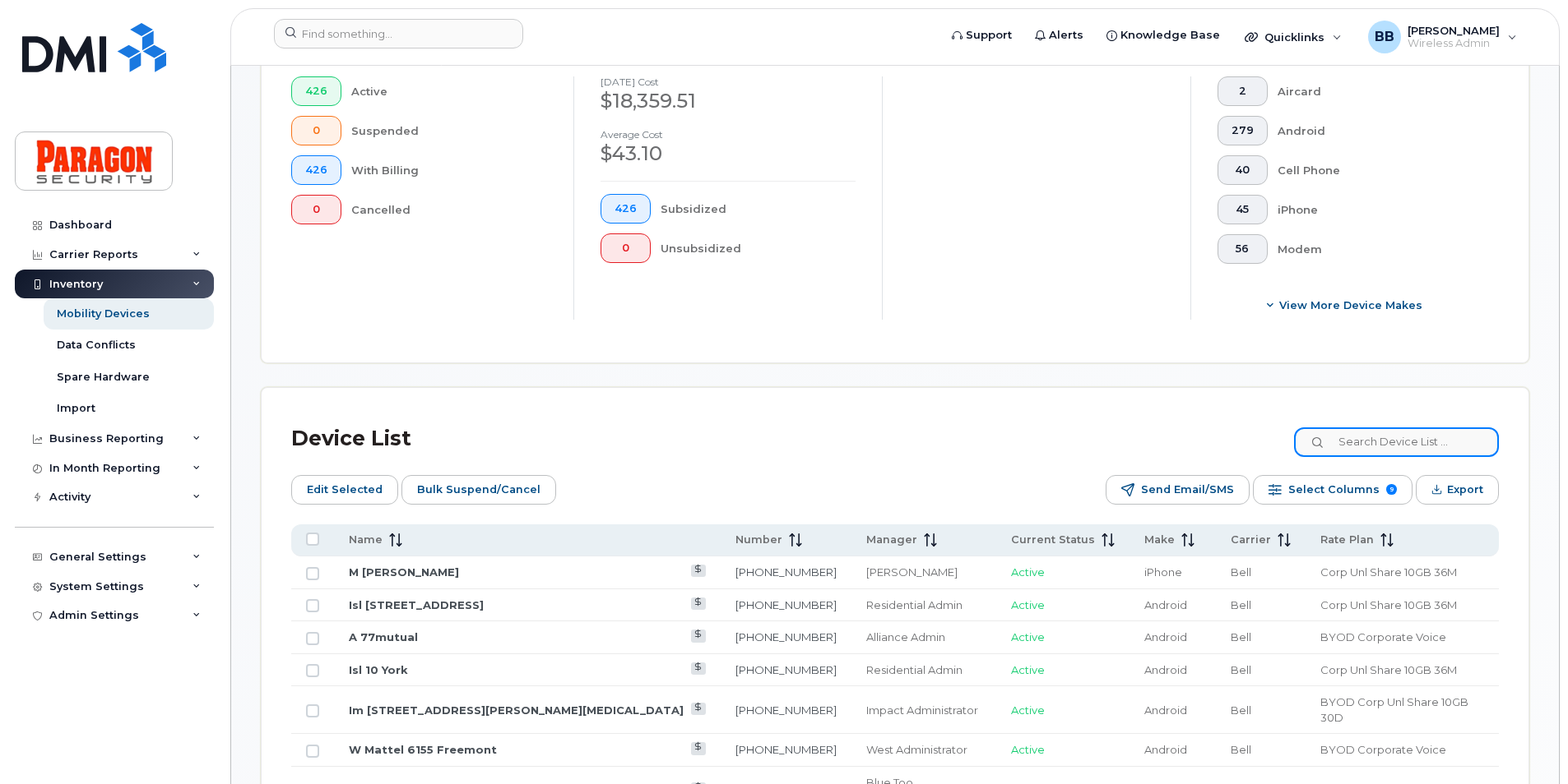
click at [1475, 431] on input at bounding box center [1396, 442] width 205 height 30
type input "0270"
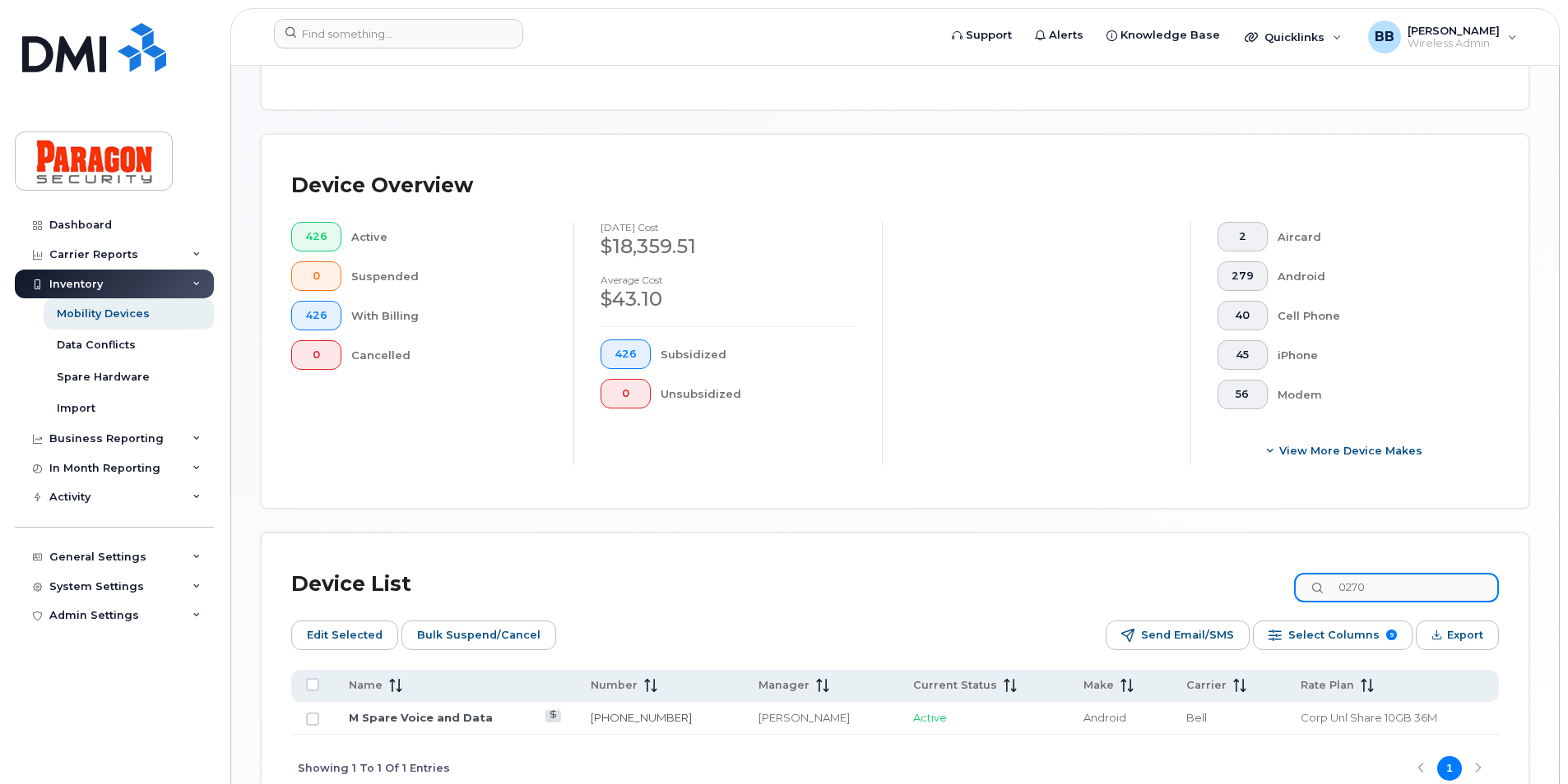
scroll to position [449, 0]
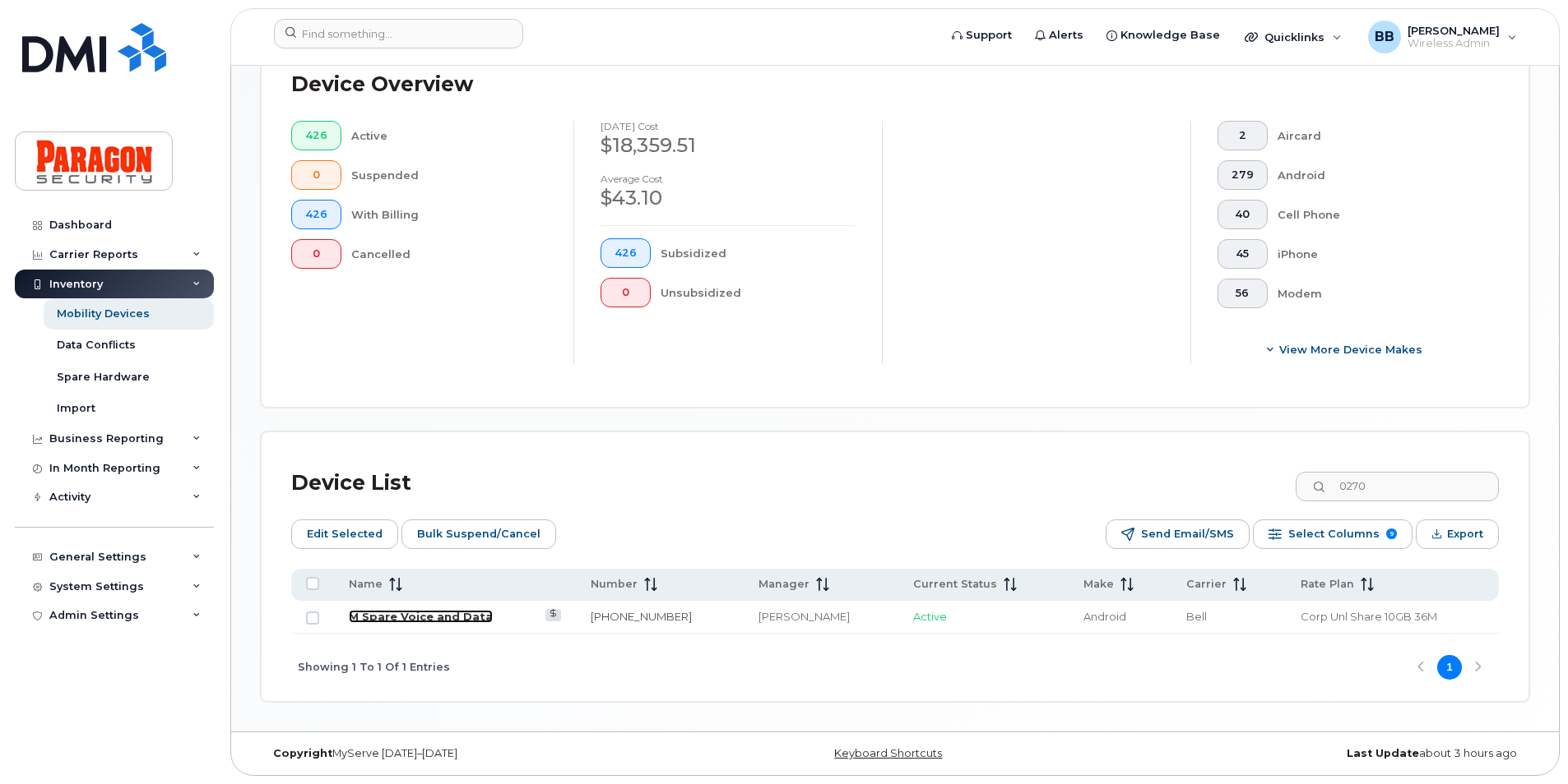
click at [442, 616] on link "M Spare Voice and Data" at bounding box center [420, 617] width 144 height 14
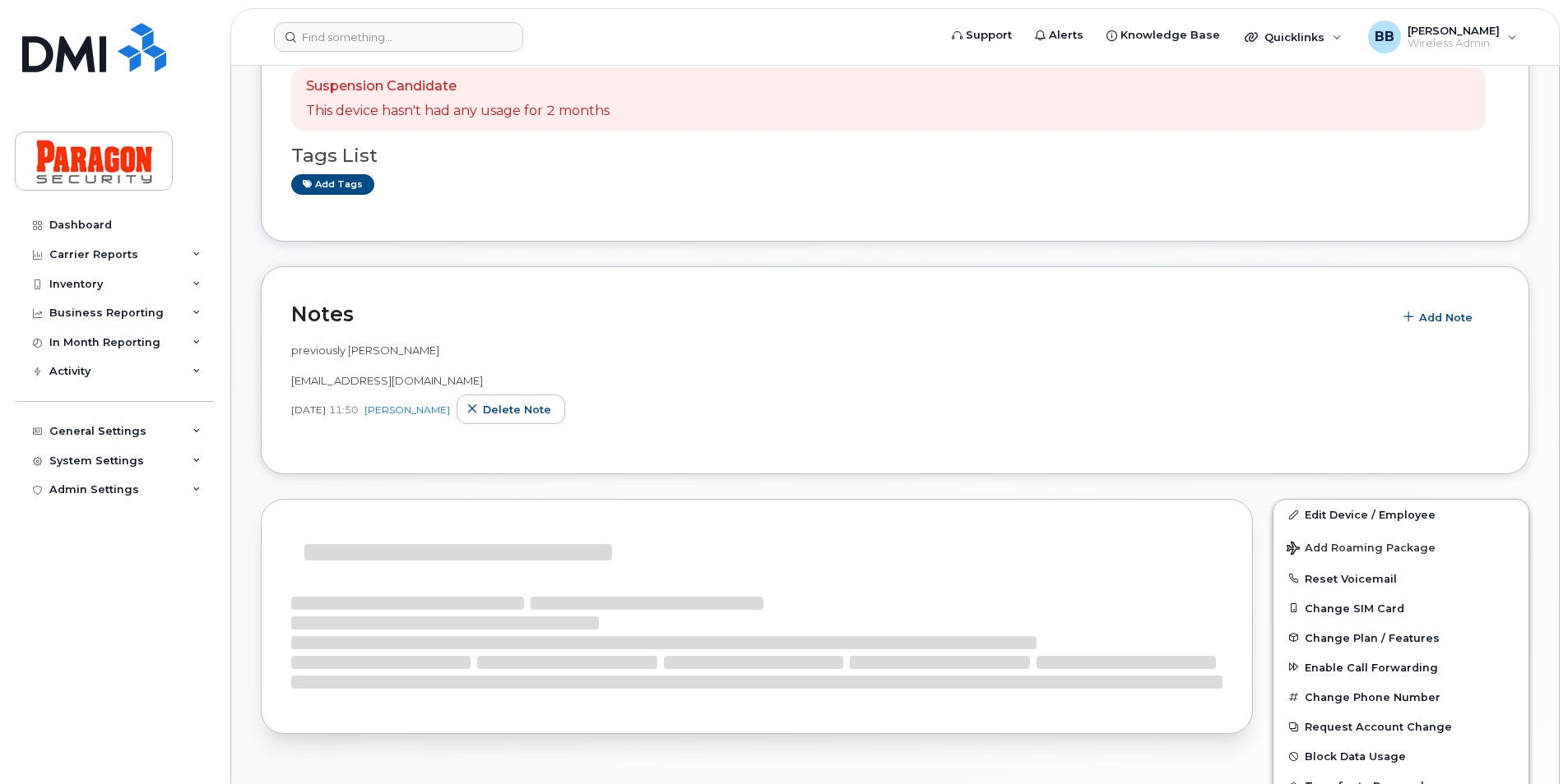
scroll to position [329, 0]
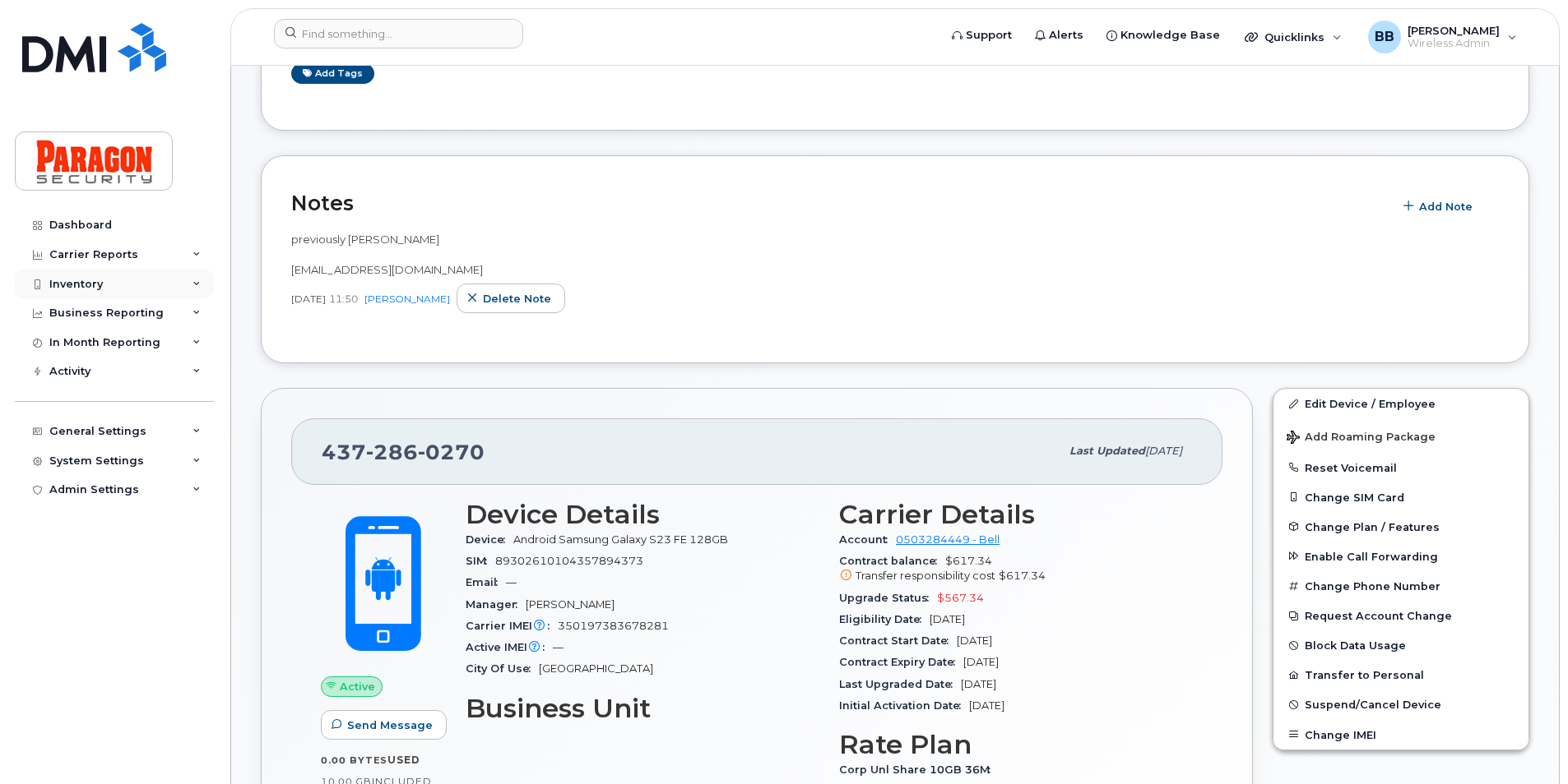
click at [88, 278] on div "Inventory" at bounding box center [75, 284] width 53 height 14
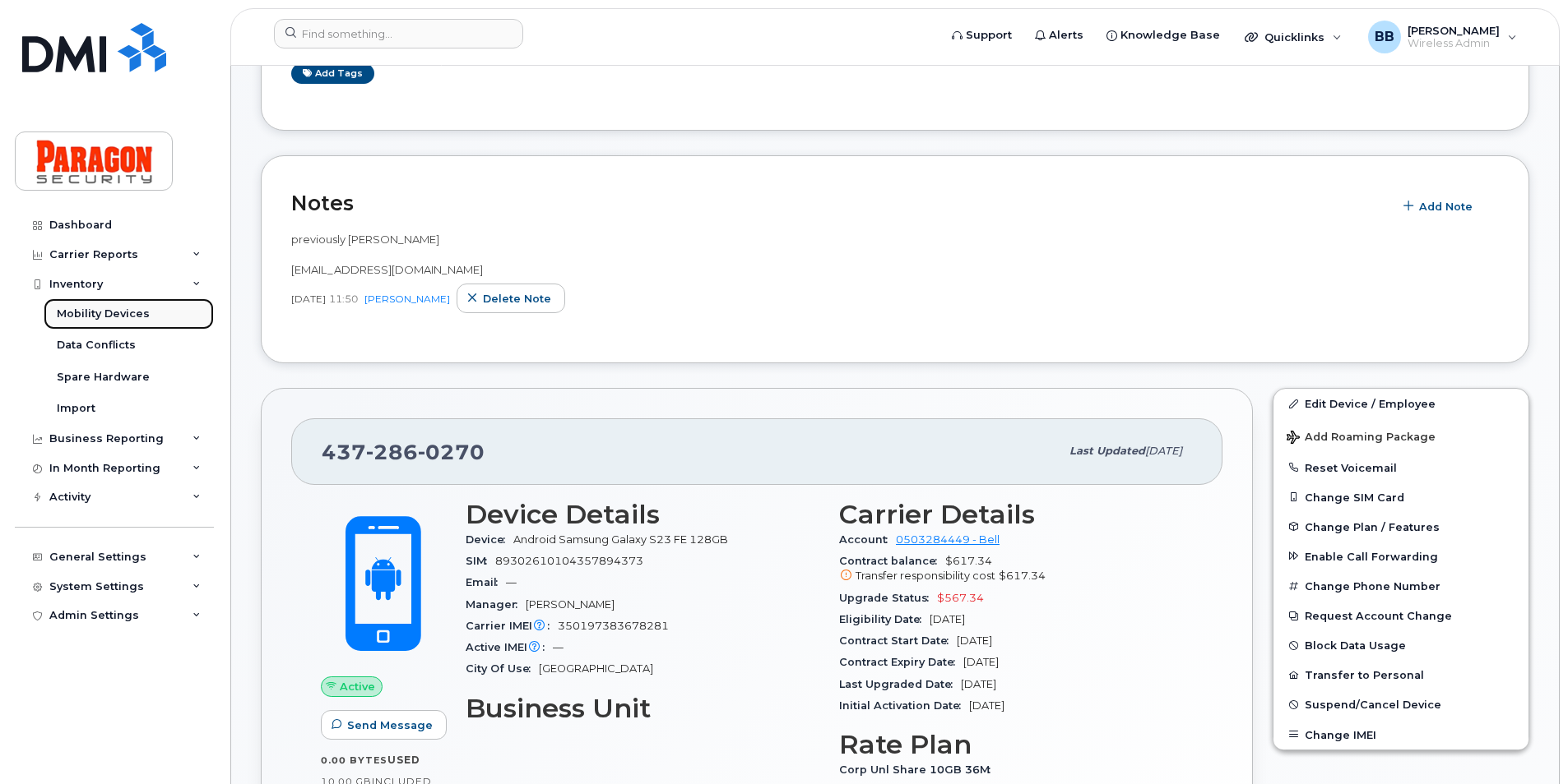
click at [100, 317] on div "Mobility Devices" at bounding box center [103, 314] width 93 height 14
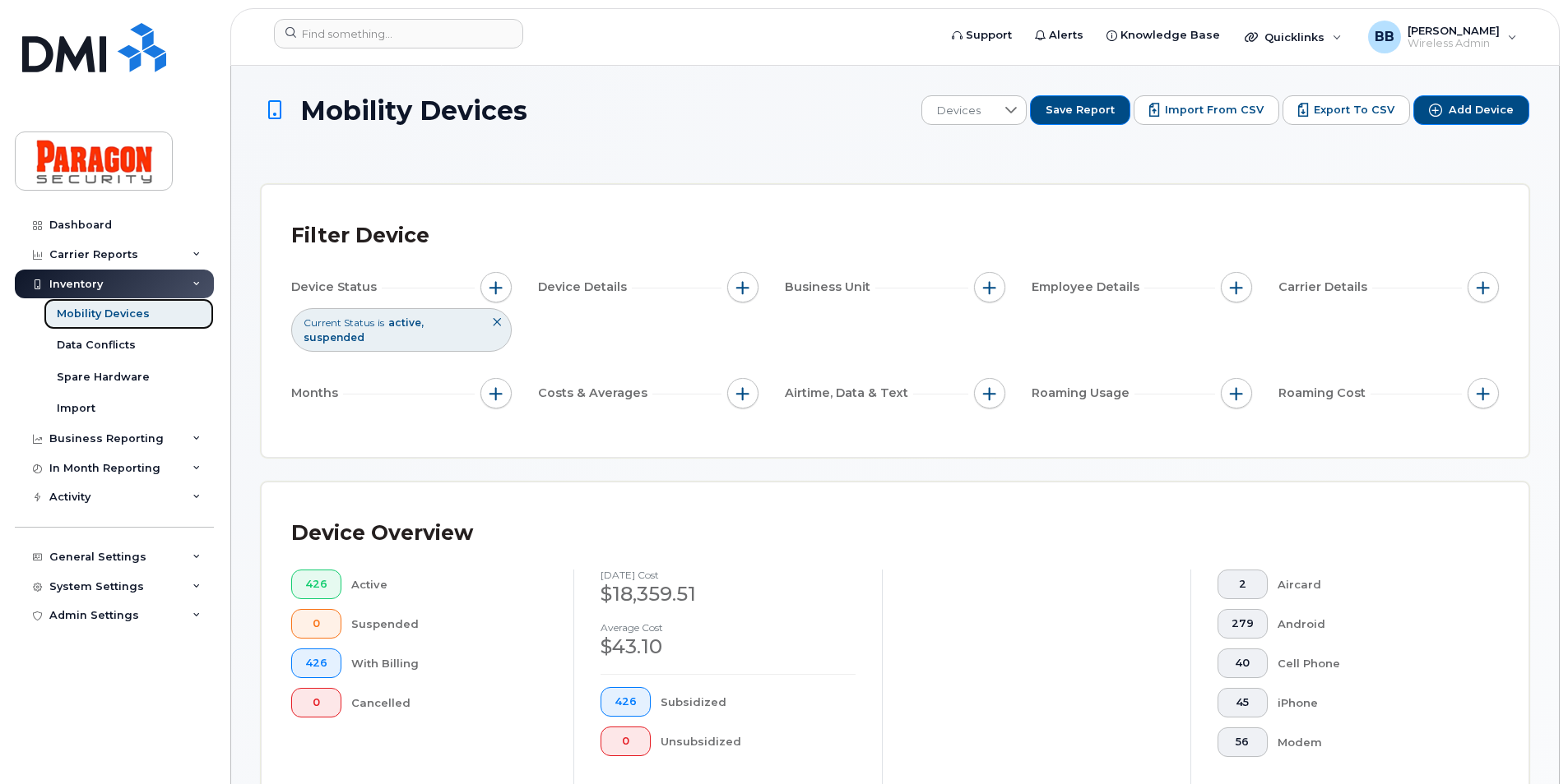
scroll to position [493, 0]
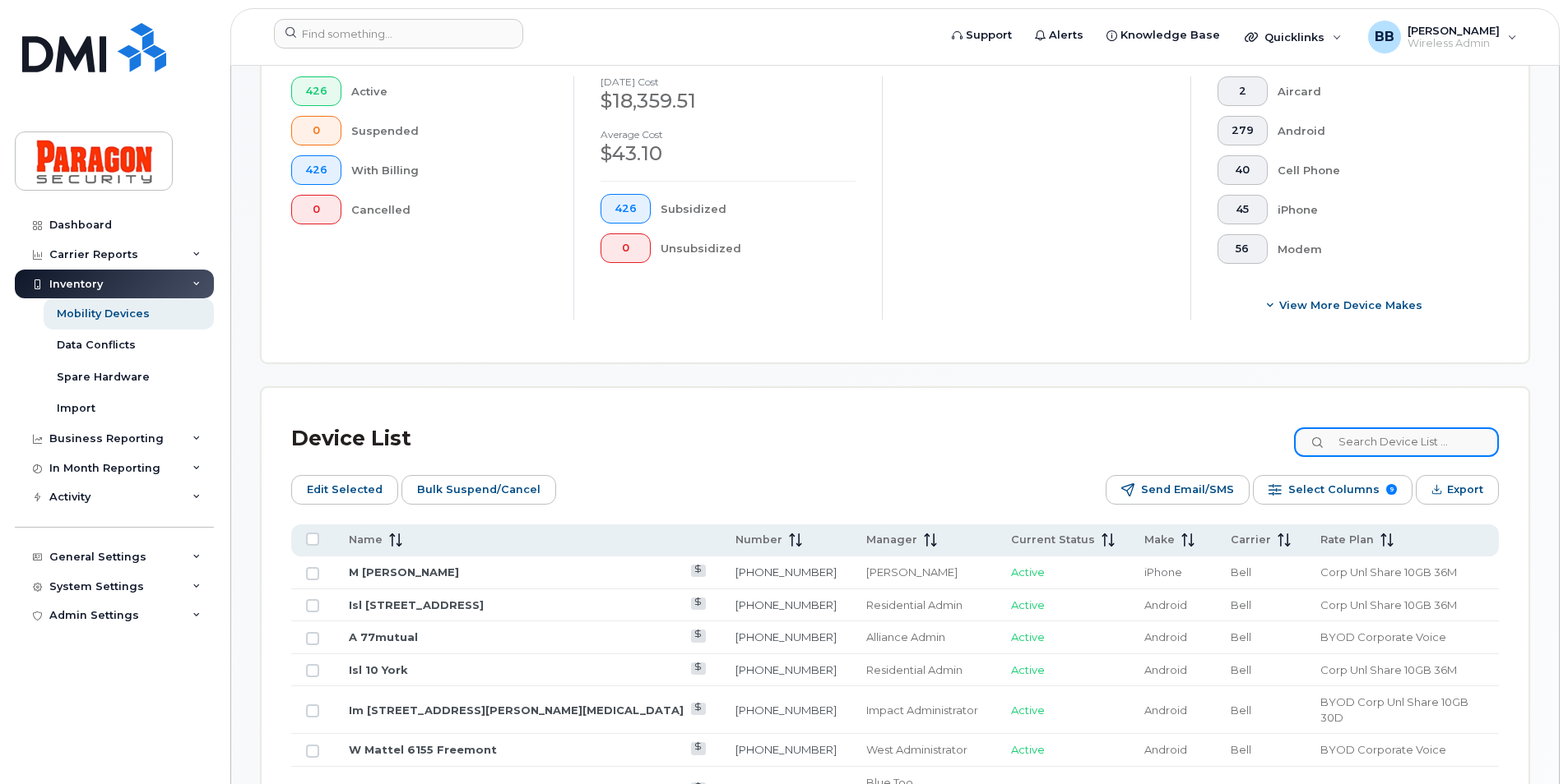
click at [1435, 432] on input at bounding box center [1396, 442] width 205 height 30
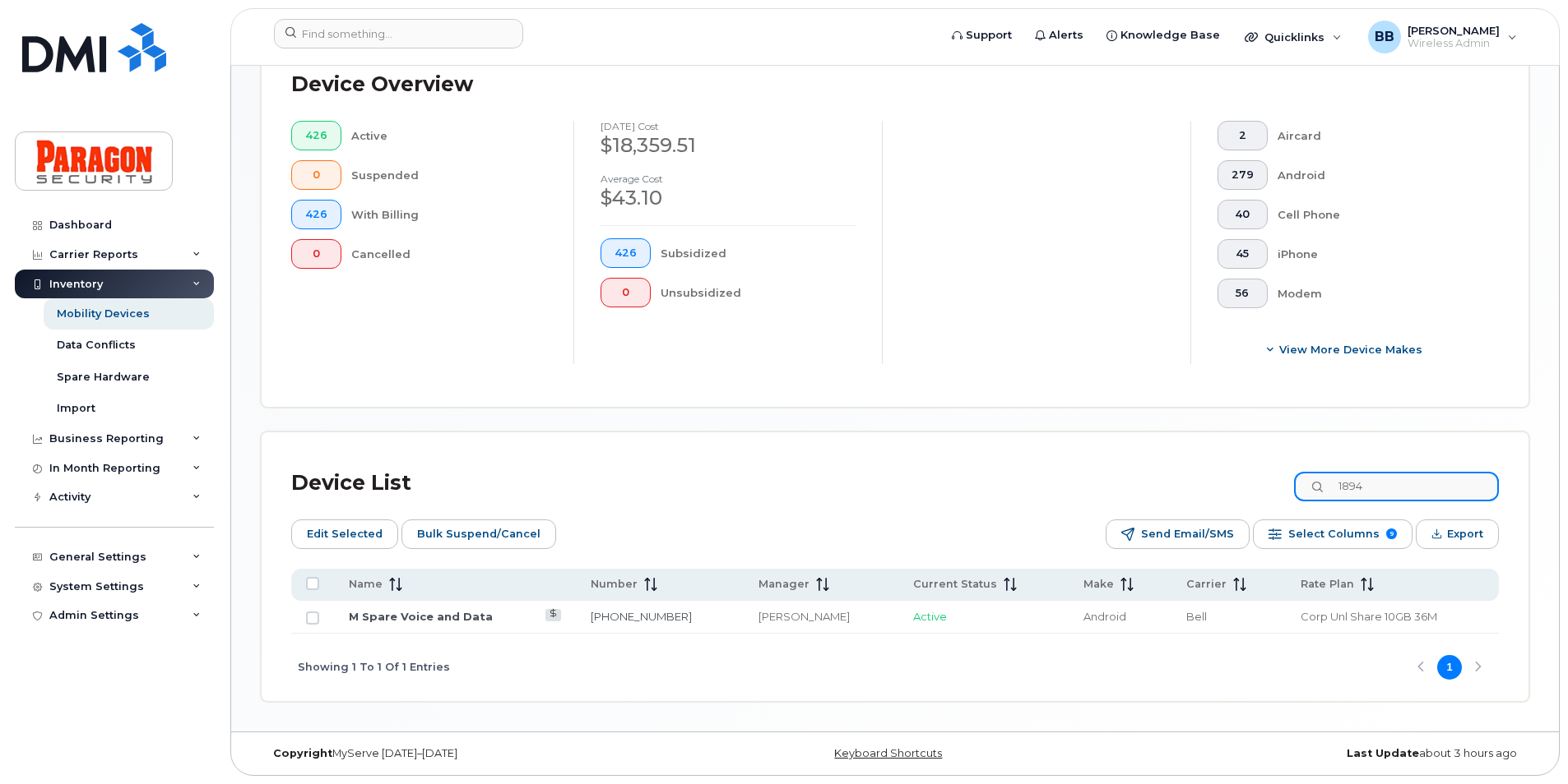
scroll to position [449, 0]
click at [626, 619] on link "416-526-1894" at bounding box center [641, 617] width 101 height 14
drag, startPoint x: 1390, startPoint y: 487, endPoint x: 1197, endPoint y: 490, distance: 193.0
click at [1197, 490] on div "Device List 1894" at bounding box center [894, 483] width 1207 height 43
type input "3367"
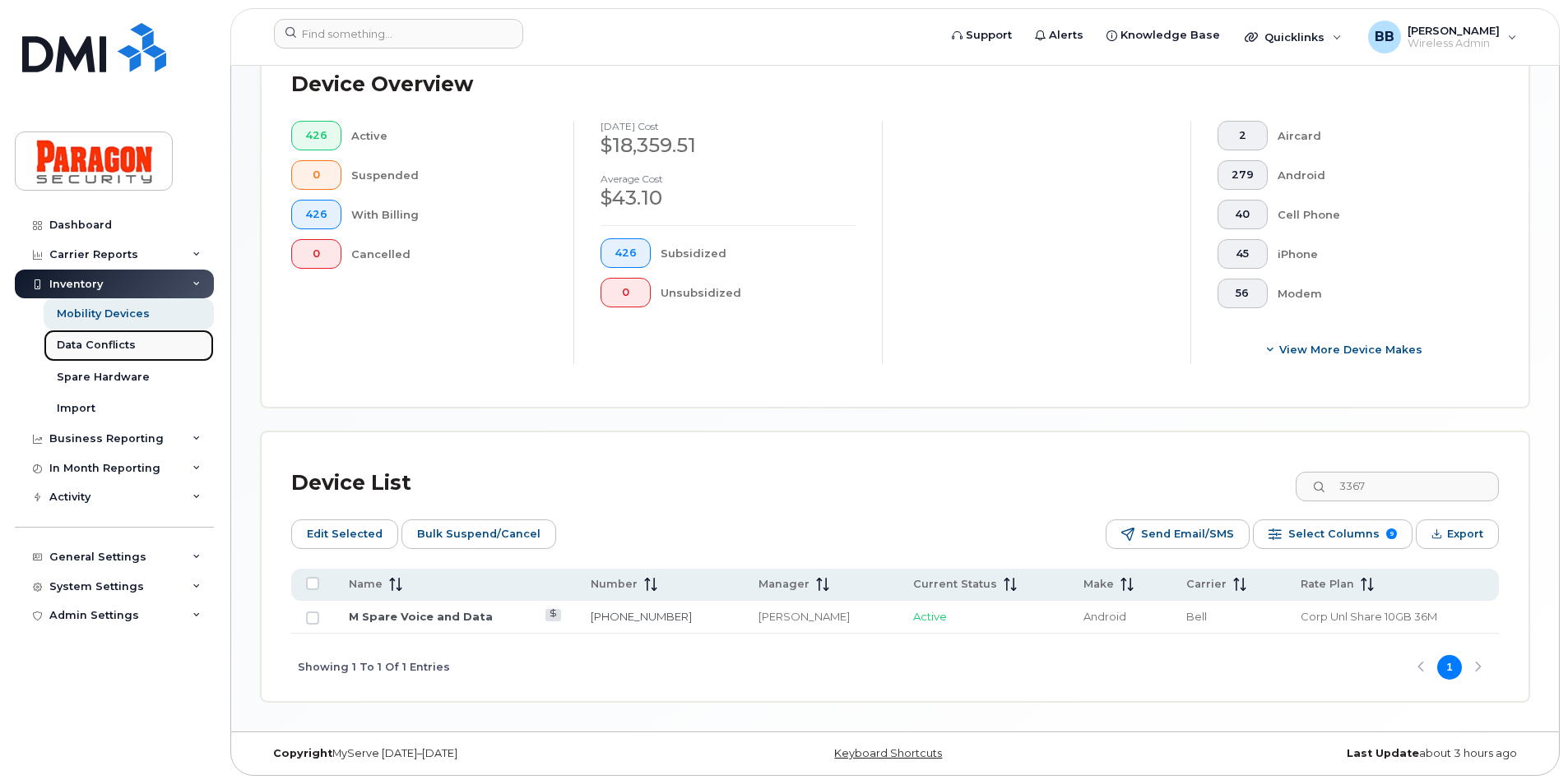
click at [94, 339] on div "Data Conflicts" at bounding box center [96, 345] width 79 height 14
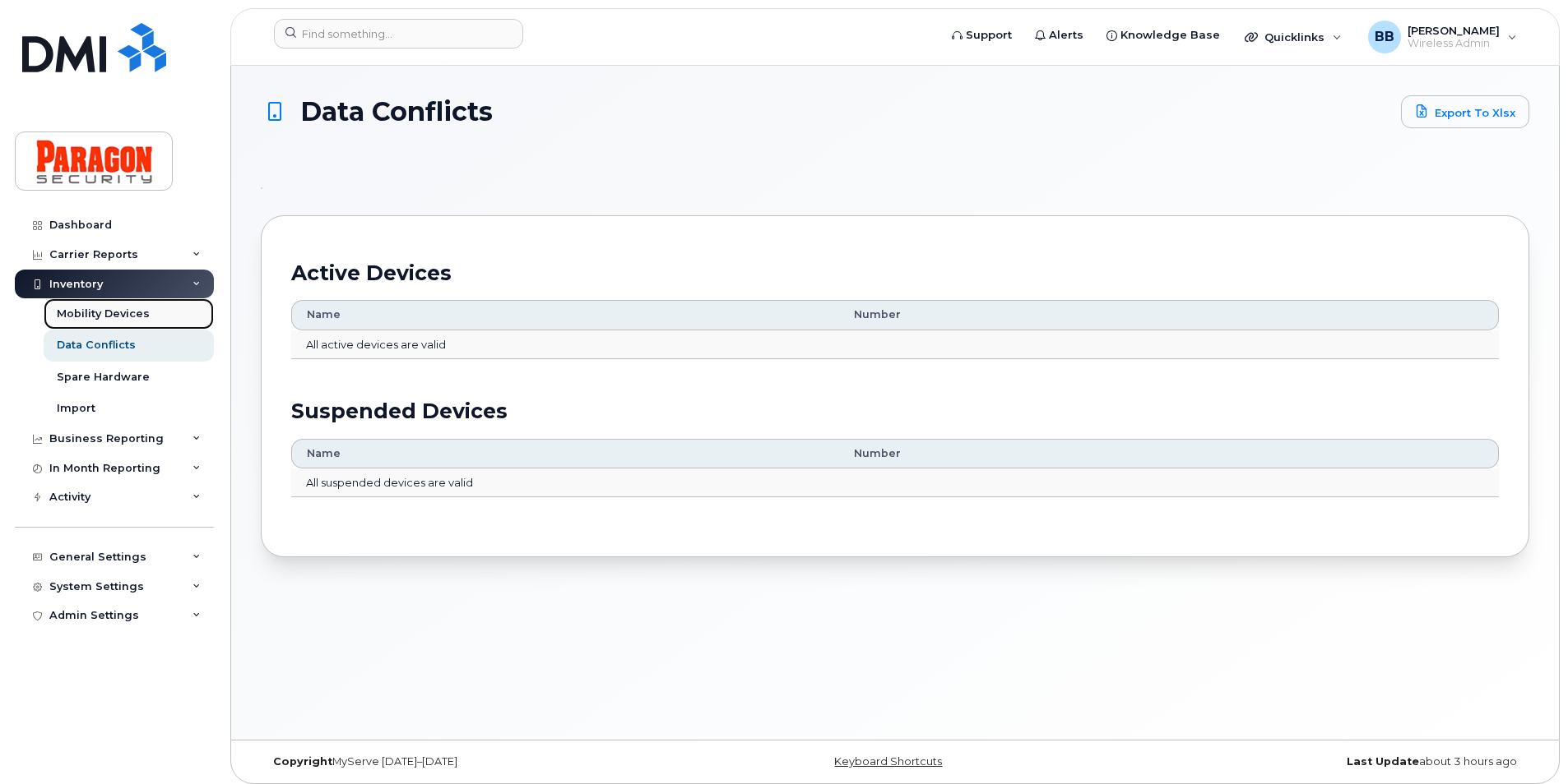
click at [99, 315] on div "Mobility Devices" at bounding box center [103, 314] width 93 height 14
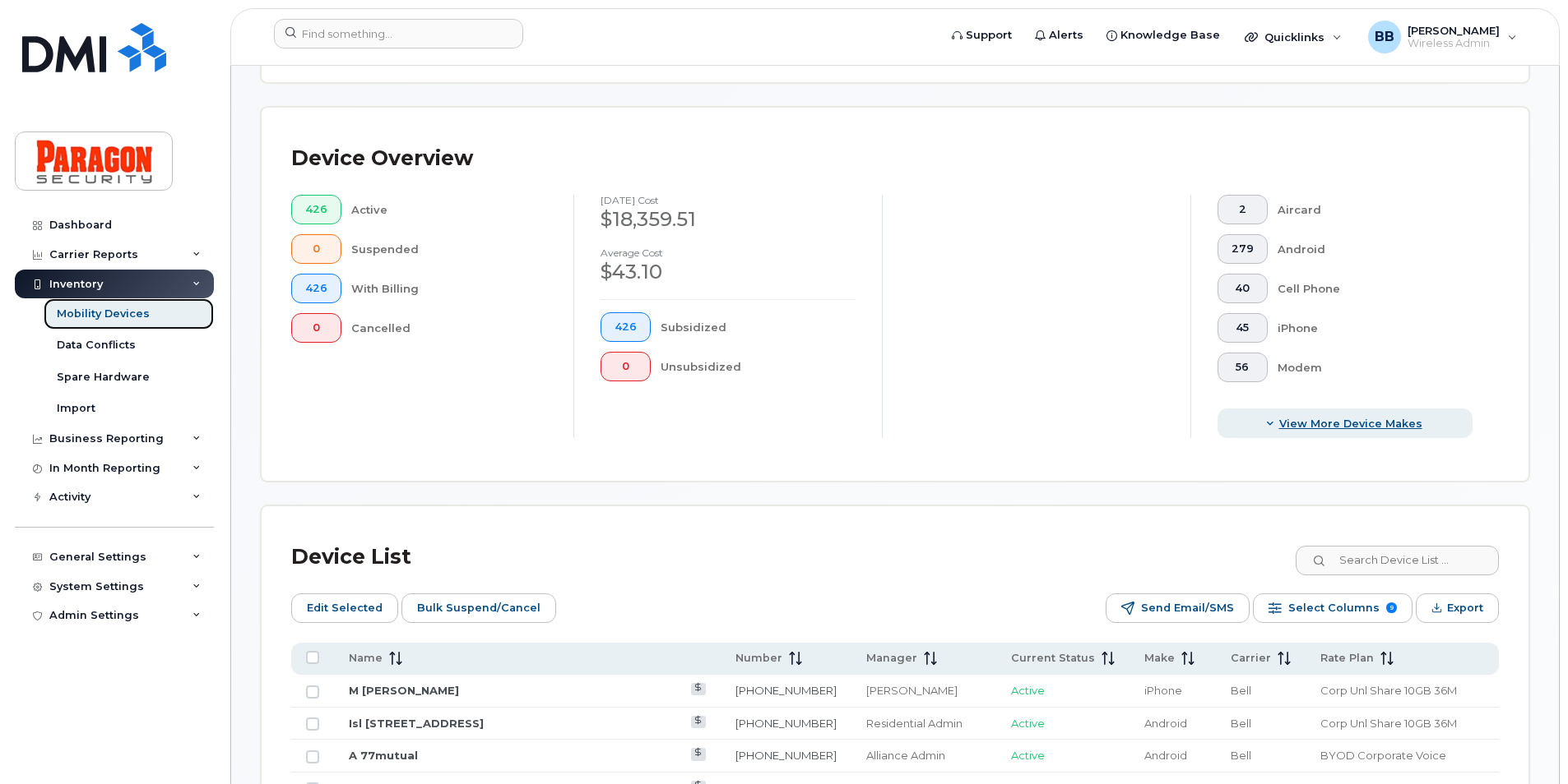
scroll to position [411, 0]
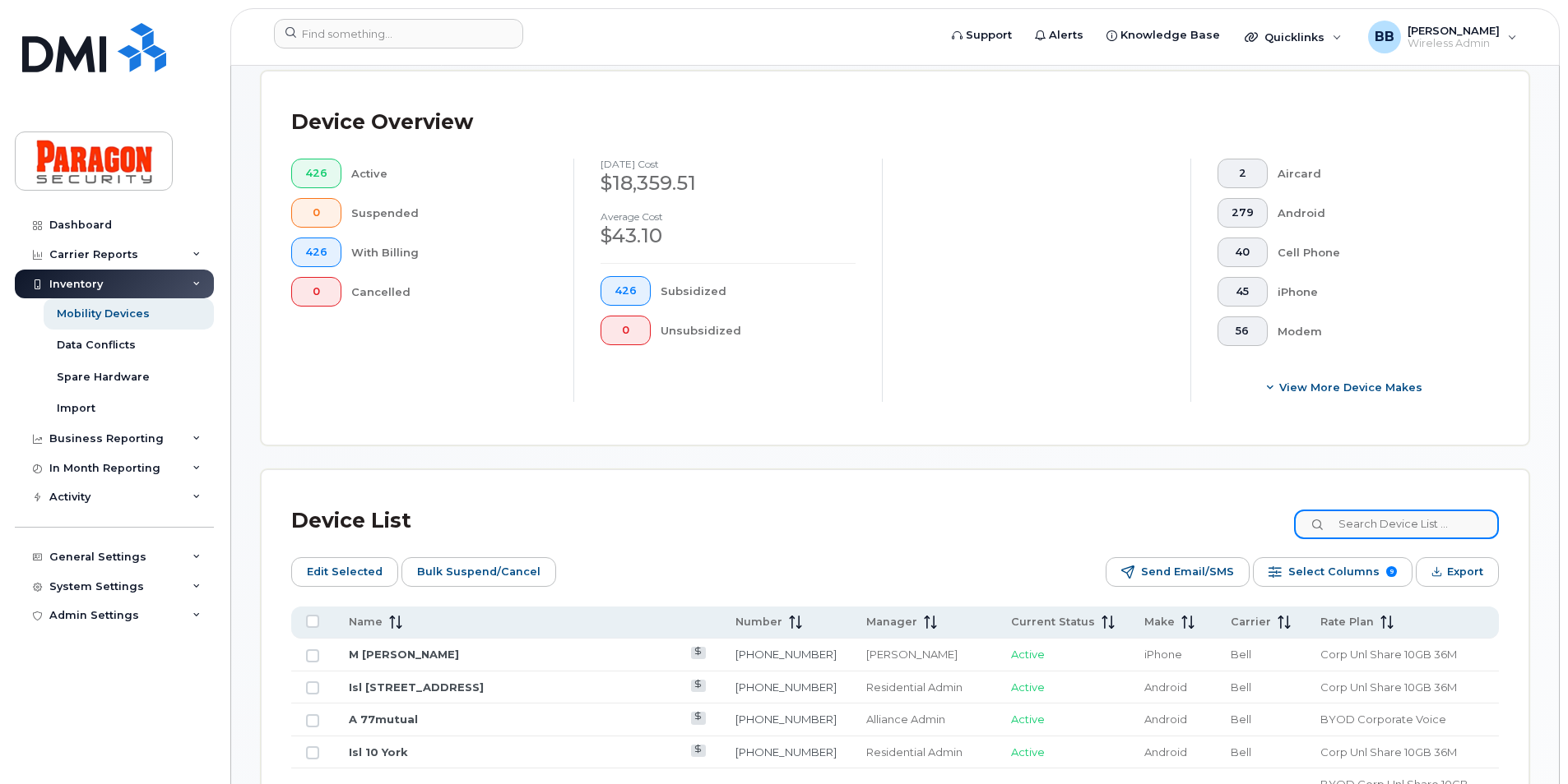
click at [1374, 525] on input at bounding box center [1396, 524] width 205 height 30
type input "3367"
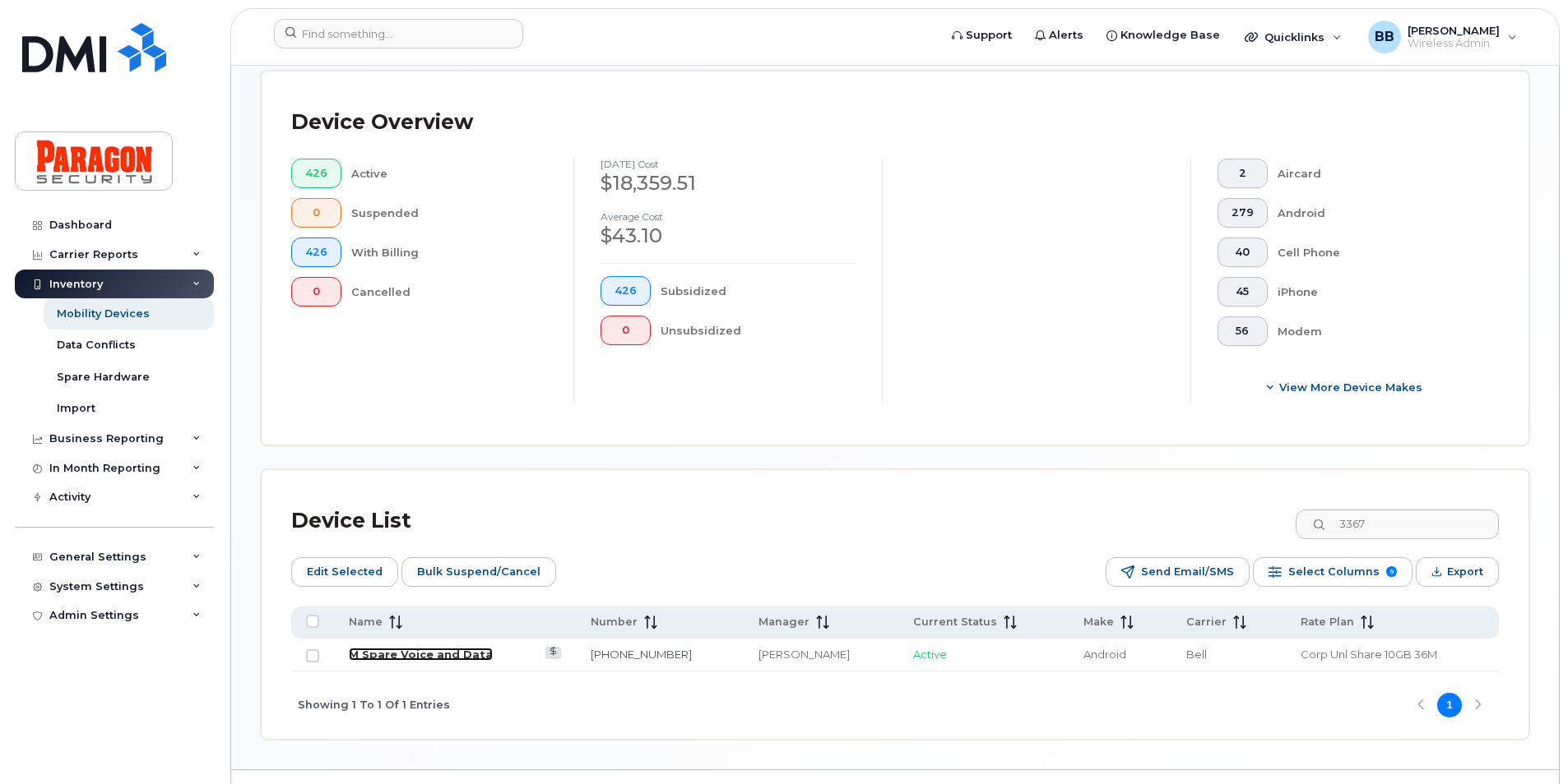
click at [443, 655] on link "M Spare Voice and Data" at bounding box center [420, 654] width 144 height 14
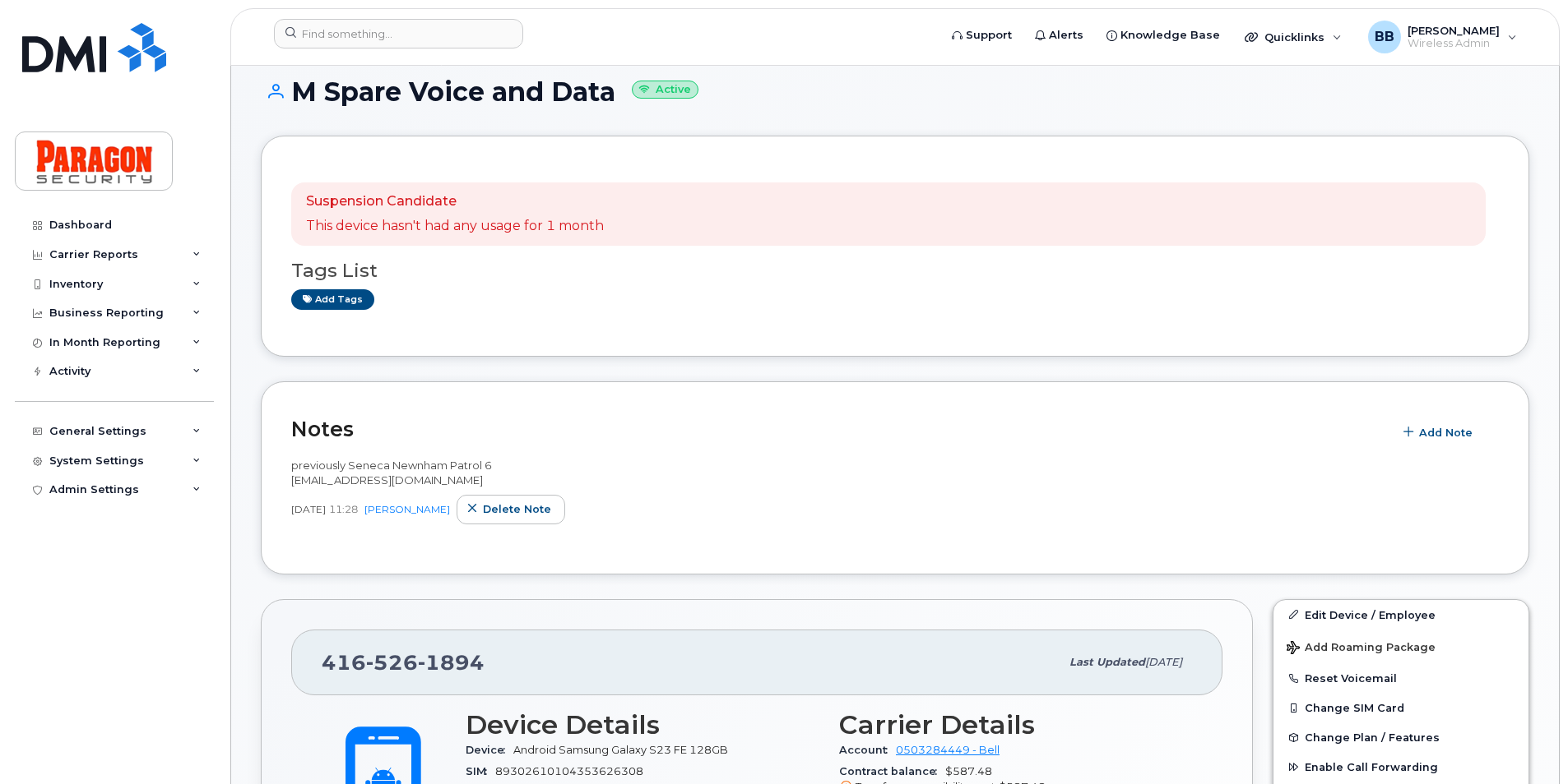
scroll to position [246, 0]
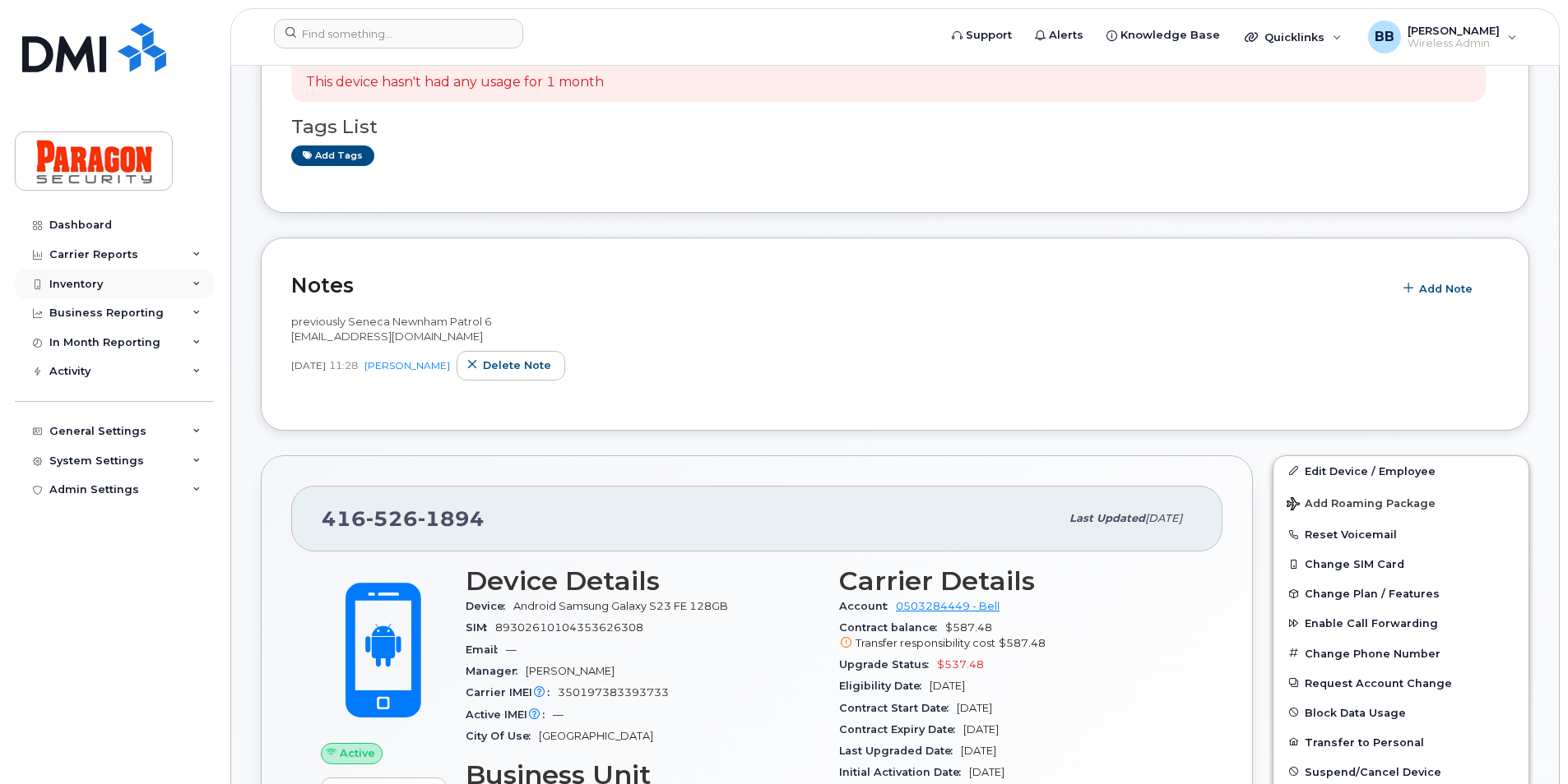
click at [104, 287] on div "Inventory" at bounding box center [114, 284] width 199 height 30
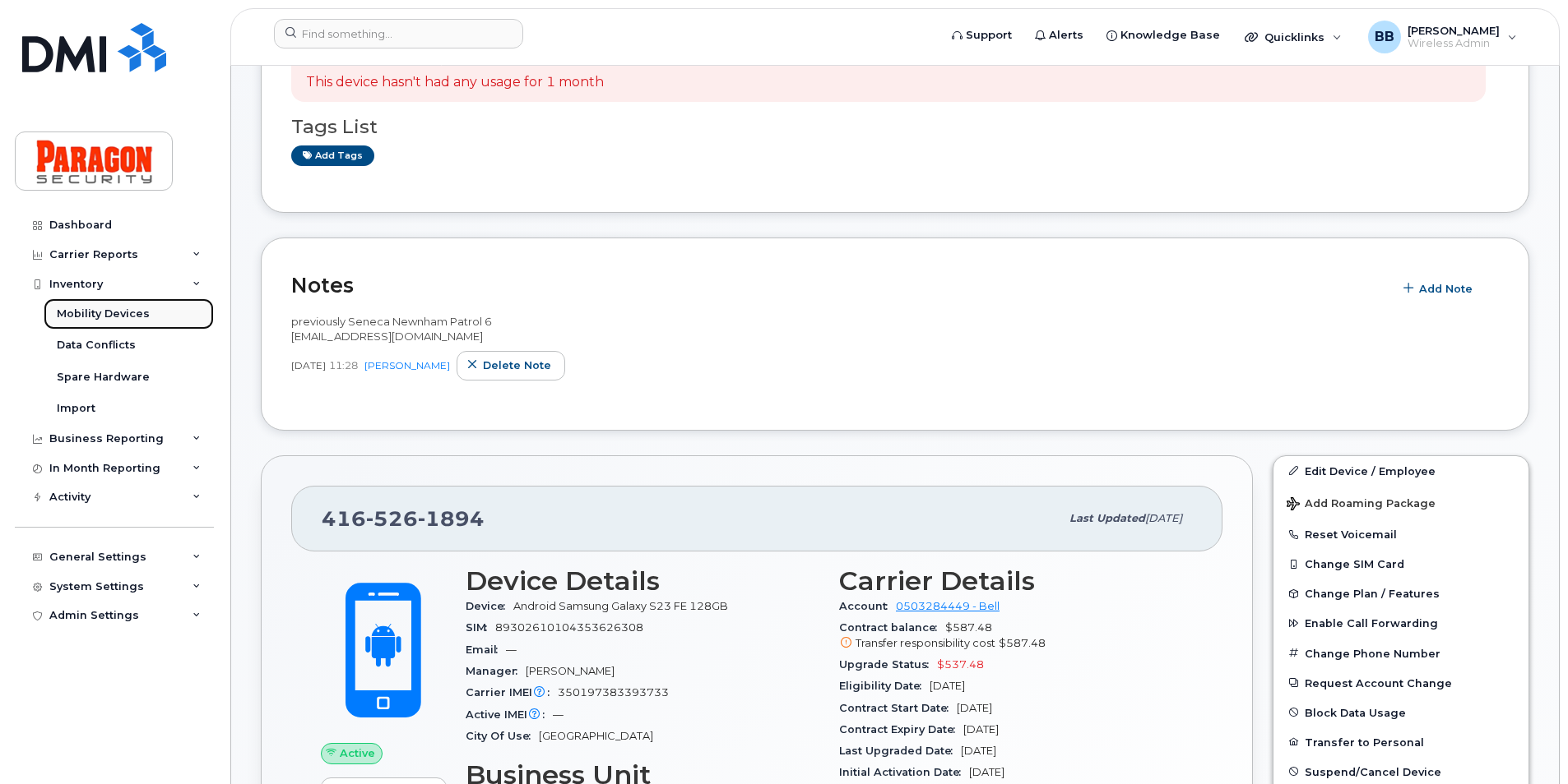
click at [111, 315] on div "Mobility Devices" at bounding box center [103, 314] width 93 height 14
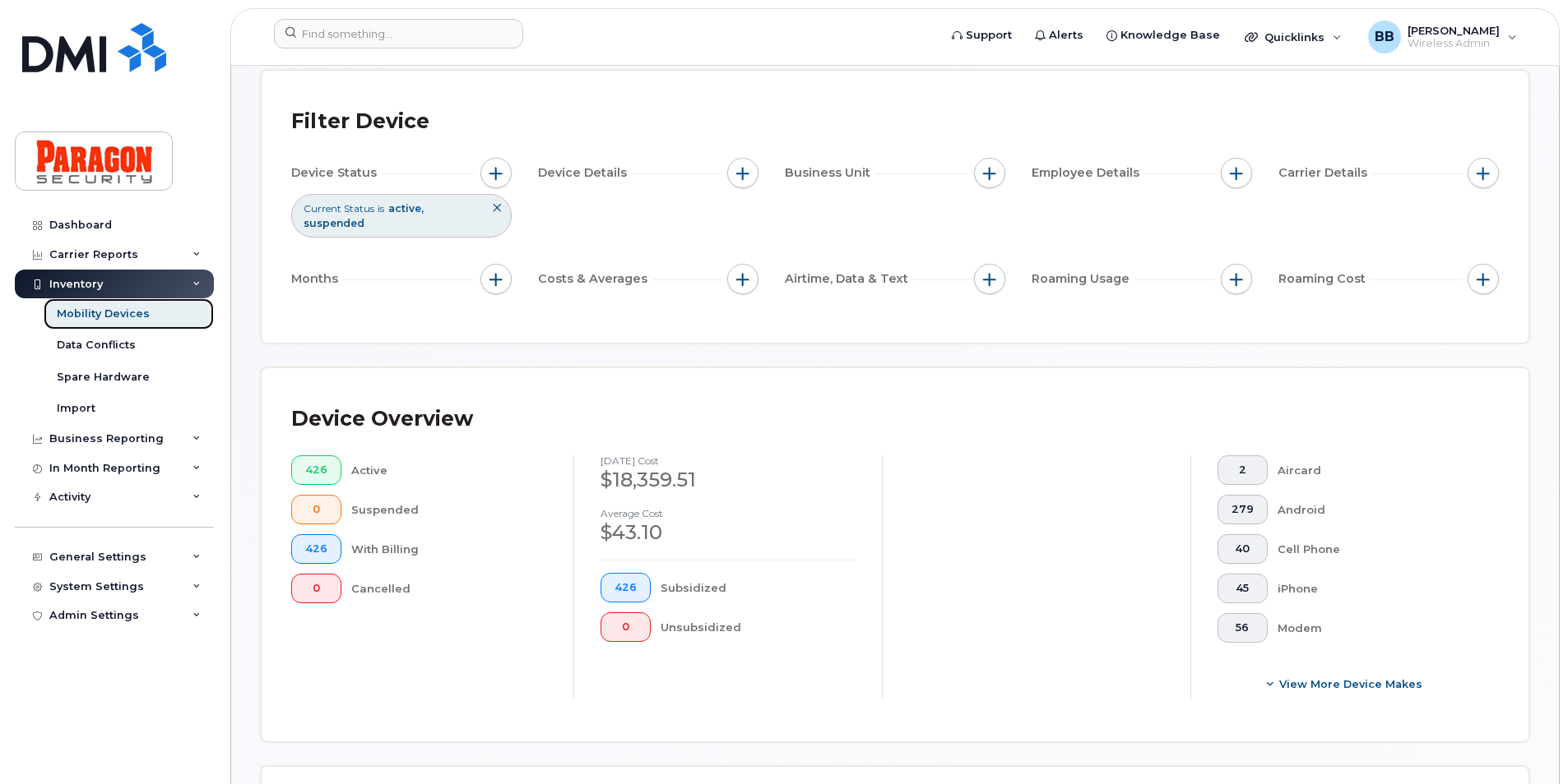
scroll to position [329, 0]
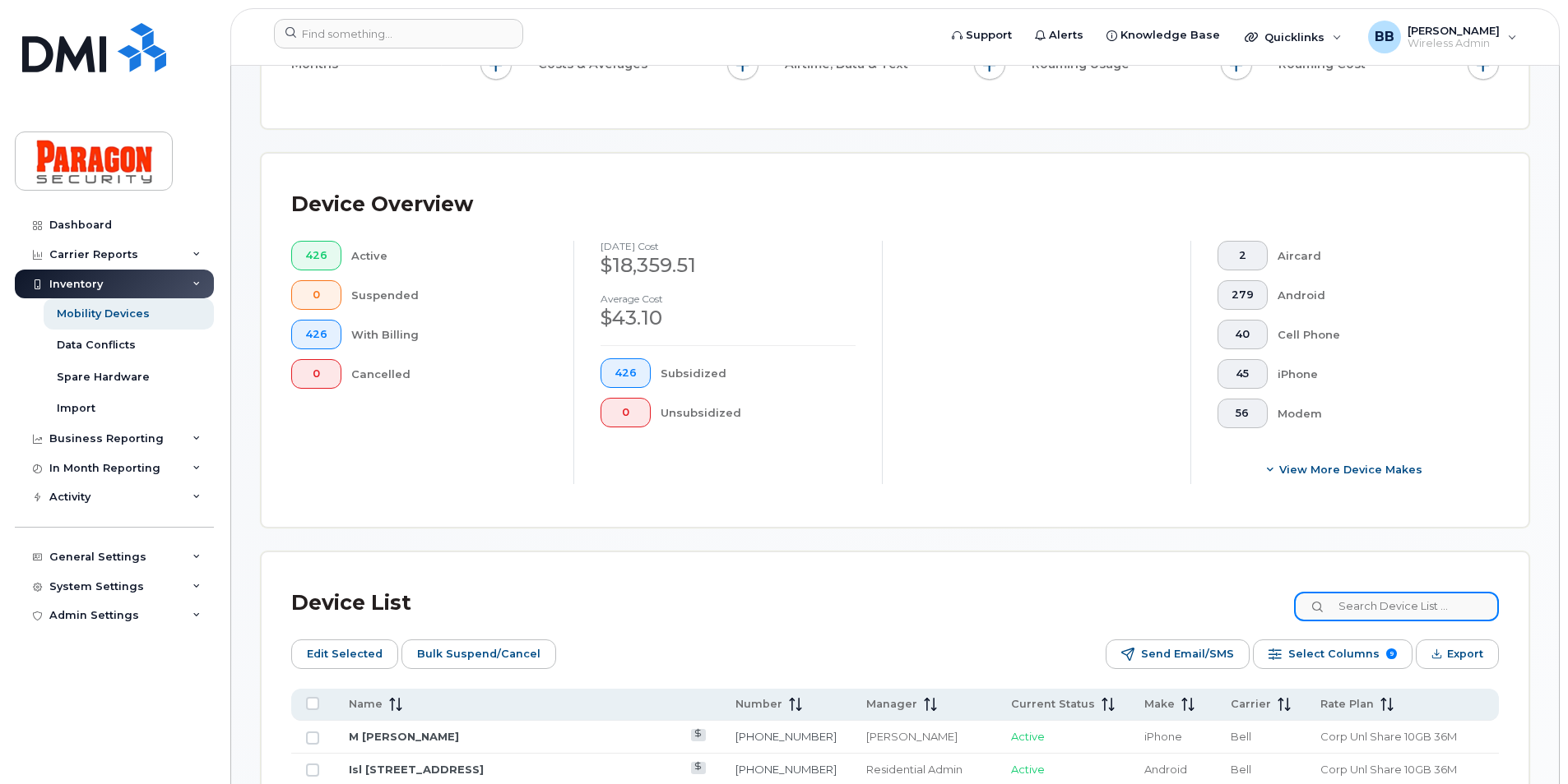
click at [1402, 613] on input at bounding box center [1396, 607] width 205 height 30
type input "5267"
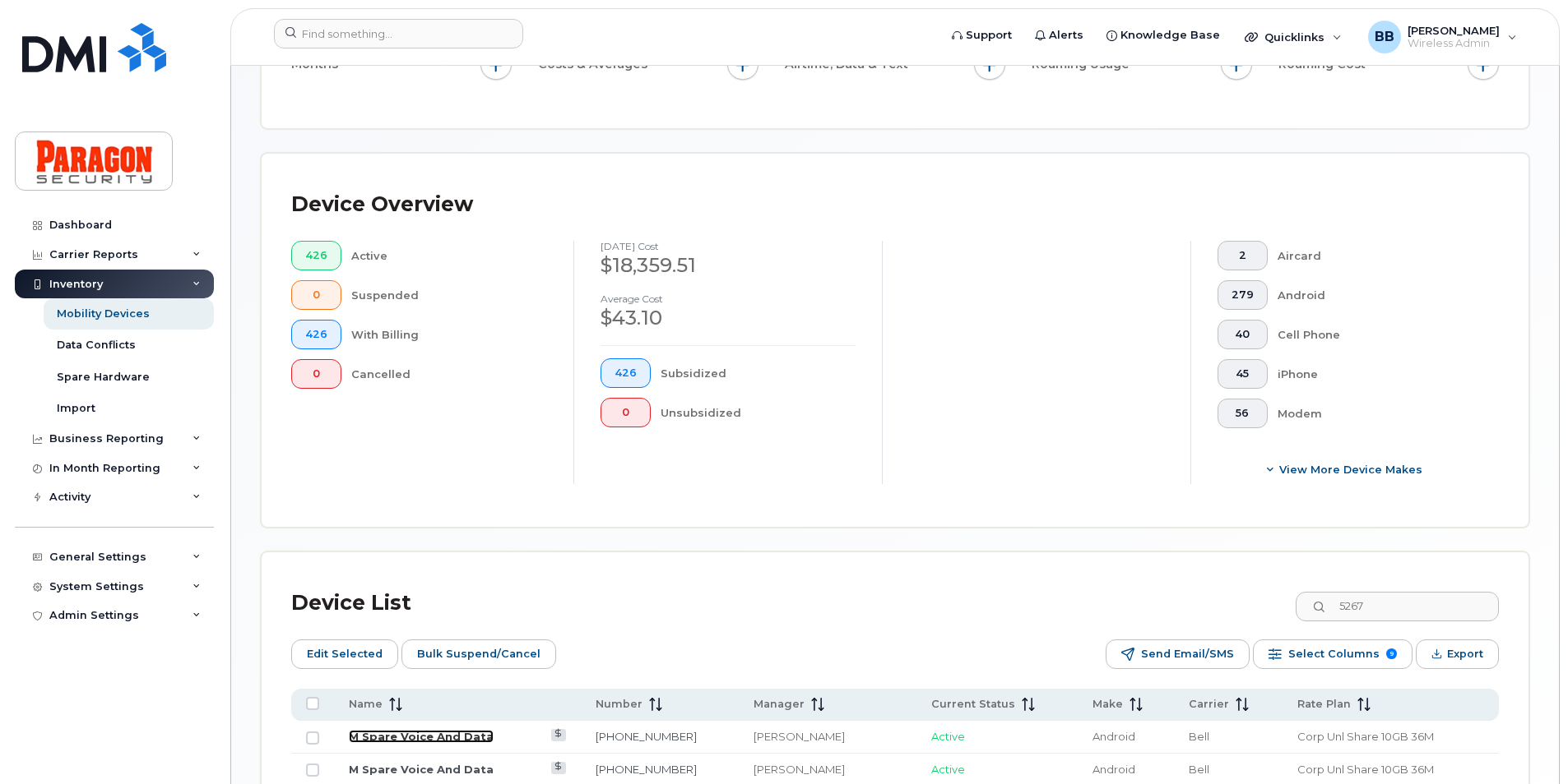
click at [469, 742] on link "M Spare Voice And Data" at bounding box center [421, 736] width 145 height 14
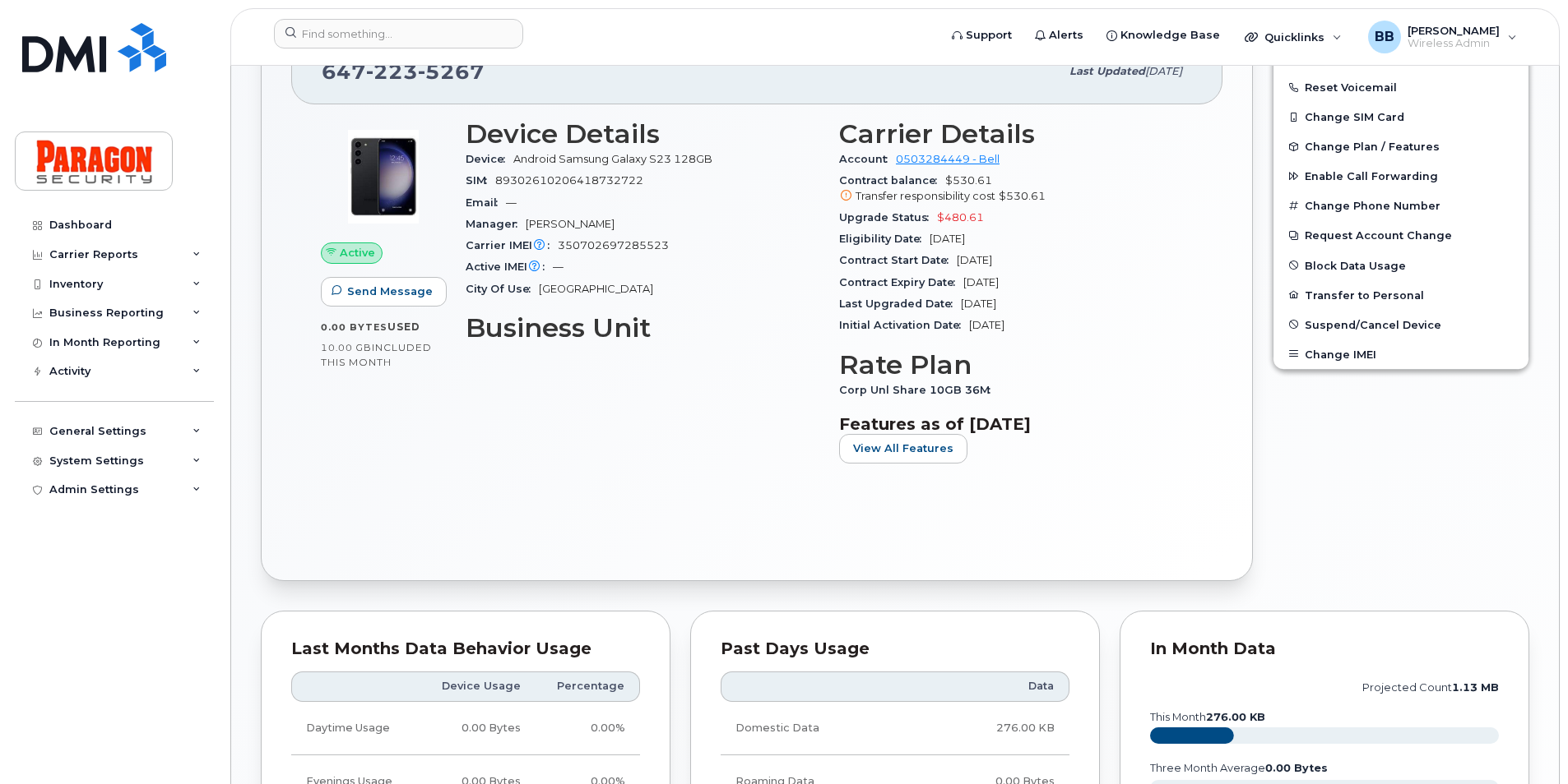
scroll to position [657, 0]
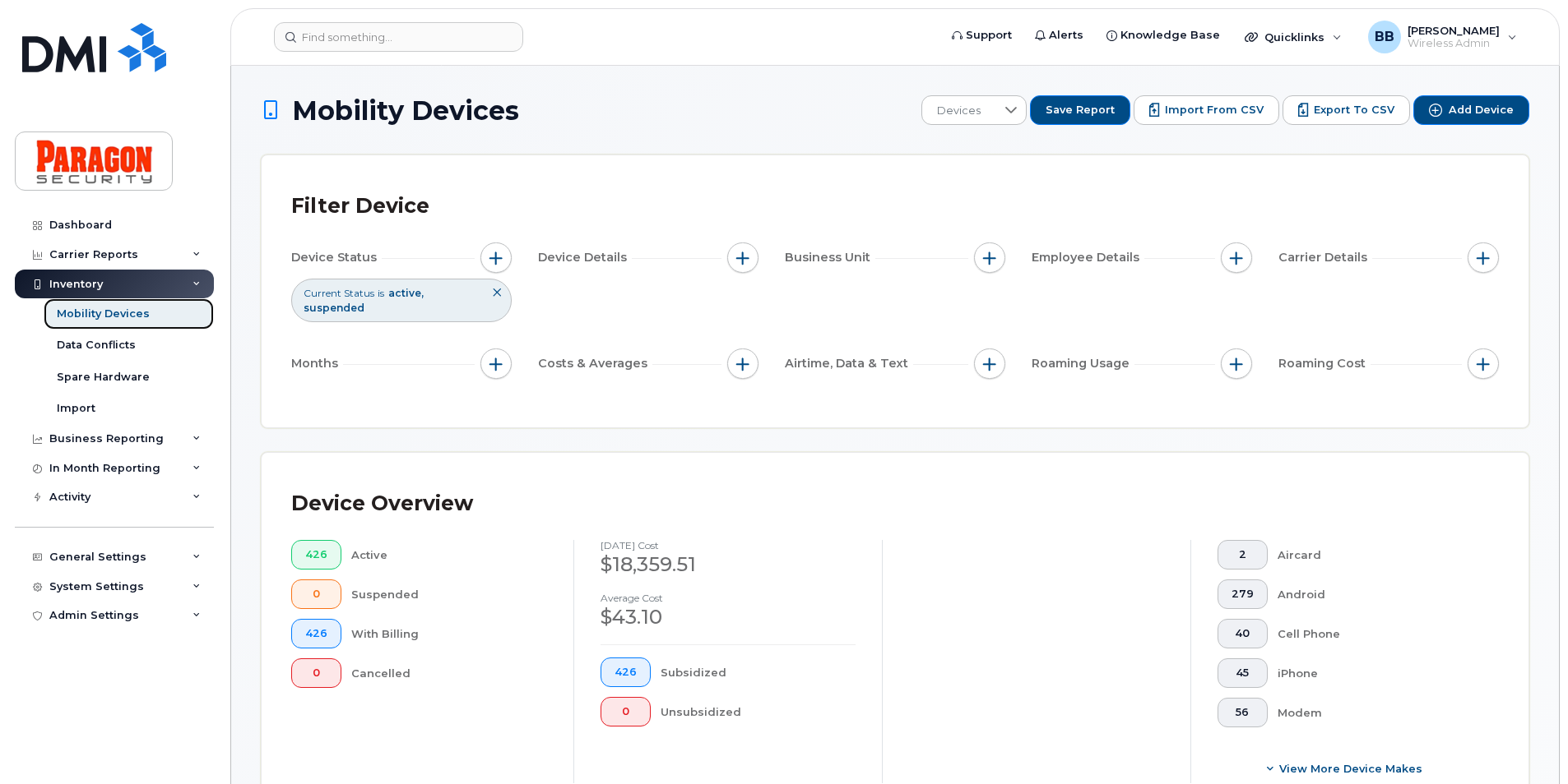
click at [105, 310] on div "Mobility Devices" at bounding box center [103, 314] width 93 height 14
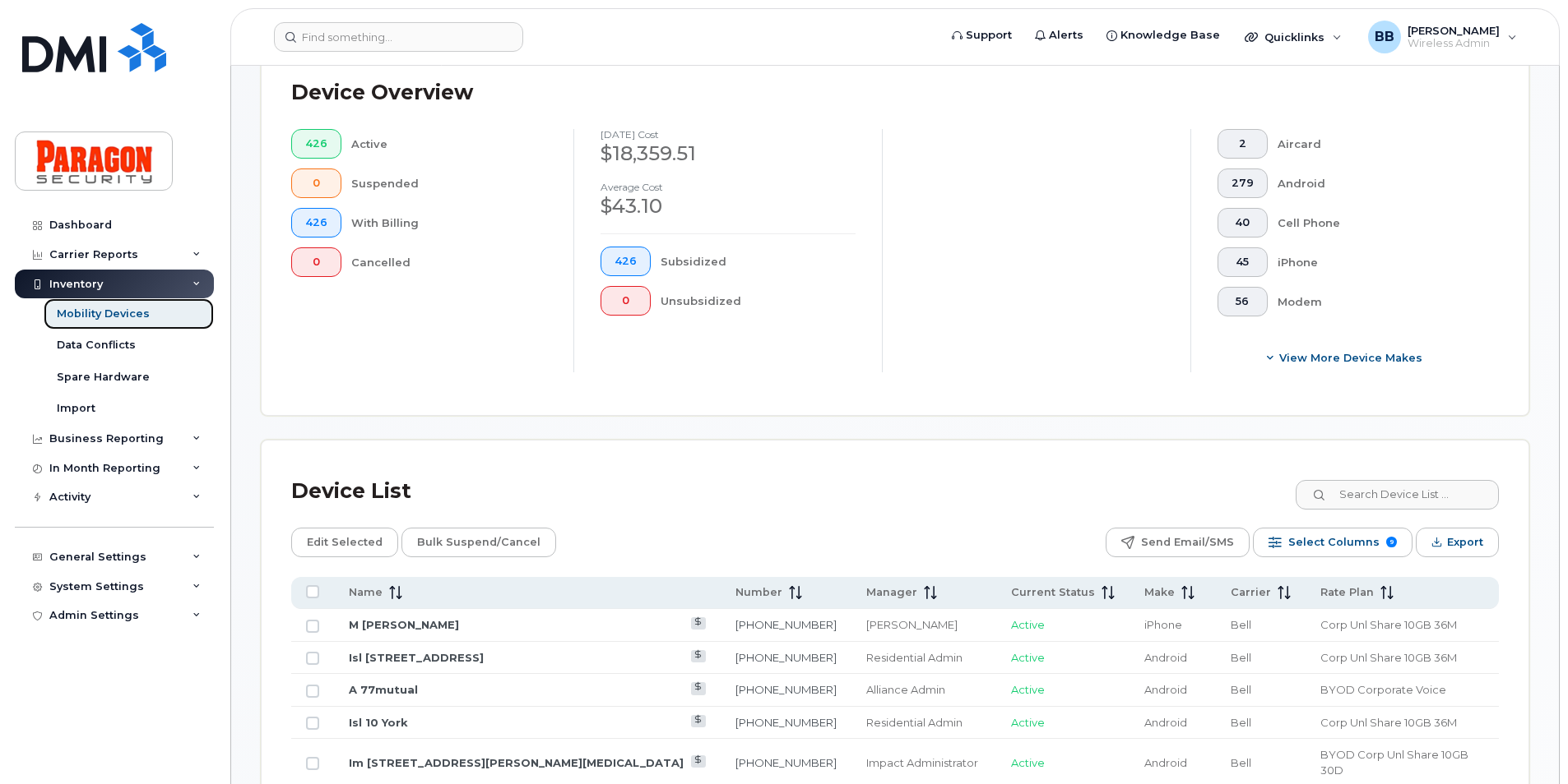
scroll to position [740, 0]
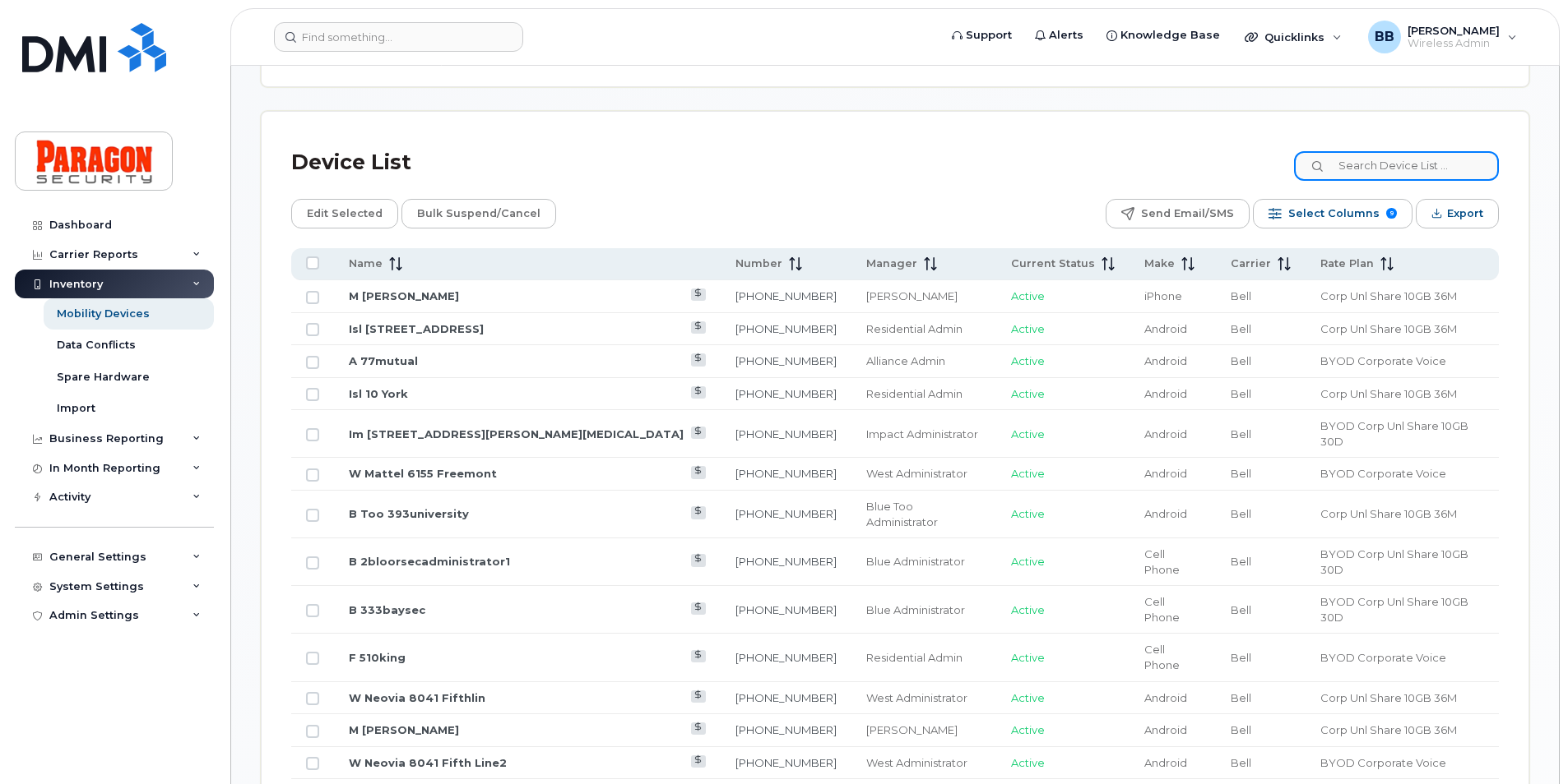
click at [1372, 163] on input at bounding box center [1396, 166] width 205 height 30
type input "1853"
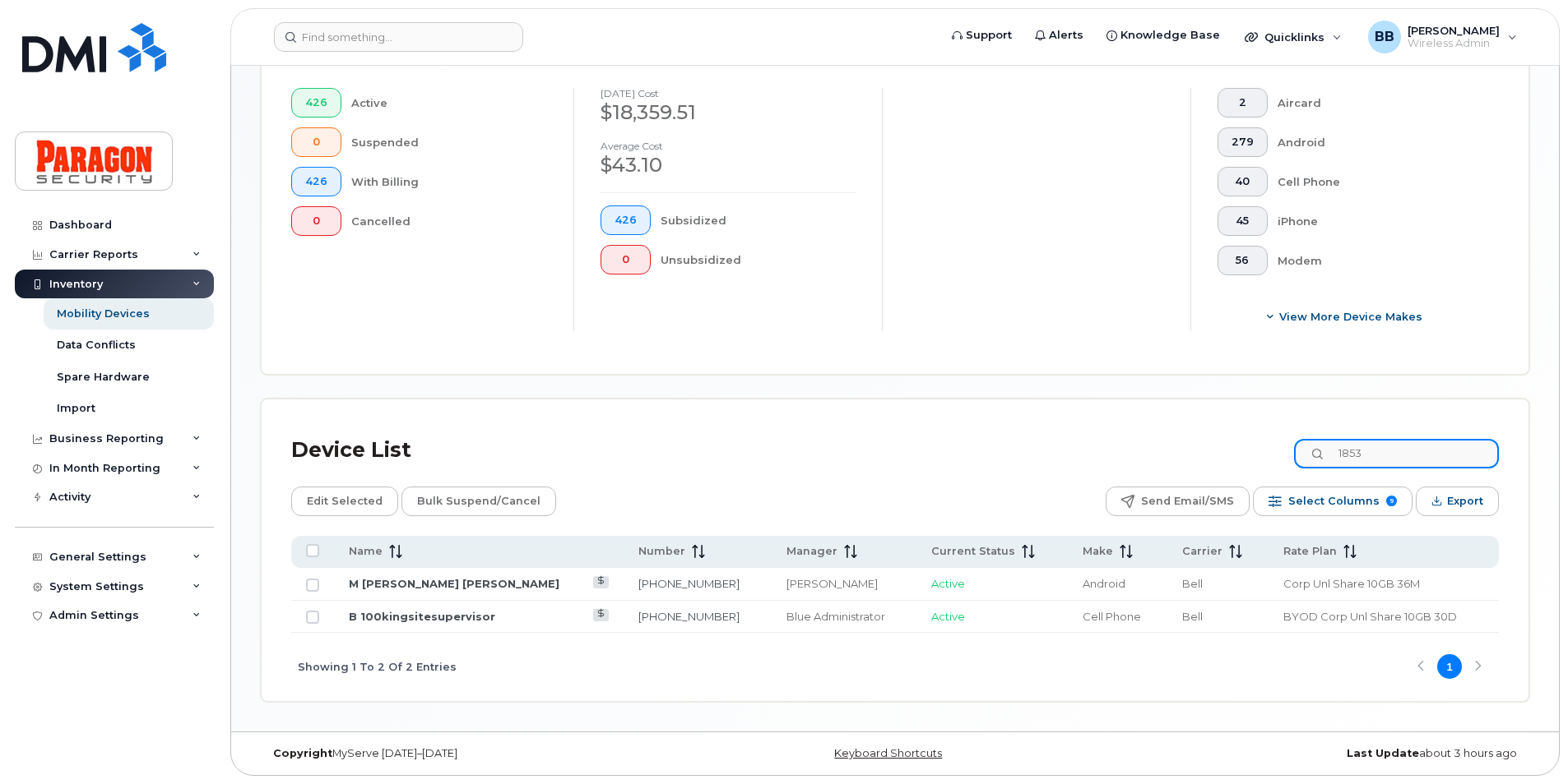
scroll to position [452, 0]
click at [443, 582] on link "M [PERSON_NAME] [PERSON_NAME]" at bounding box center [454, 583] width 210 height 14
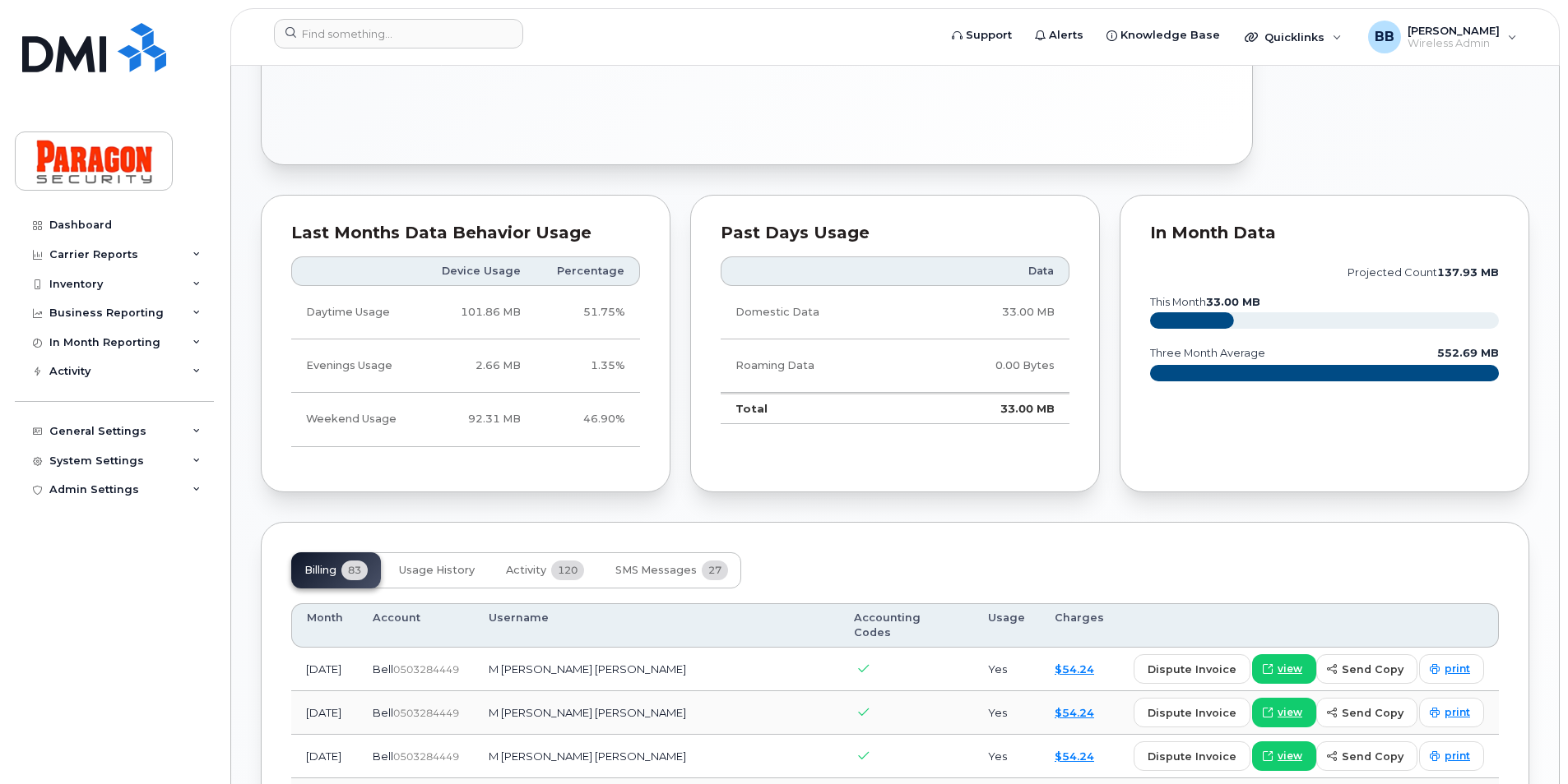
scroll to position [1068, 0]
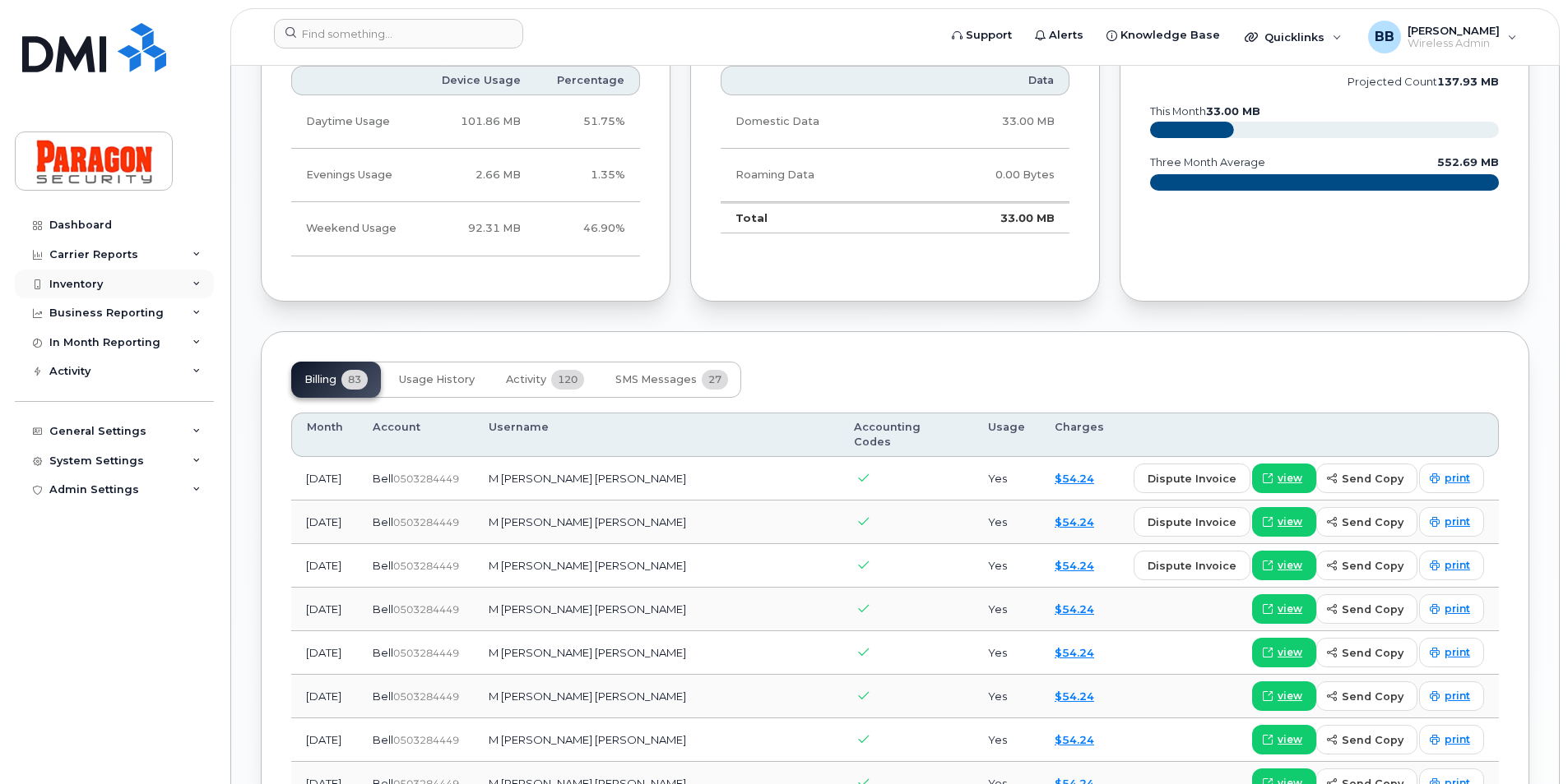
click at [91, 280] on div "Inventory" at bounding box center [75, 284] width 53 height 14
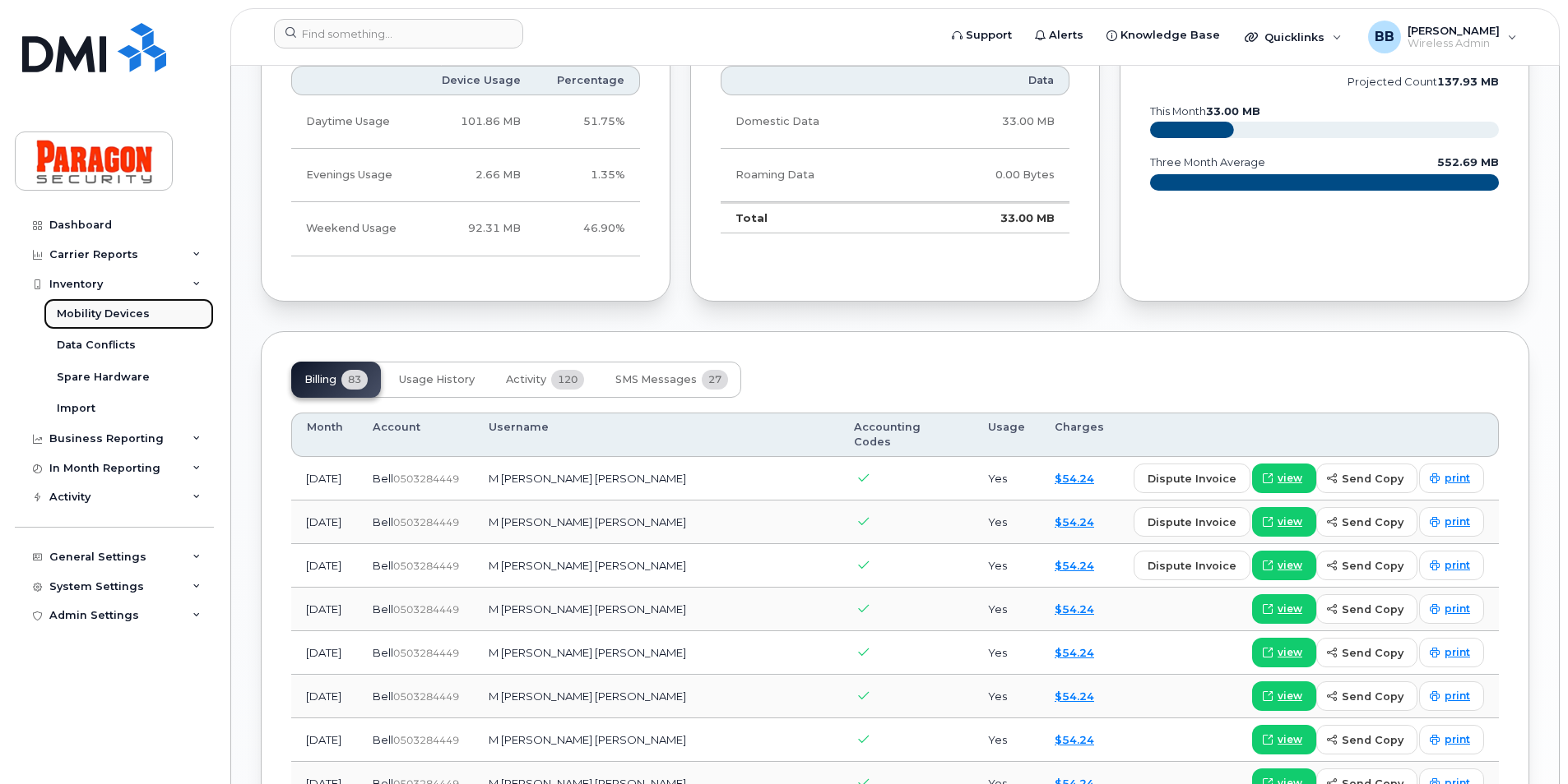
click at [90, 312] on div "Mobility Devices" at bounding box center [103, 314] width 93 height 14
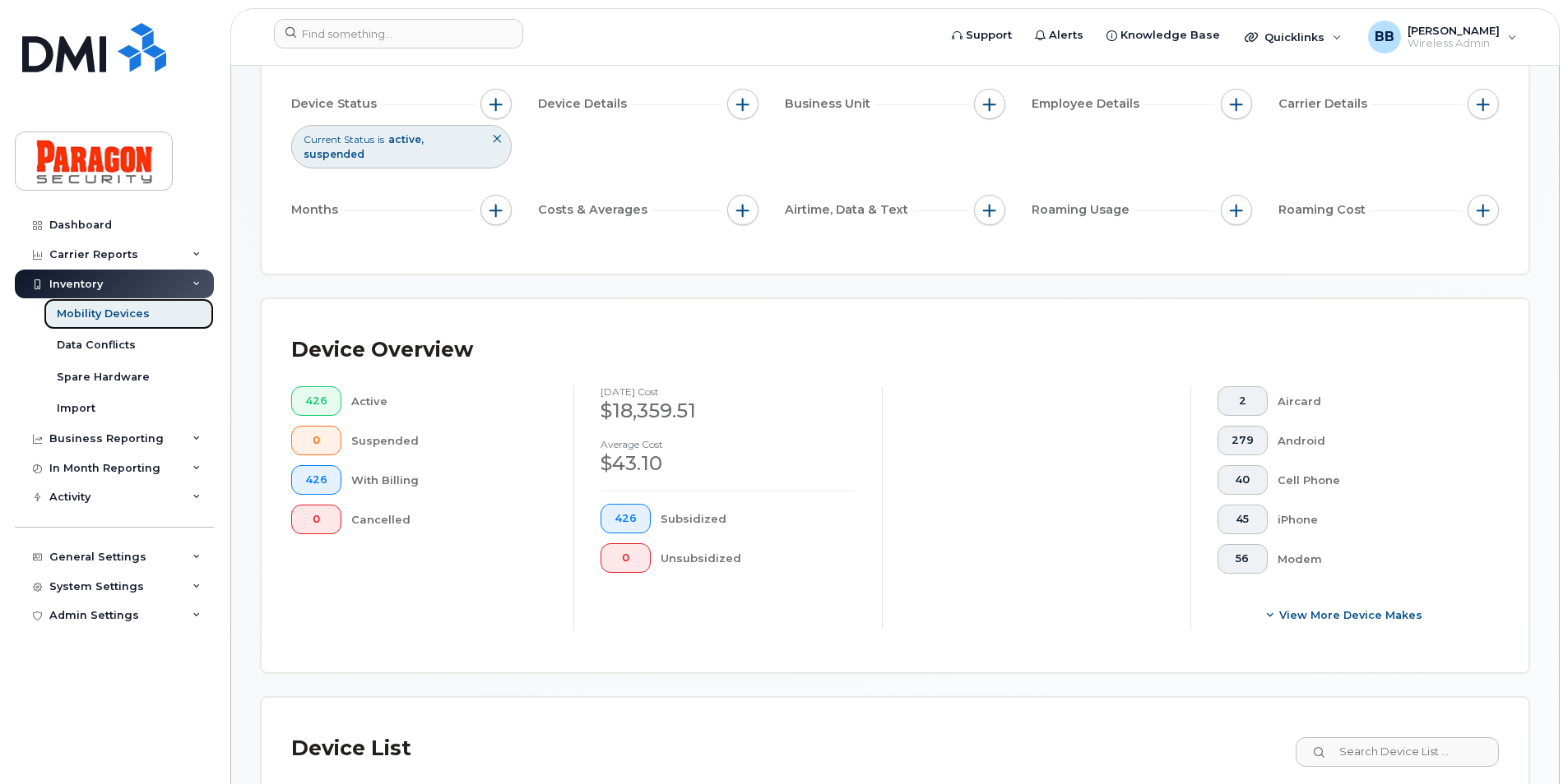
scroll to position [576, 0]
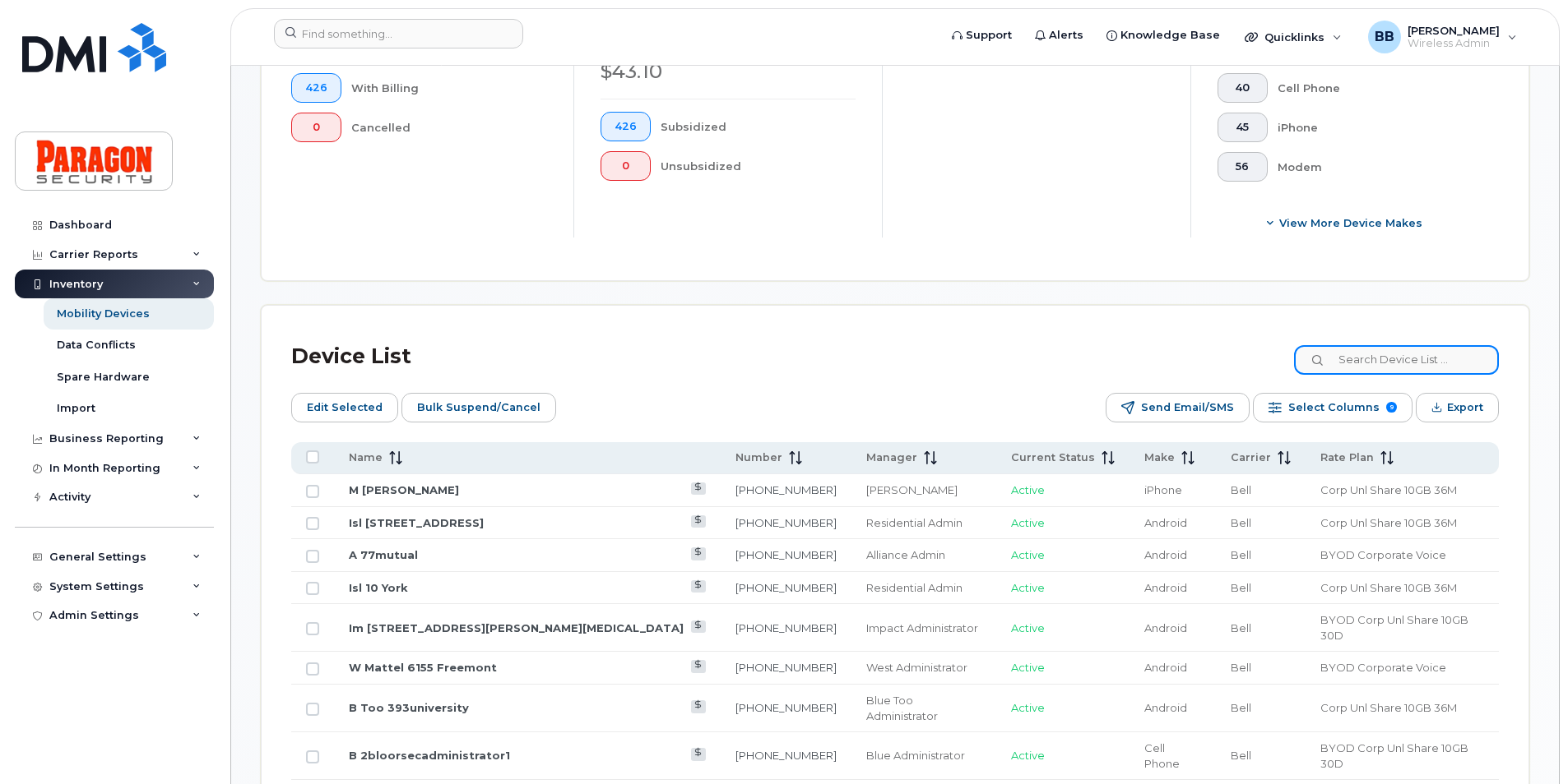
click at [1453, 359] on input at bounding box center [1396, 359] width 205 height 30
type input "3367"
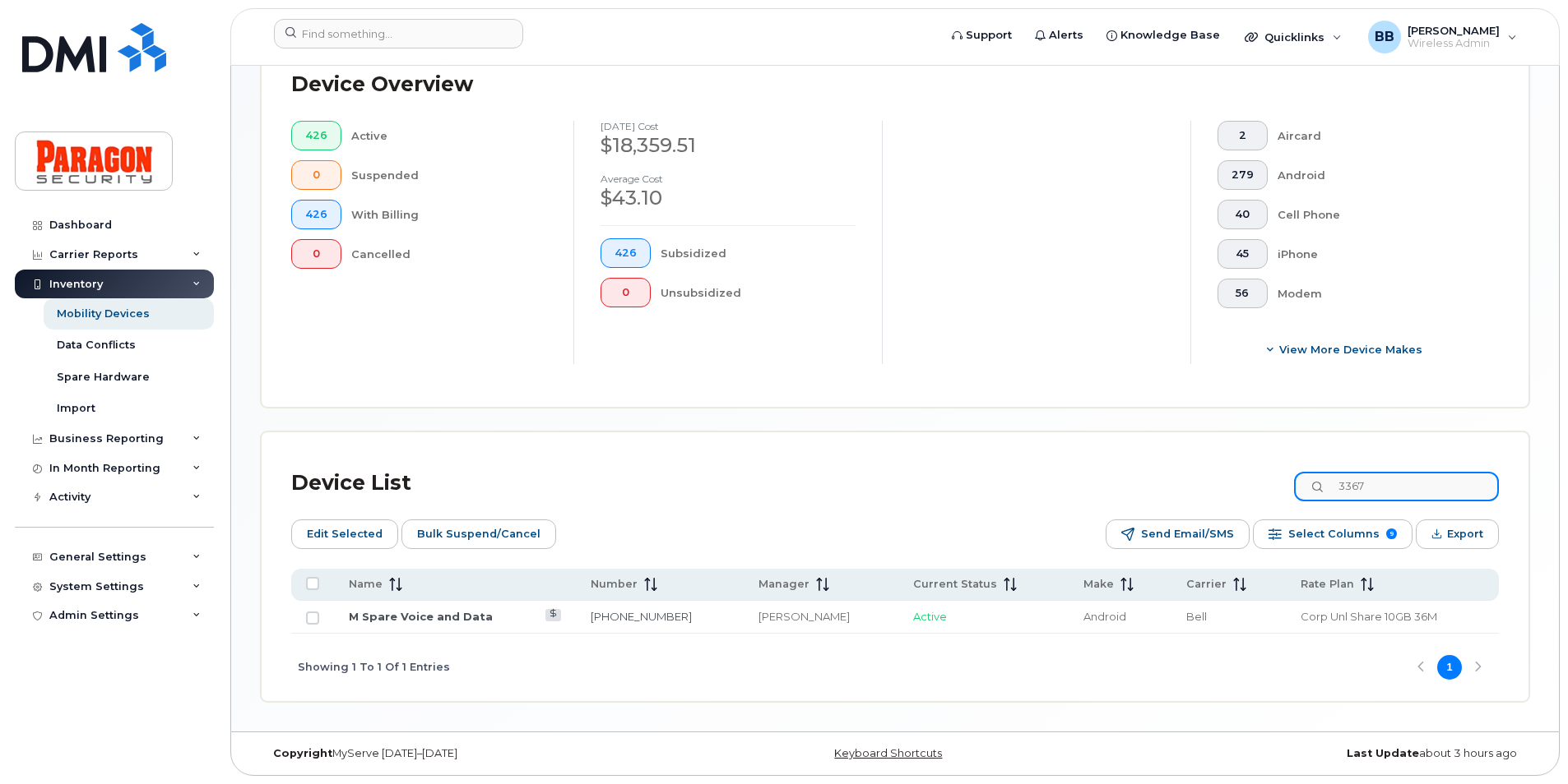
scroll to position [449, 0]
click at [421, 626] on td "M Spare Voice and Data" at bounding box center [455, 617] width 242 height 33
click at [424, 616] on link "M Spare Voice and Data" at bounding box center [420, 617] width 144 height 14
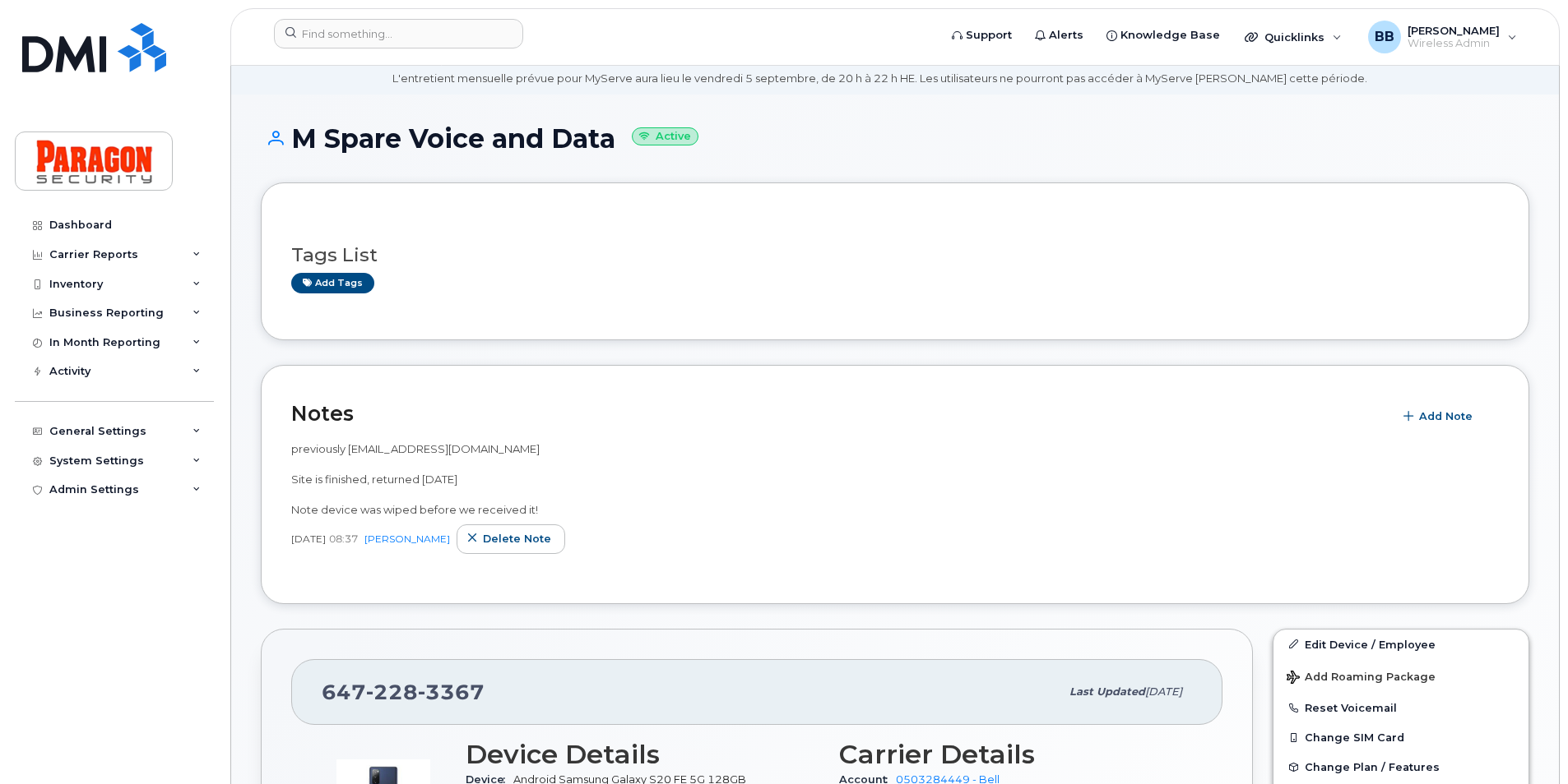
scroll to position [246, 0]
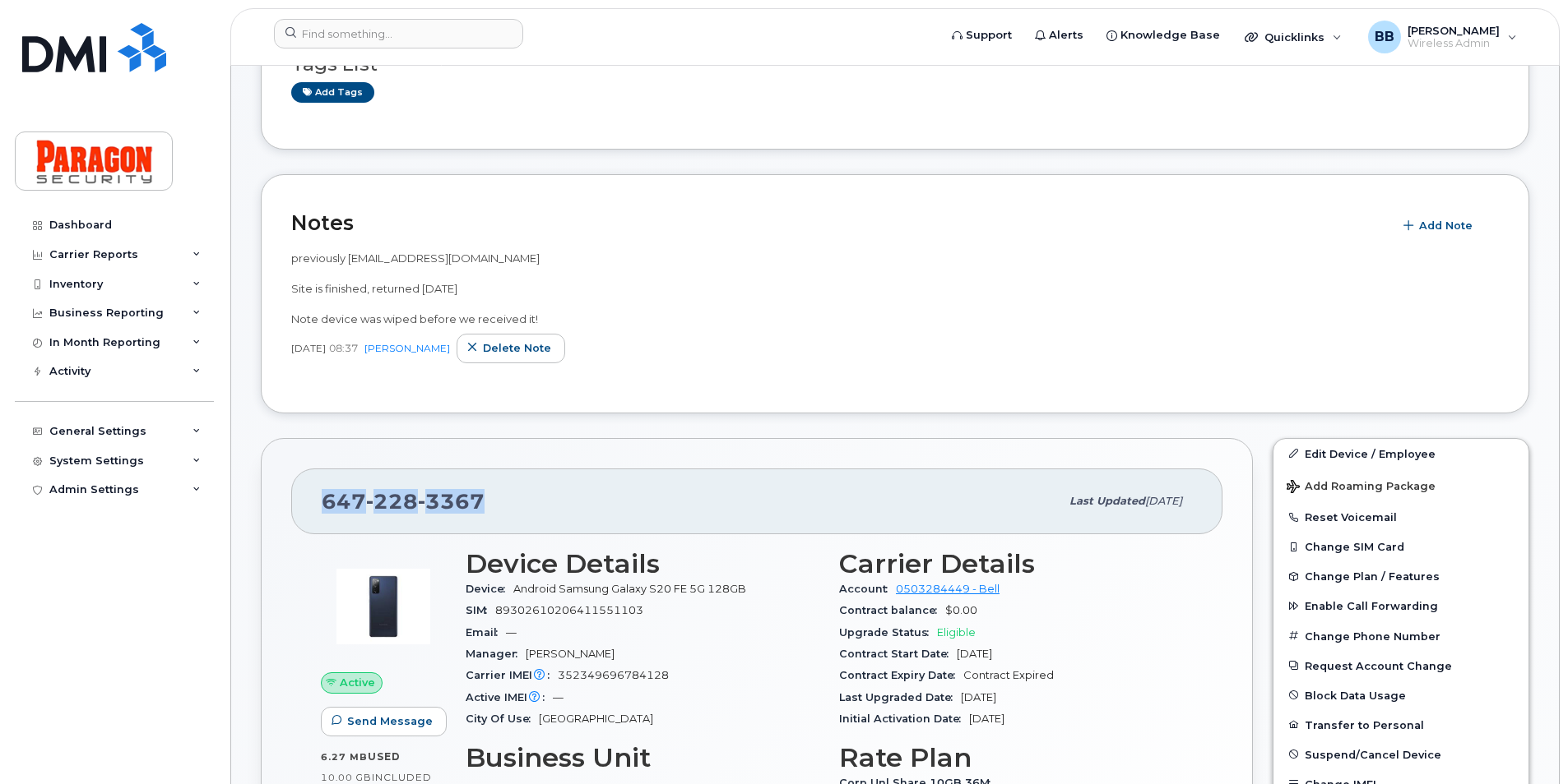
drag, startPoint x: 326, startPoint y: 499, endPoint x: 487, endPoint y: 512, distance: 161.5
click at [487, 512] on div "647 228 3367" at bounding box center [690, 502] width 737 height 34
drag, startPoint x: 487, startPoint y: 512, endPoint x: 460, endPoint y: 497, distance: 30.9
copy span "647 228 3367"
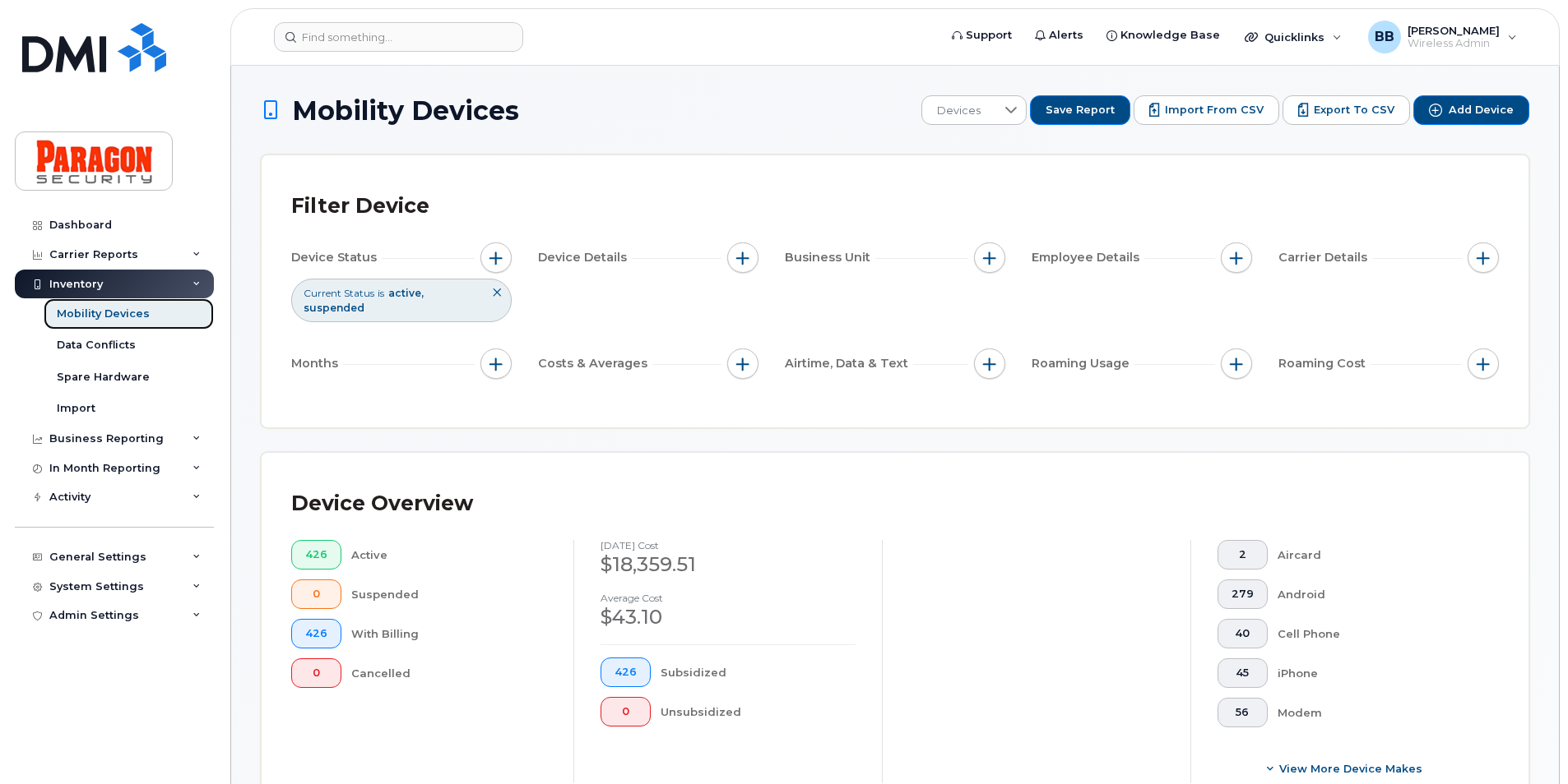
click at [111, 316] on div "Mobility Devices" at bounding box center [103, 314] width 93 height 14
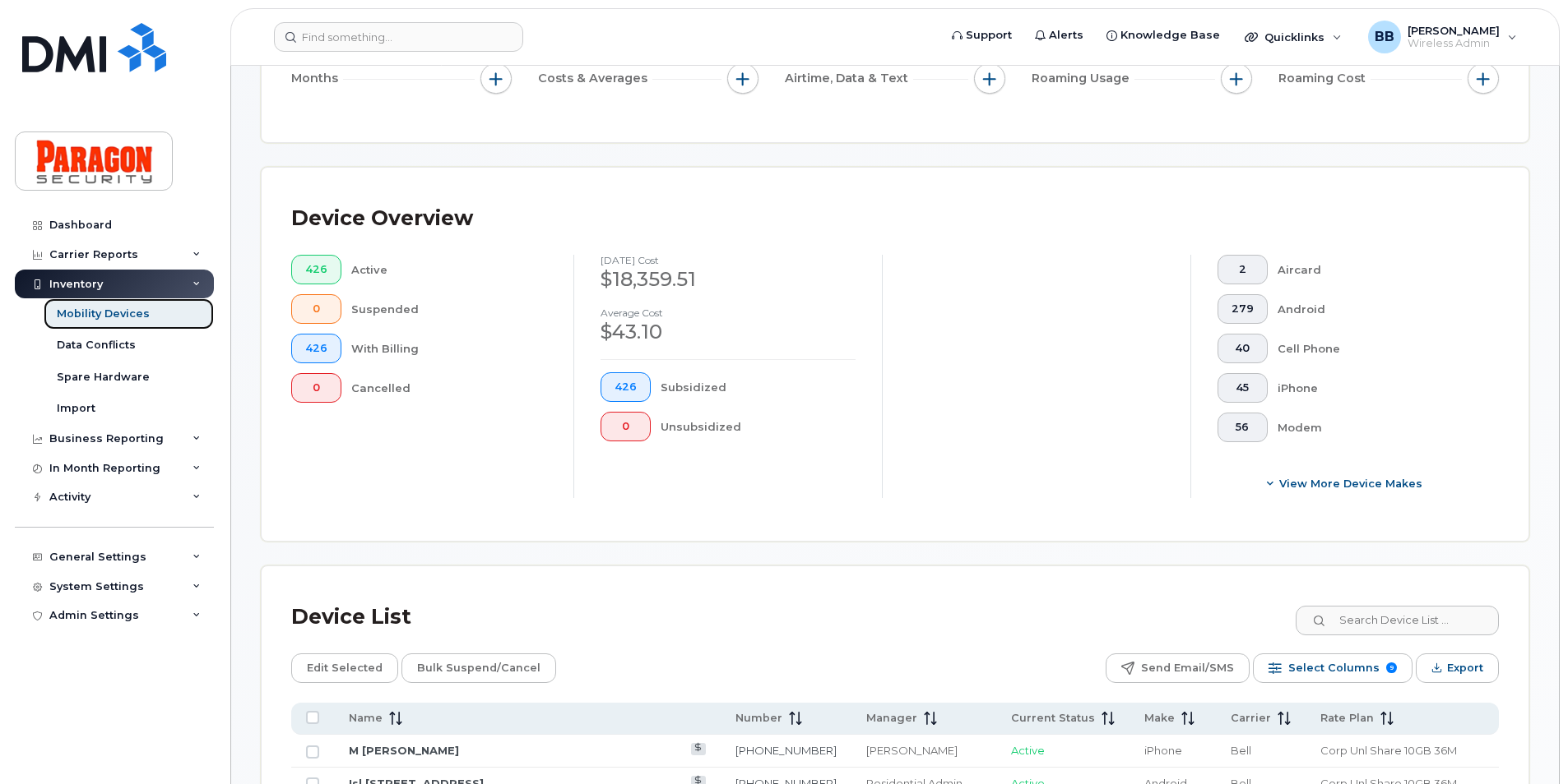
scroll to position [329, 0]
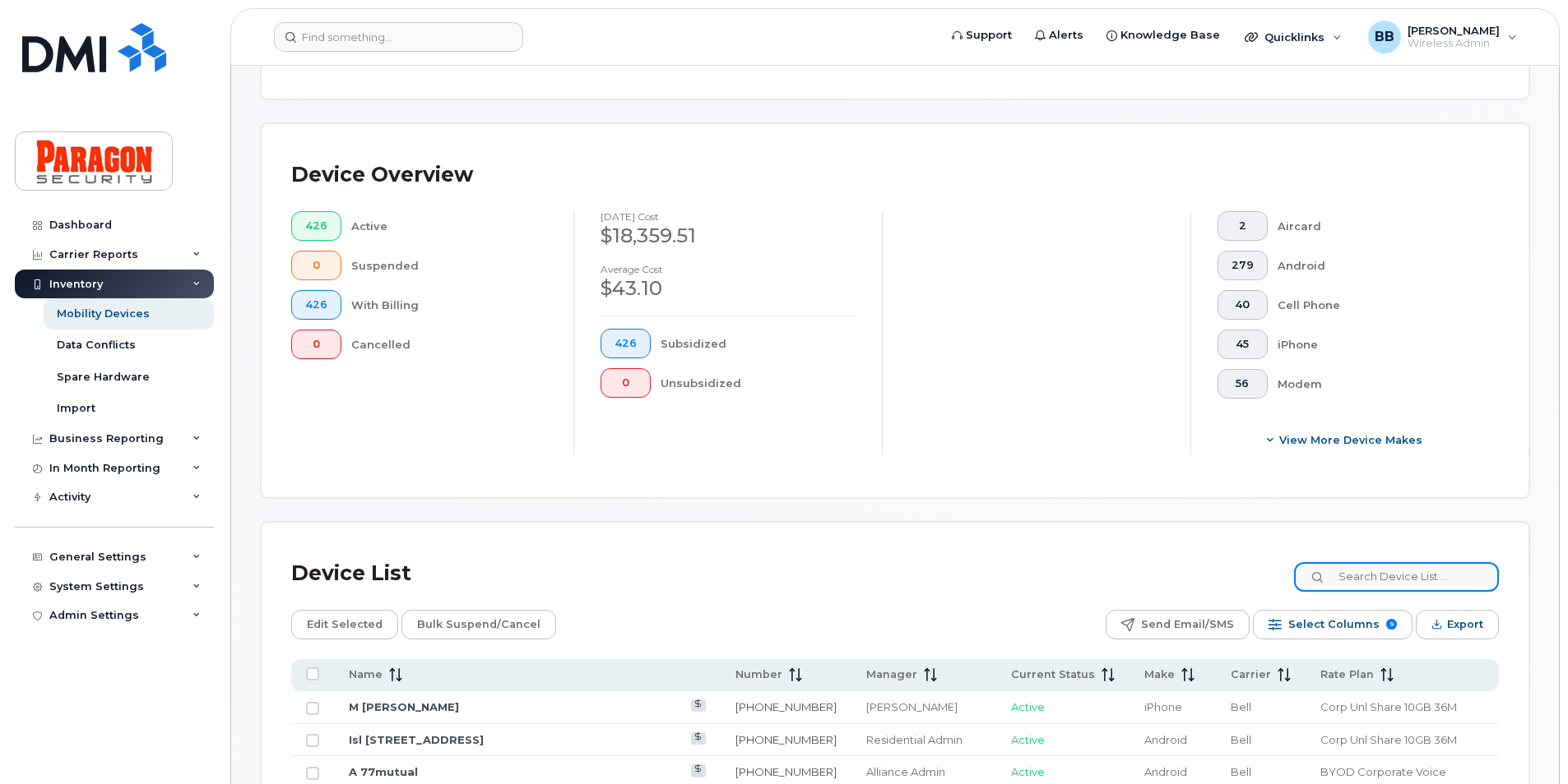
click at [1478, 585] on input at bounding box center [1396, 577] width 205 height 30
type input "3367"
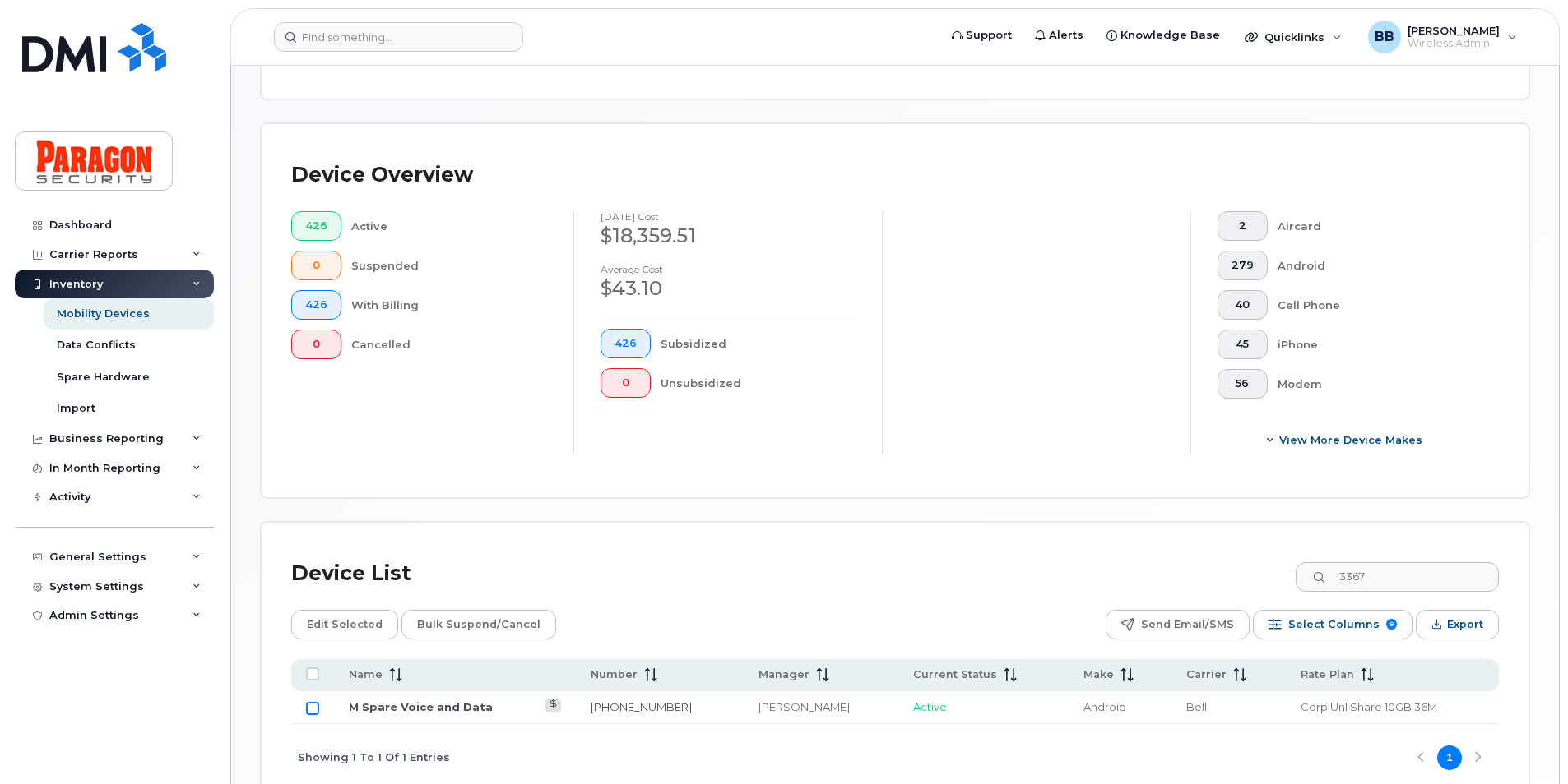
drag, startPoint x: 317, startPoint y: 712, endPoint x: 309, endPoint y: 707, distance: 9.4
click at [310, 708] on input "Row Unselected" at bounding box center [313, 708] width 14 height 14
checkbox input "true"
click at [338, 633] on span "Edit Selected" at bounding box center [345, 624] width 76 height 24
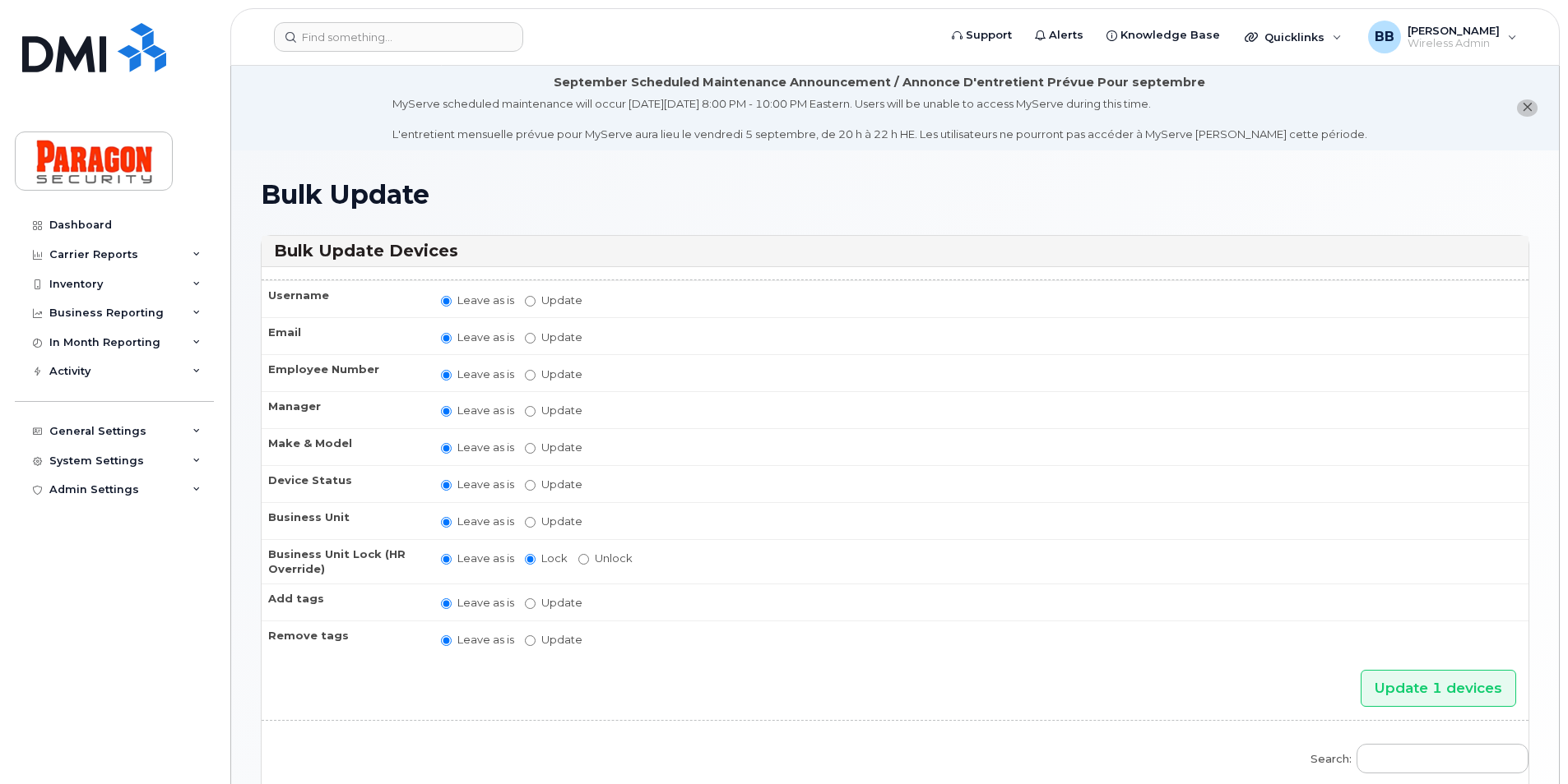
click at [530, 294] on label "Update" at bounding box center [553, 300] width 58 height 15
click at [530, 296] on input "Update" at bounding box center [530, 301] width 11 height 11
radio input "true"
radio input "false"
click at [630, 315] on td "Leave as is Update" at bounding box center [976, 301] width 1102 height 41
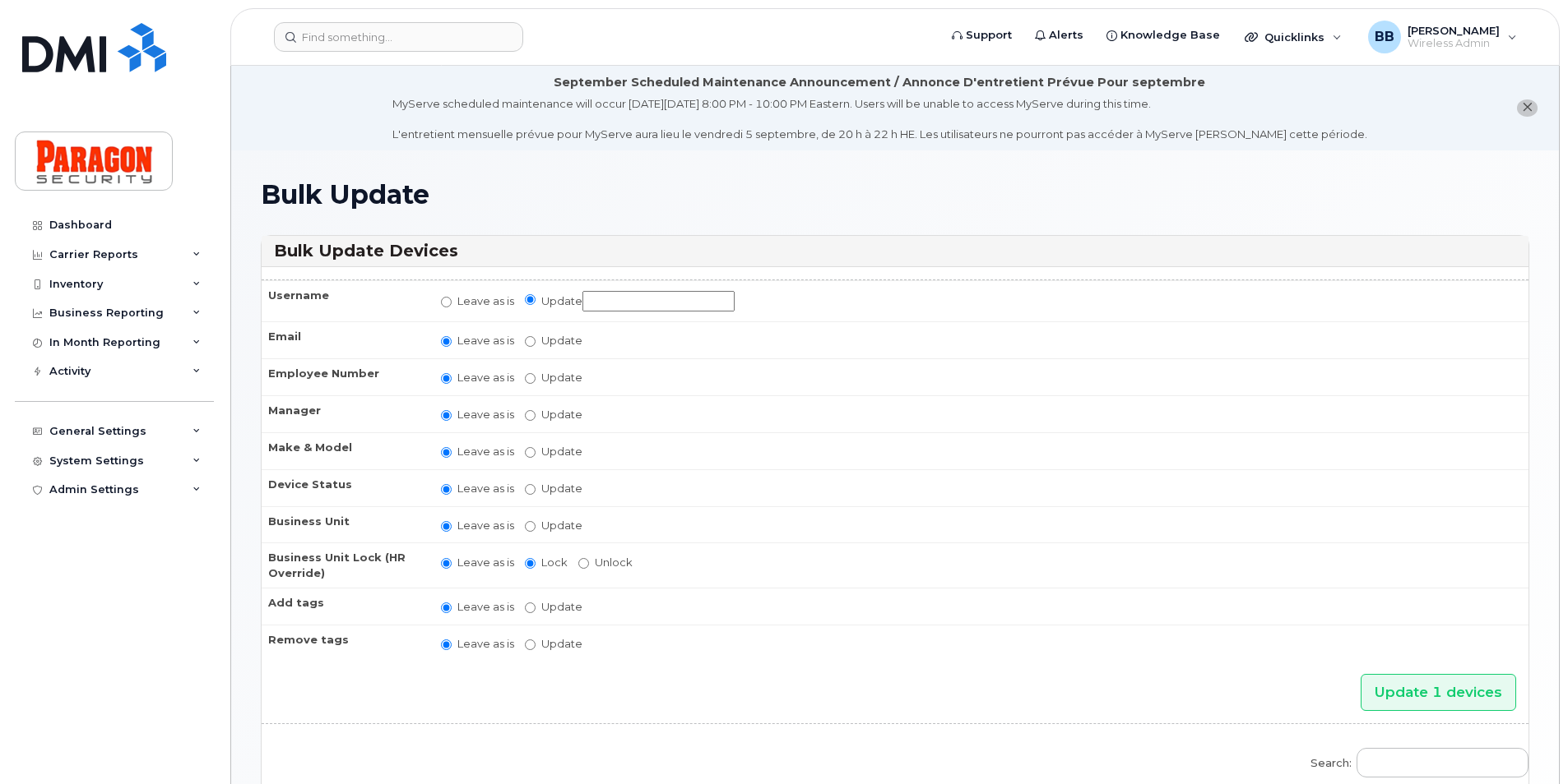
click at [630, 300] on input "Update" at bounding box center [659, 301] width 152 height 21
type input "E 5 7 and 9 [PERSON_NAME]"
click at [529, 421] on input "Update [PERSON_NAME] Shenbagamoorthy Alliance Admin [PERSON_NAME] Blue Administ…" at bounding box center [530, 416] width 11 height 11
radio input "true"
radio input "false"
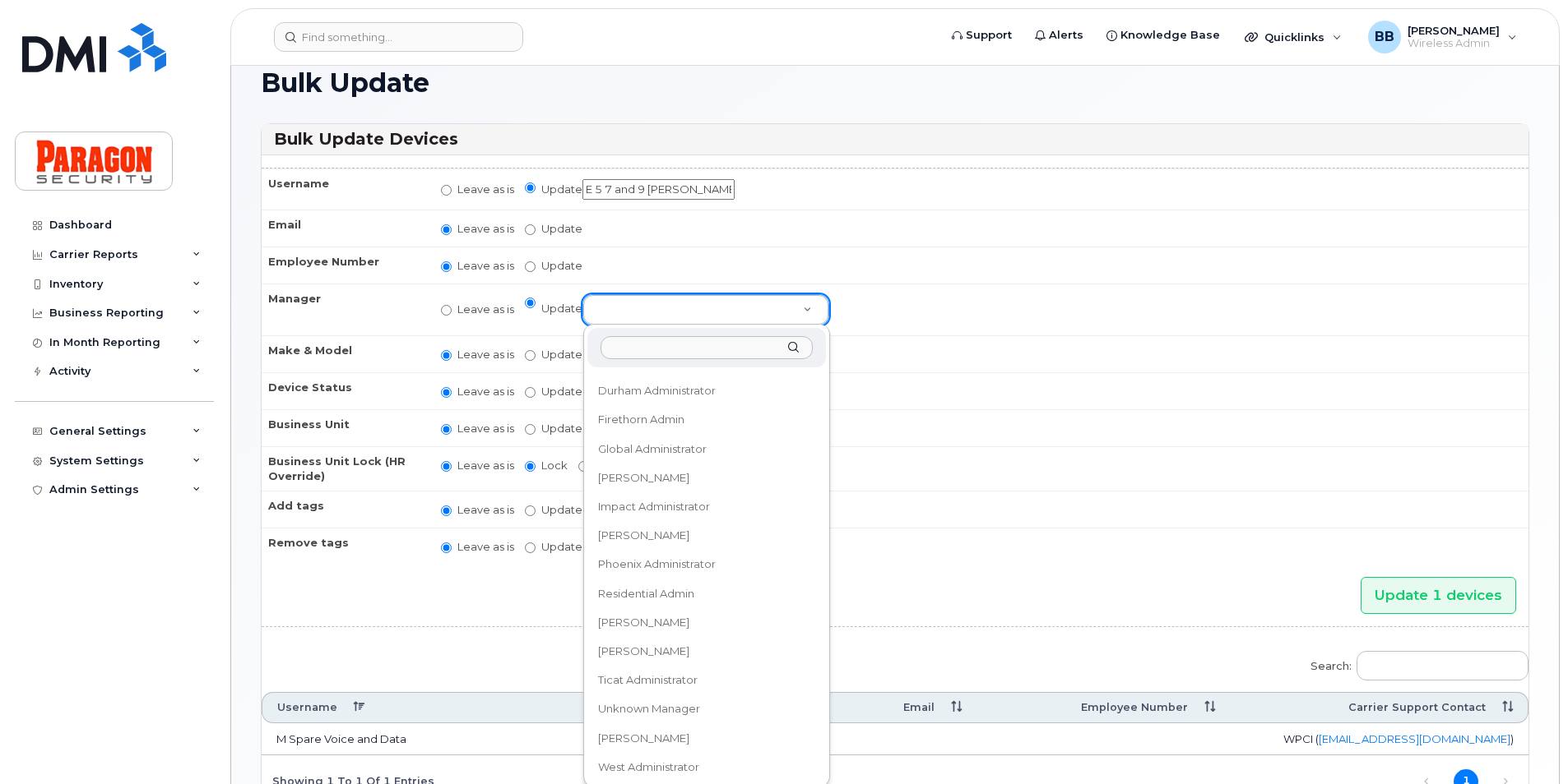
scroll to position [232, 0]
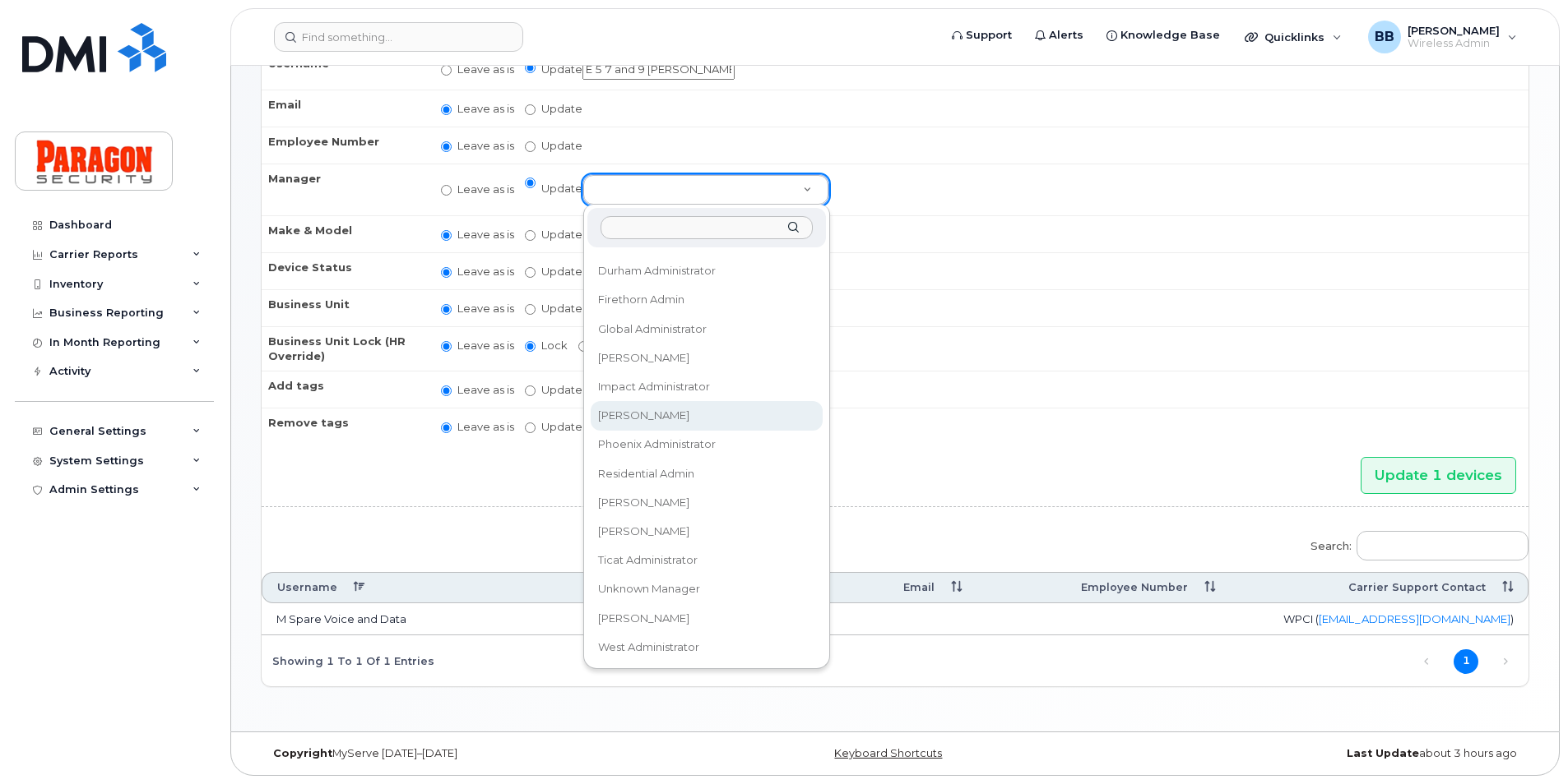
select select "517866"
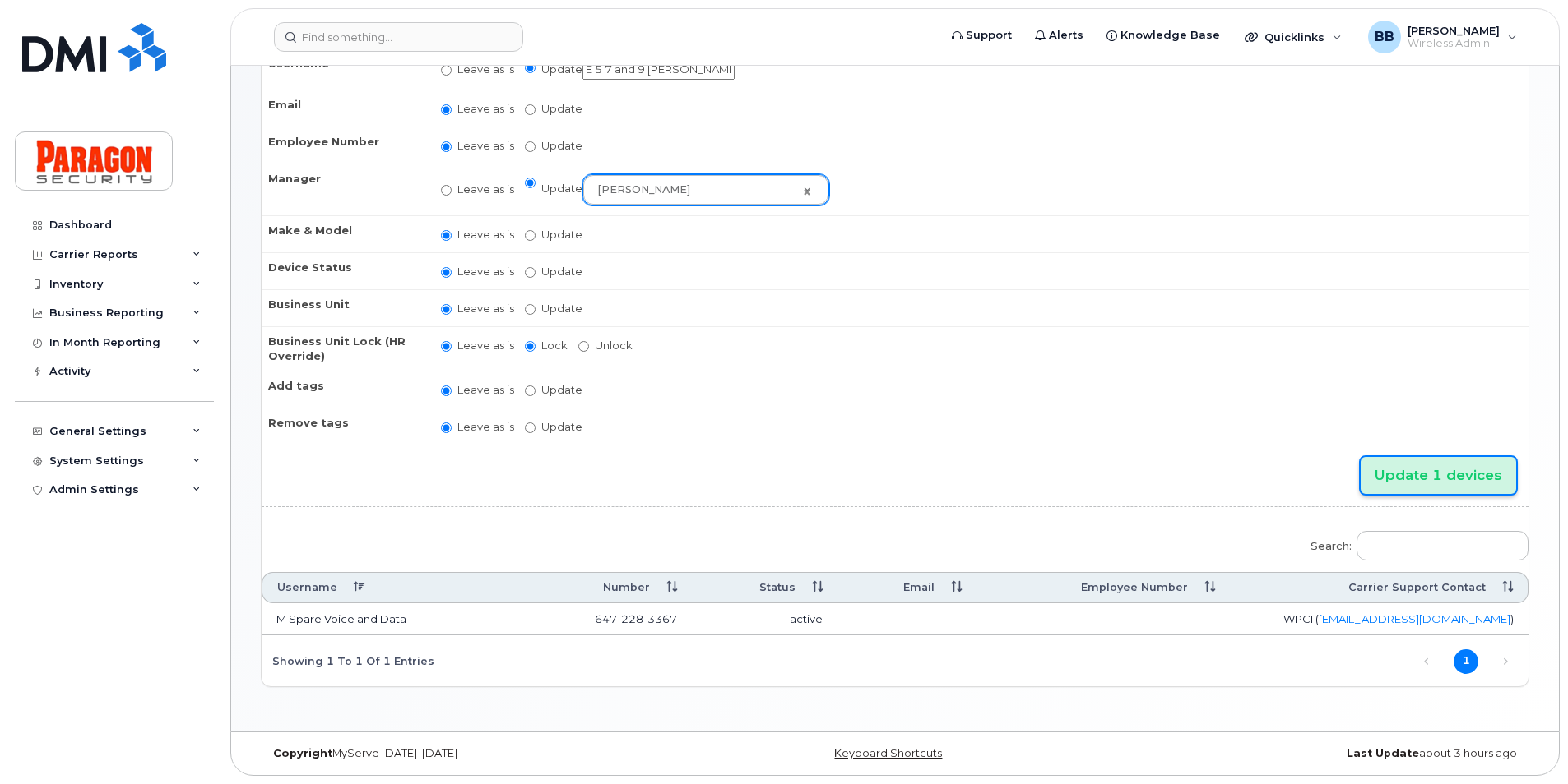
click at [1469, 473] on input "Update 1 devices" at bounding box center [1438, 475] width 156 height 37
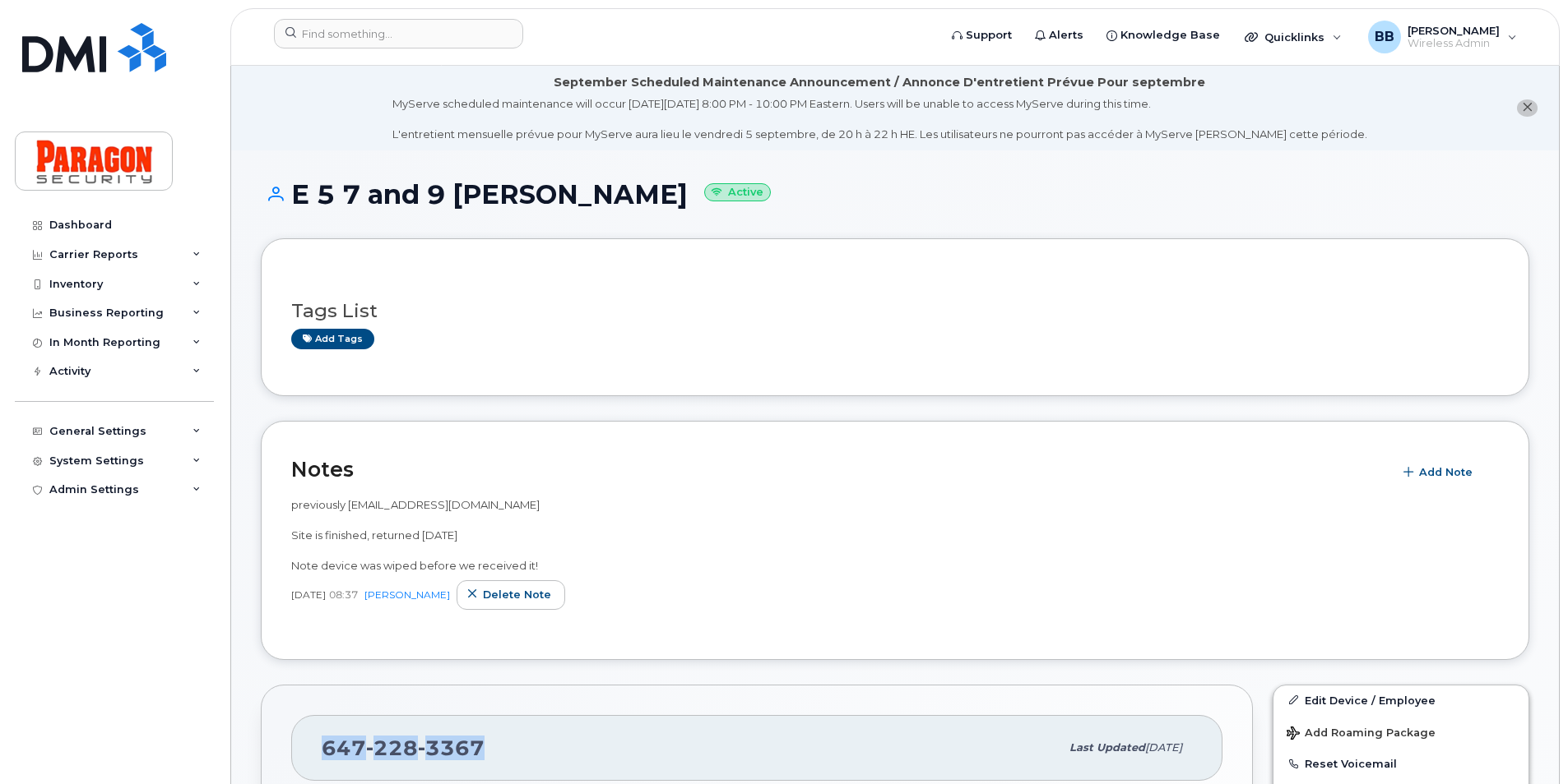
drag, startPoint x: 326, startPoint y: 751, endPoint x: 516, endPoint y: 738, distance: 190.4
click at [516, 738] on div "[PHONE_NUMBER]" at bounding box center [690, 748] width 737 height 34
drag, startPoint x: 516, startPoint y: 738, endPoint x: 444, endPoint y: 745, distance: 72.3
copy span "[PHONE_NUMBER]"
